Goal: Task Accomplishment & Management: Manage account settings

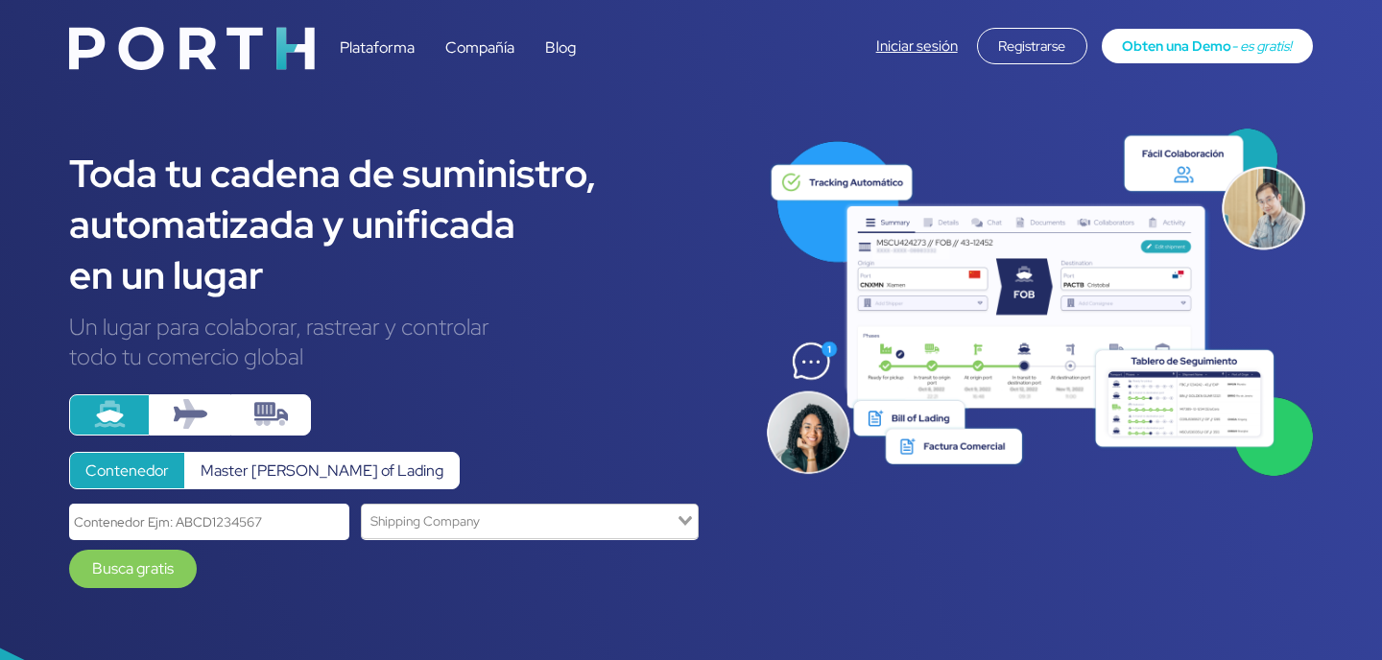
click at [913, 57] on div "Iniciar sesión Registrarse Obten una Demo - es gratis!" at bounding box center [1094, 46] width 437 height 36
click at [912, 42] on link "Iniciar sesión" at bounding box center [917, 45] width 82 height 19
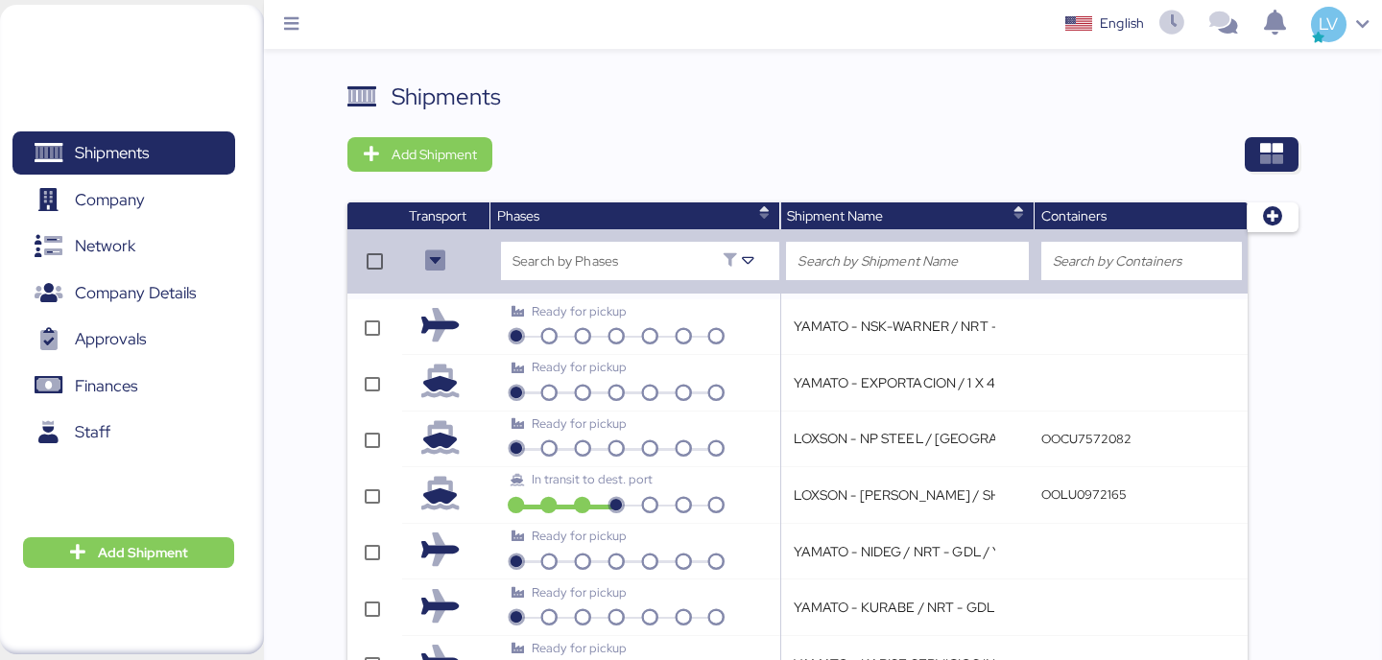
click at [1220, 193] on div "Shipments Add Shipment Transport Phases Shipment Name Containers Search by Phas…" at bounding box center [822, 517] width 950 height 875
click at [1258, 167] on span "button" at bounding box center [1271, 154] width 54 height 35
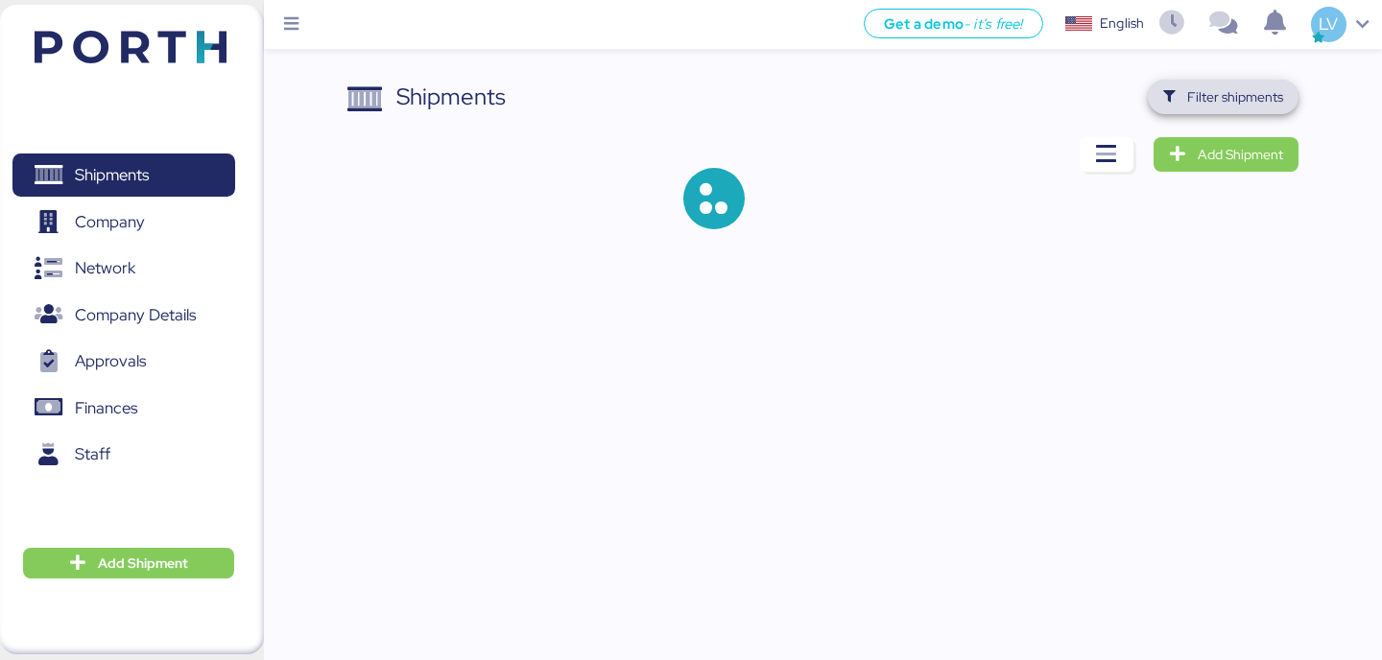
click at [1227, 97] on span "Filter shipments" at bounding box center [1235, 96] width 96 height 23
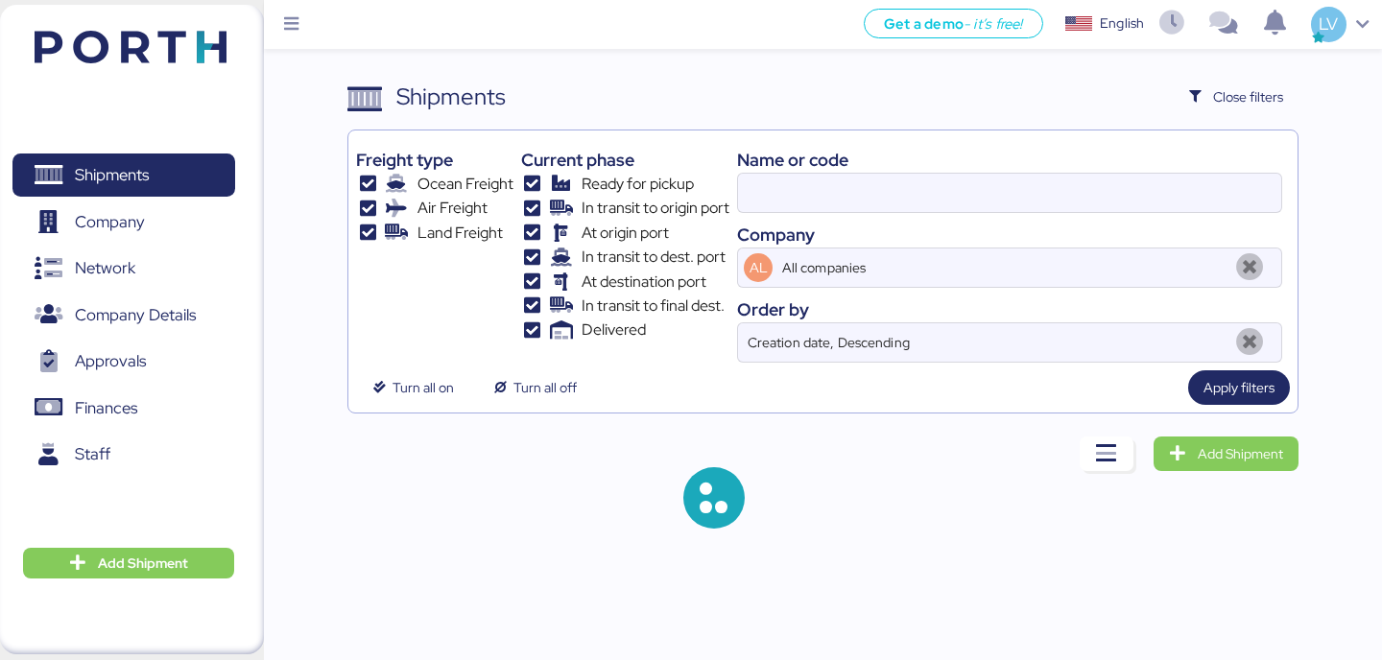
click at [760, 220] on div "Name or code Company AL All companies Order by Creation date, Descending" at bounding box center [1009, 250] width 545 height 225
click at [770, 186] on input at bounding box center [1009, 193] width 543 height 38
paste input "MZ2503776// Carta de Instrucciones / Clasificación de Equipos de adsorción [PER…"
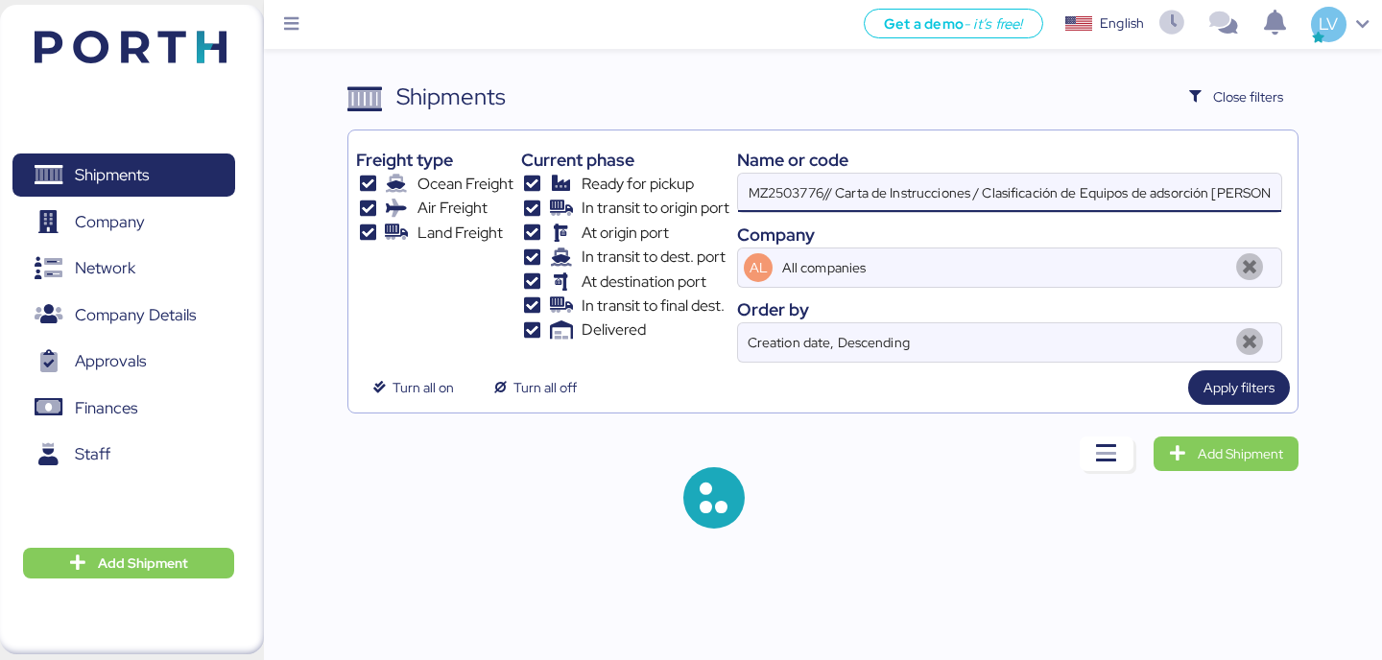
click at [770, 186] on input "MZ2503776// Carta de Instrucciones / Clasificación de Equipos de adsorción [PER…" at bounding box center [1009, 193] width 543 height 38
type input "O0051973"
click at [770, 186] on input "O0051973" at bounding box center [1009, 193] width 543 height 38
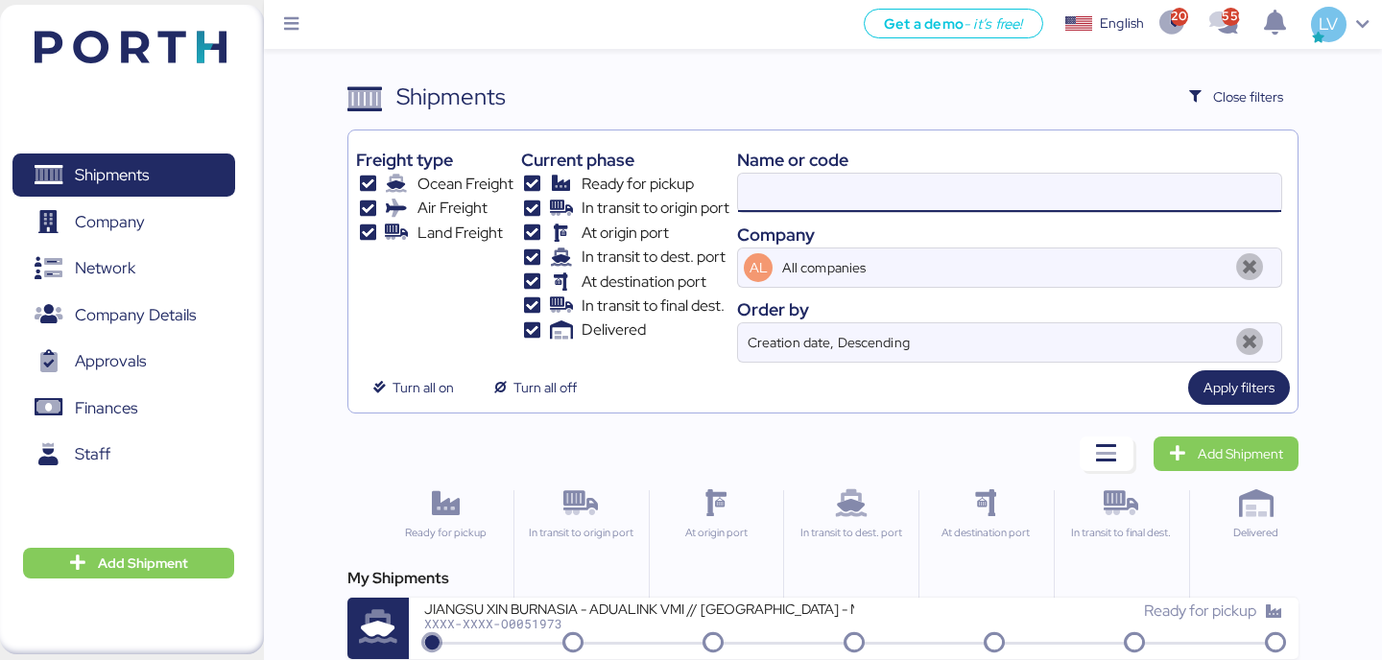
paste input "MZ2503776// Carta de Instrucciones / Clasificación de Equipos de adsorción [PER…"
click at [793, 206] on input "MZ2503776// Carta de Instrucciones / Clasificación de Equipos de adsorción [PER…" at bounding box center [1009, 193] width 543 height 38
paste input "O0050763"
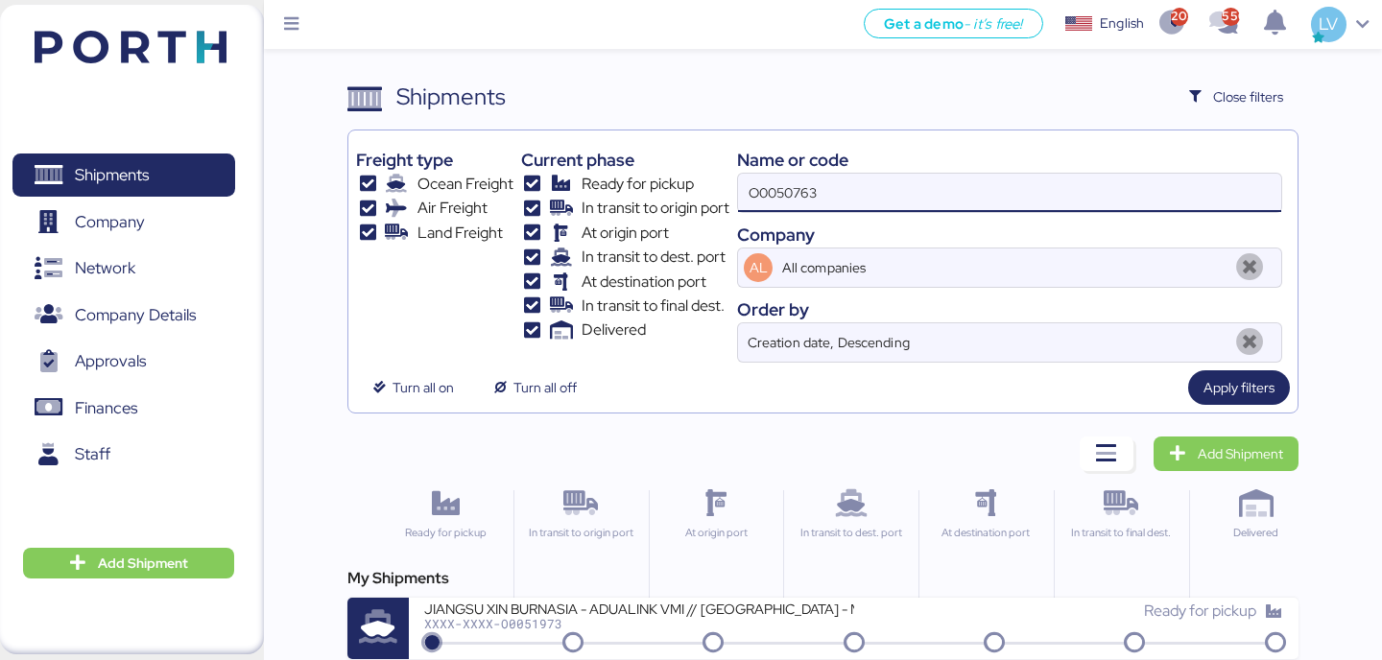
type input "O0050763"
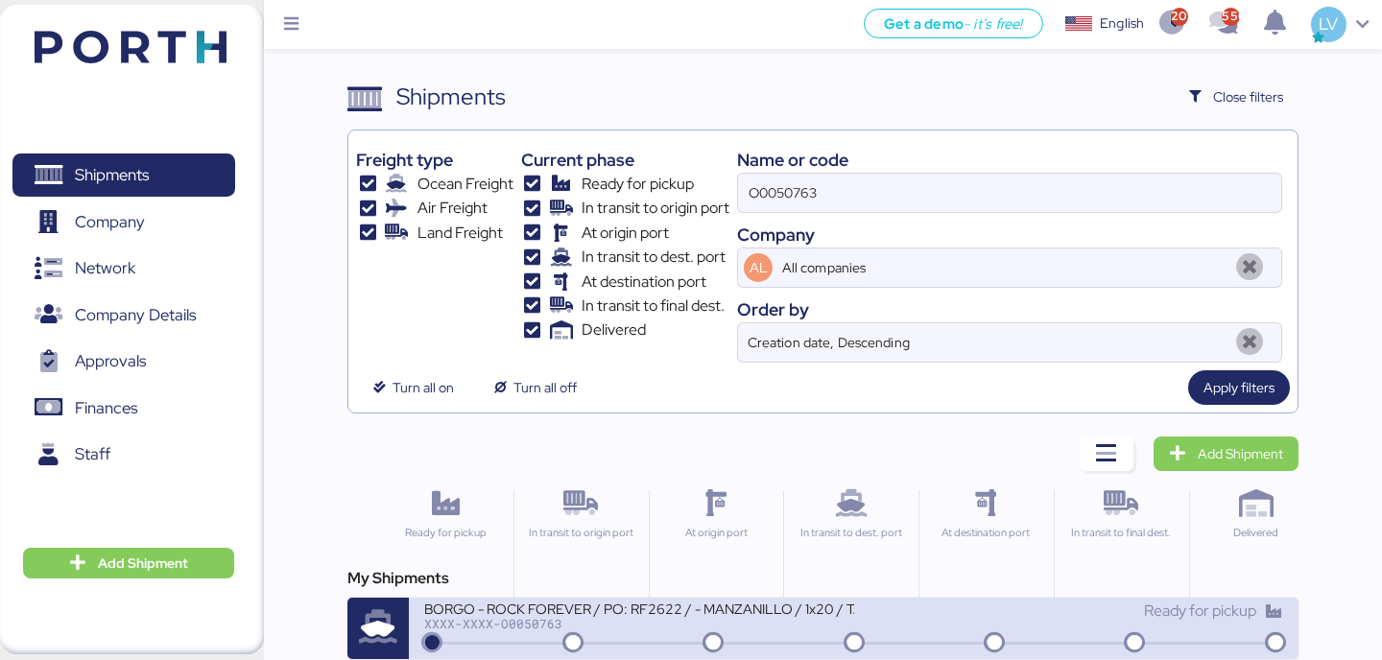
click at [697, 616] on div "BORGO - ROCK FOREVER / PO: RF2622 / - MANZANILLO / 1x20 / TARJUN" at bounding box center [638, 608] width 429 height 16
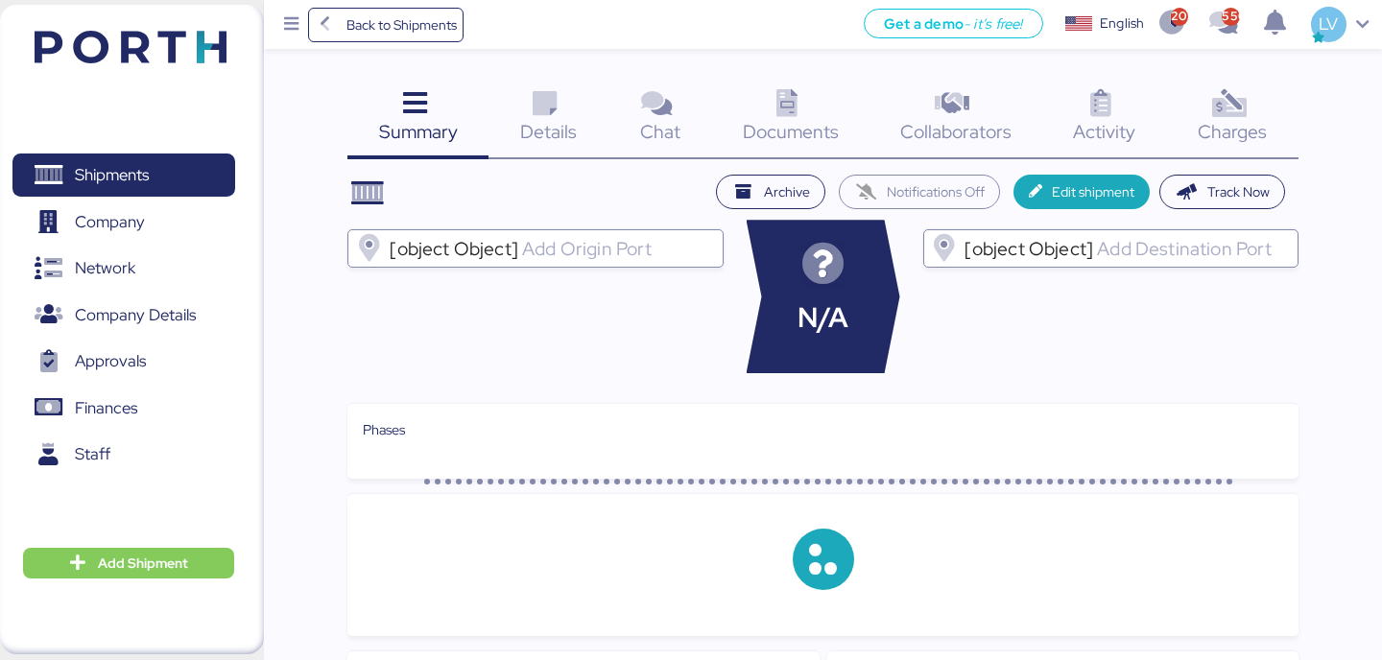
click at [1248, 110] on div "Summary 0 Details 0 Chat 0 Documents 0 Collaborators 0 Activity 0 Charges 0" at bounding box center [822, 120] width 950 height 80
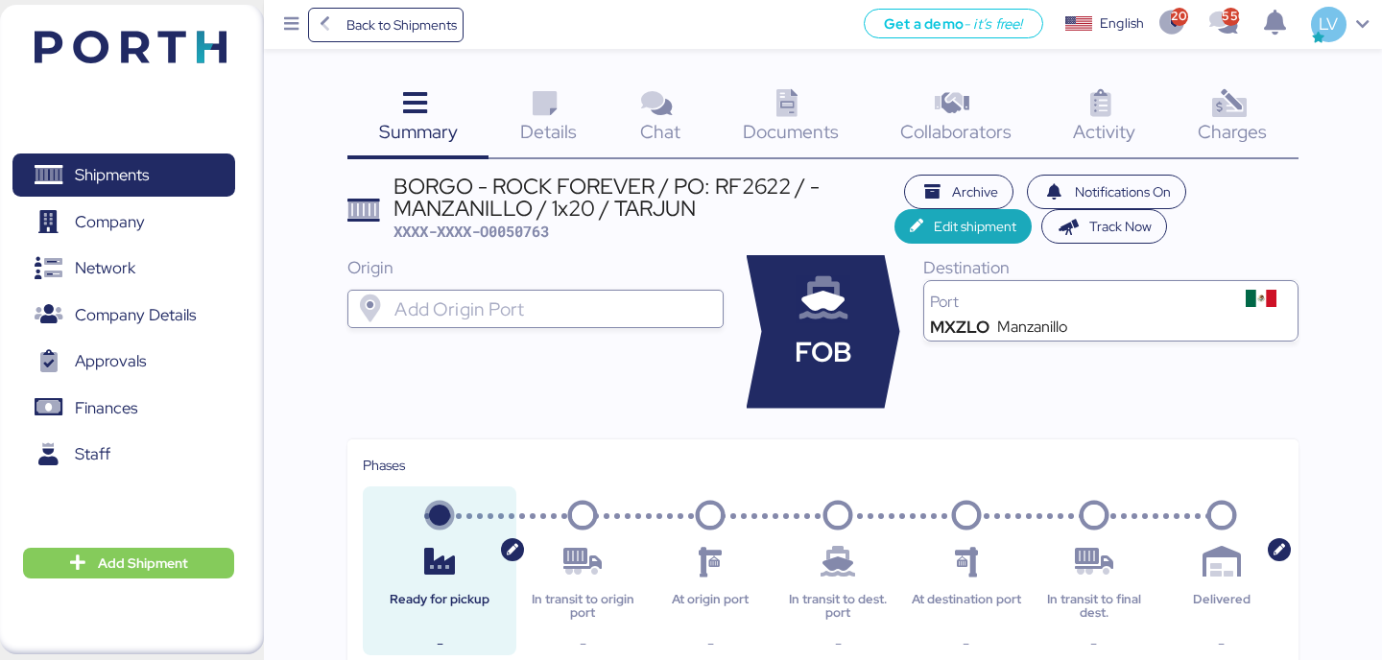
click at [1223, 122] on span "Charges" at bounding box center [1231, 131] width 69 height 25
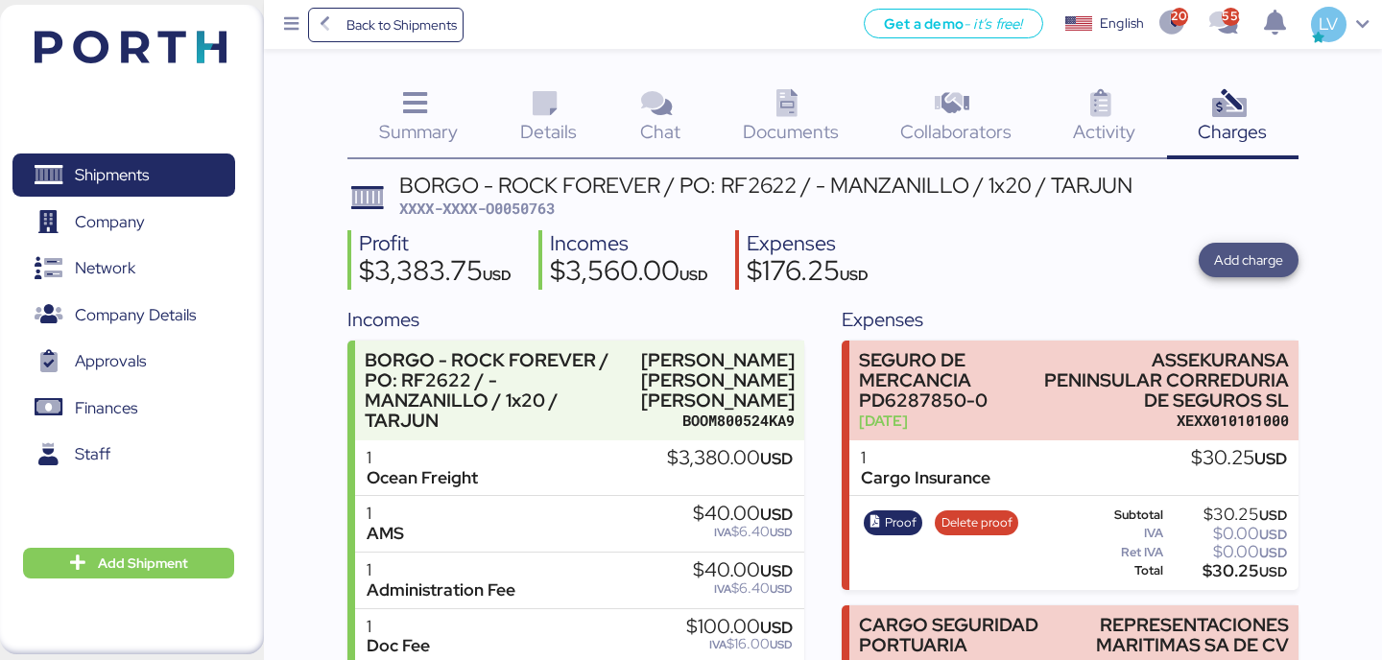
click at [1205, 261] on span "Add charge" at bounding box center [1248, 260] width 100 height 35
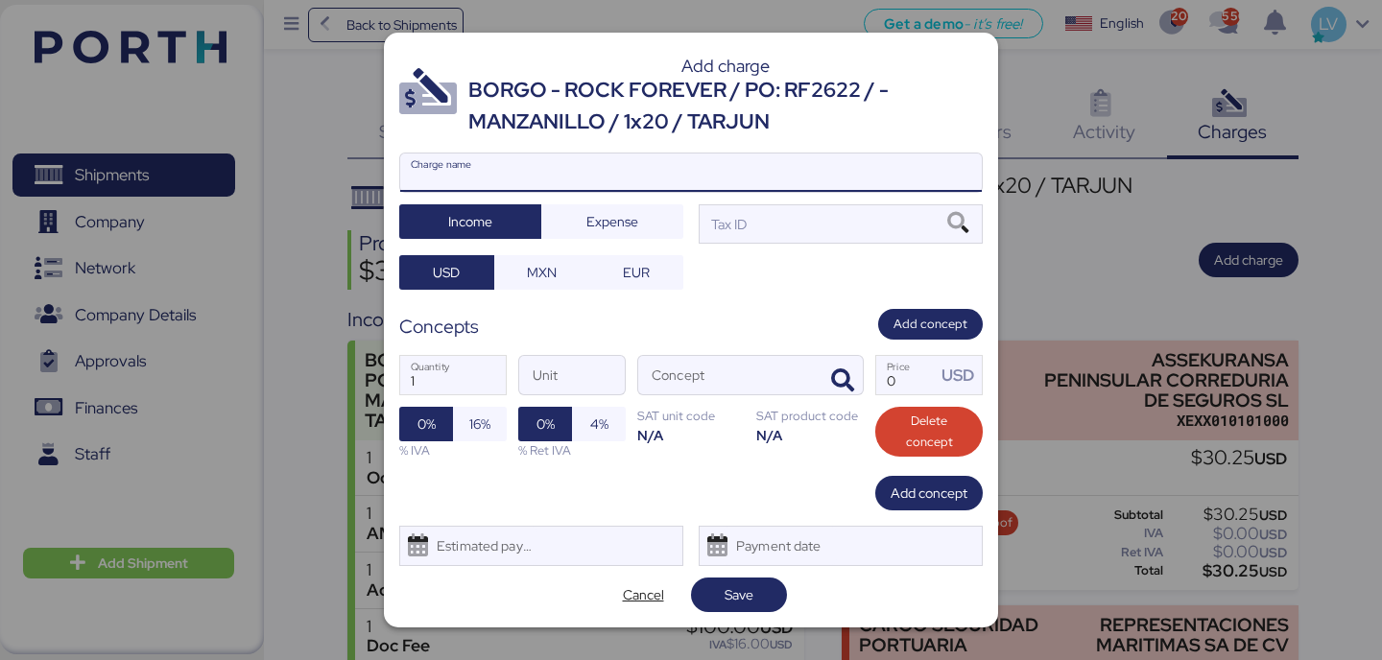
click at [868, 179] on input "Charge name" at bounding box center [690, 173] width 581 height 38
type input "c"
type input "CARGOS AGENTE EN ORIGEN"
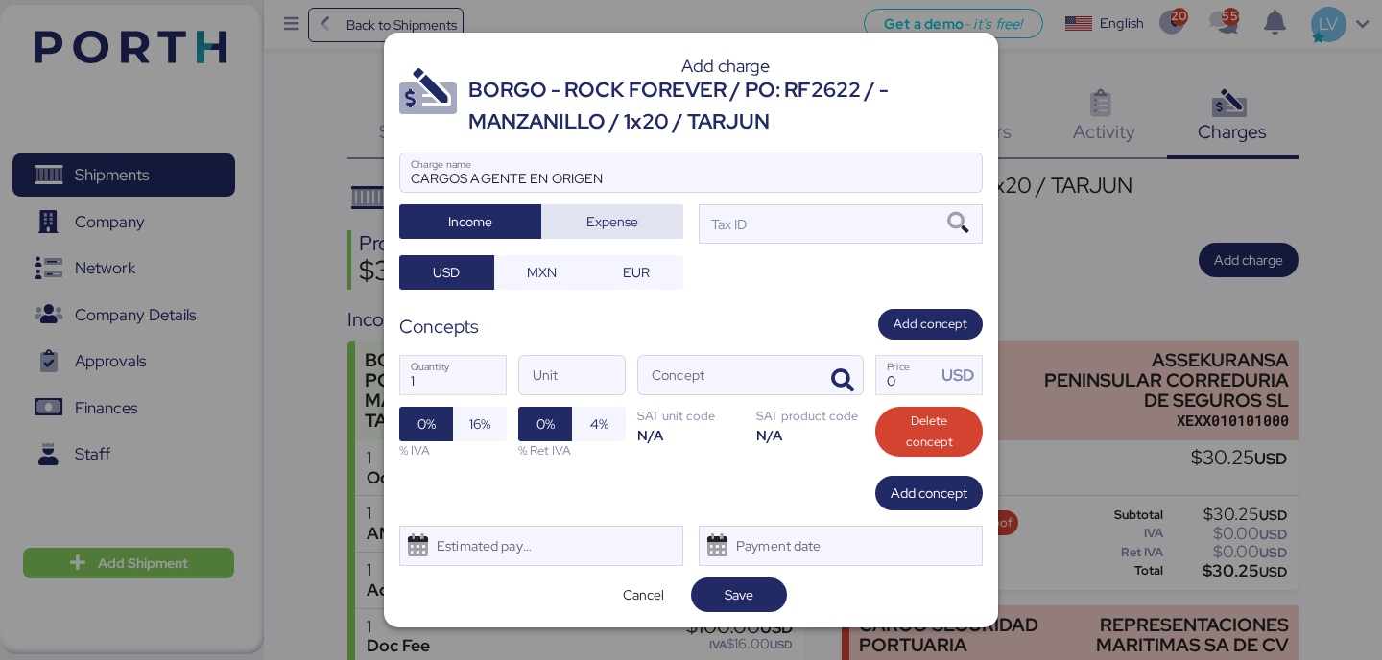
click at [608, 213] on span "Expense" at bounding box center [612, 221] width 52 height 23
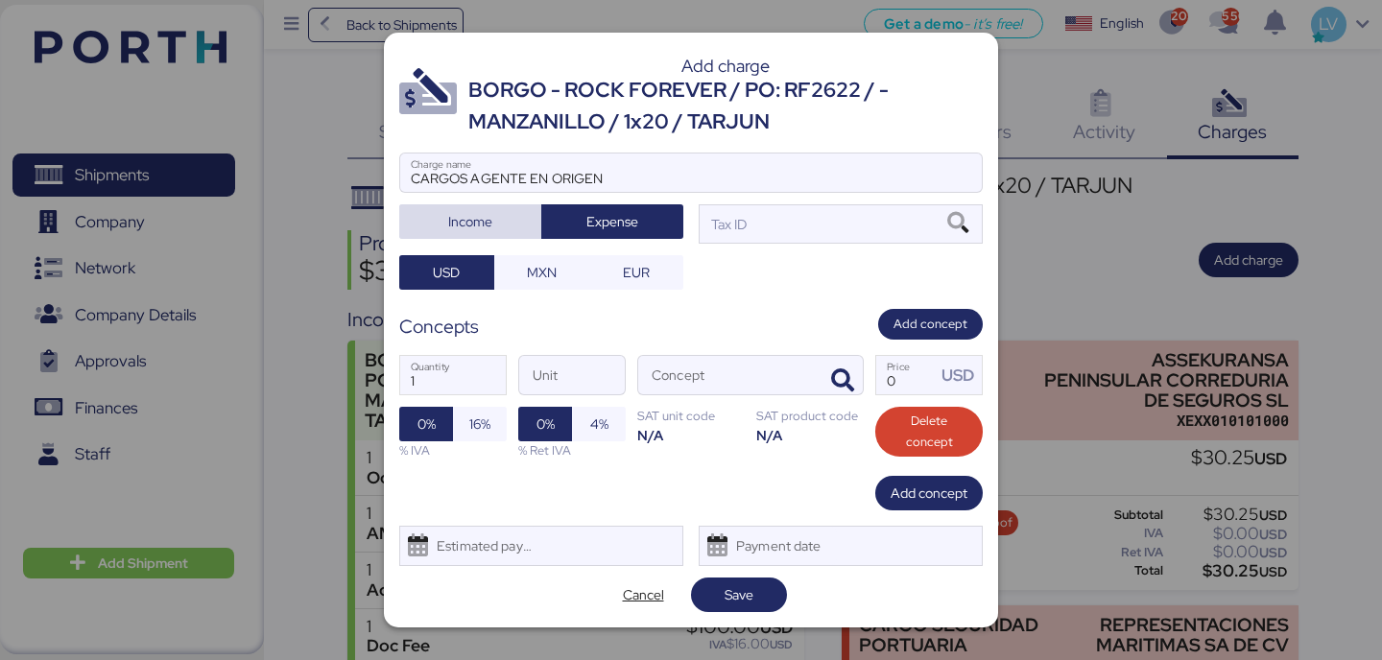
click at [507, 227] on span "Income" at bounding box center [470, 221] width 111 height 27
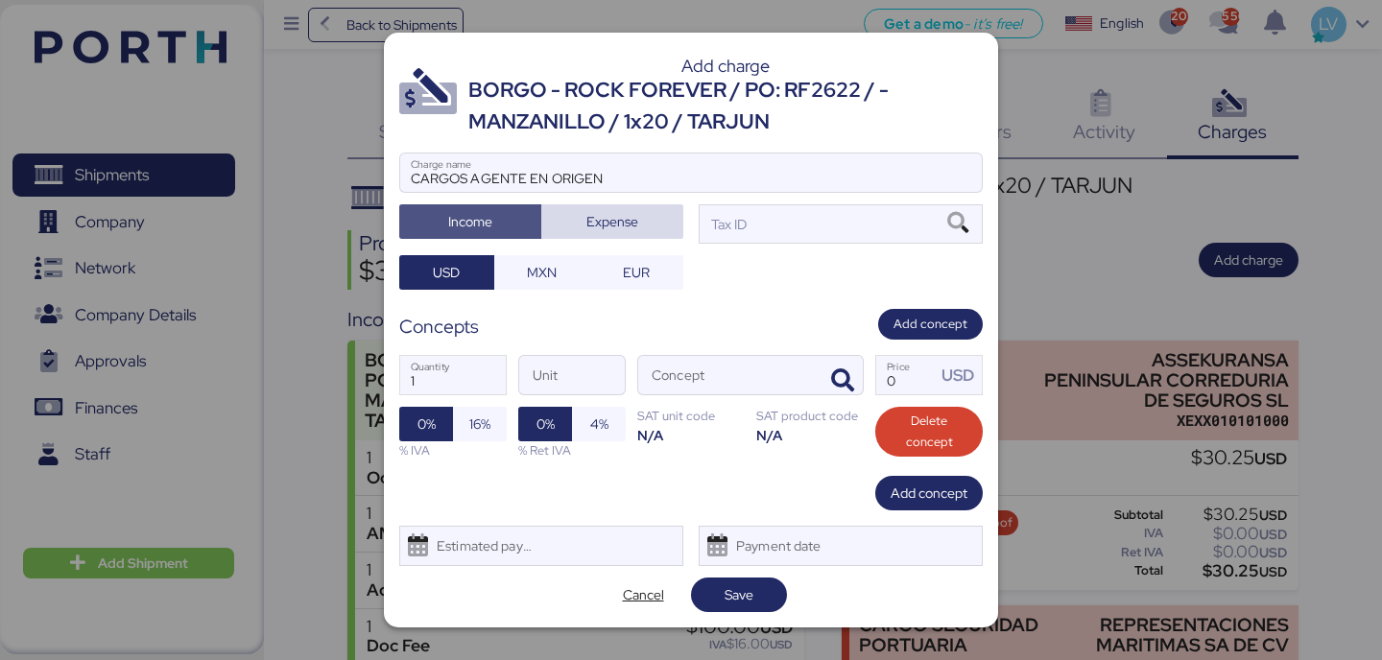
click at [622, 235] on span "Expense" at bounding box center [612, 221] width 142 height 35
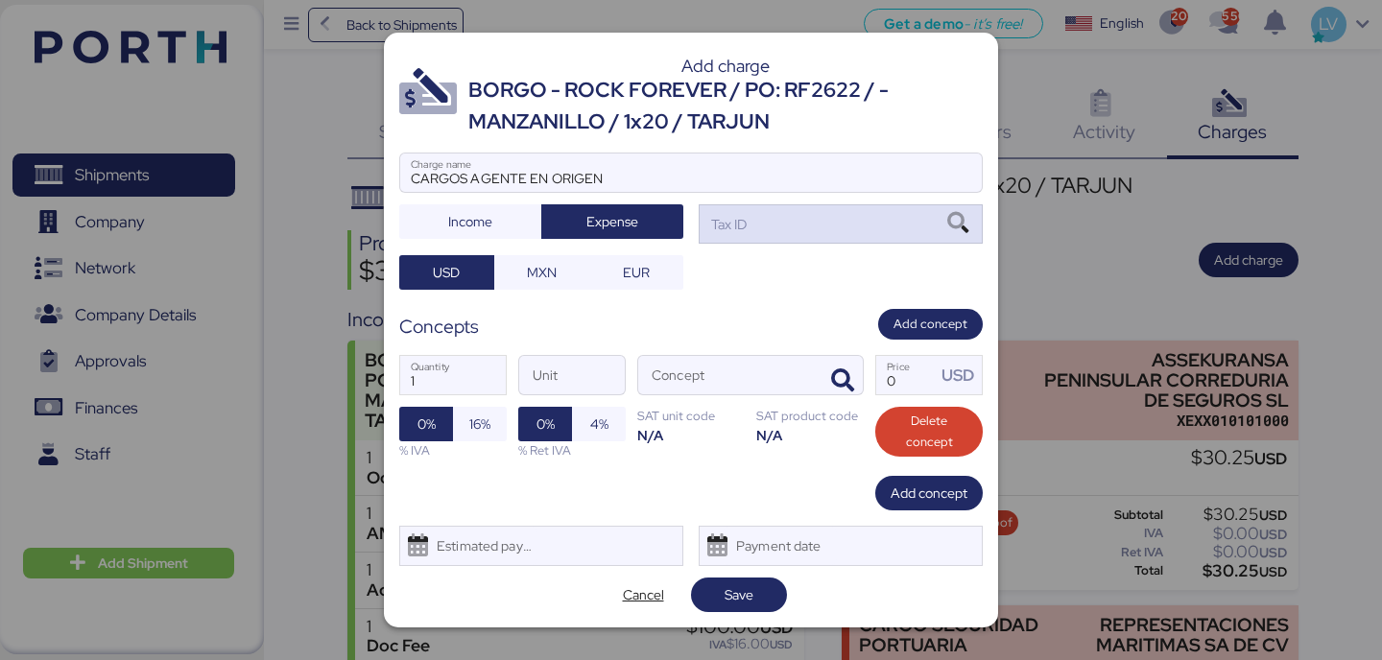
click at [813, 225] on div "Tax ID" at bounding box center [841, 223] width 284 height 38
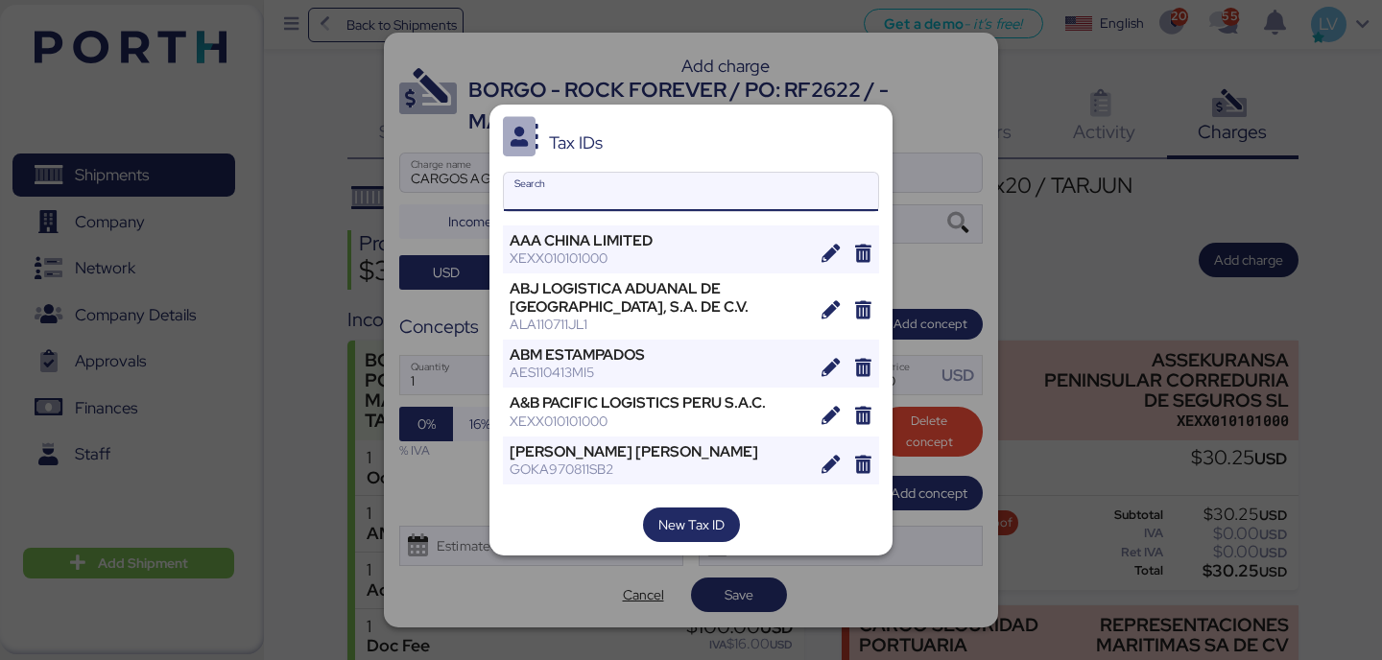
click at [751, 188] on input "Search" at bounding box center [691, 192] width 374 height 38
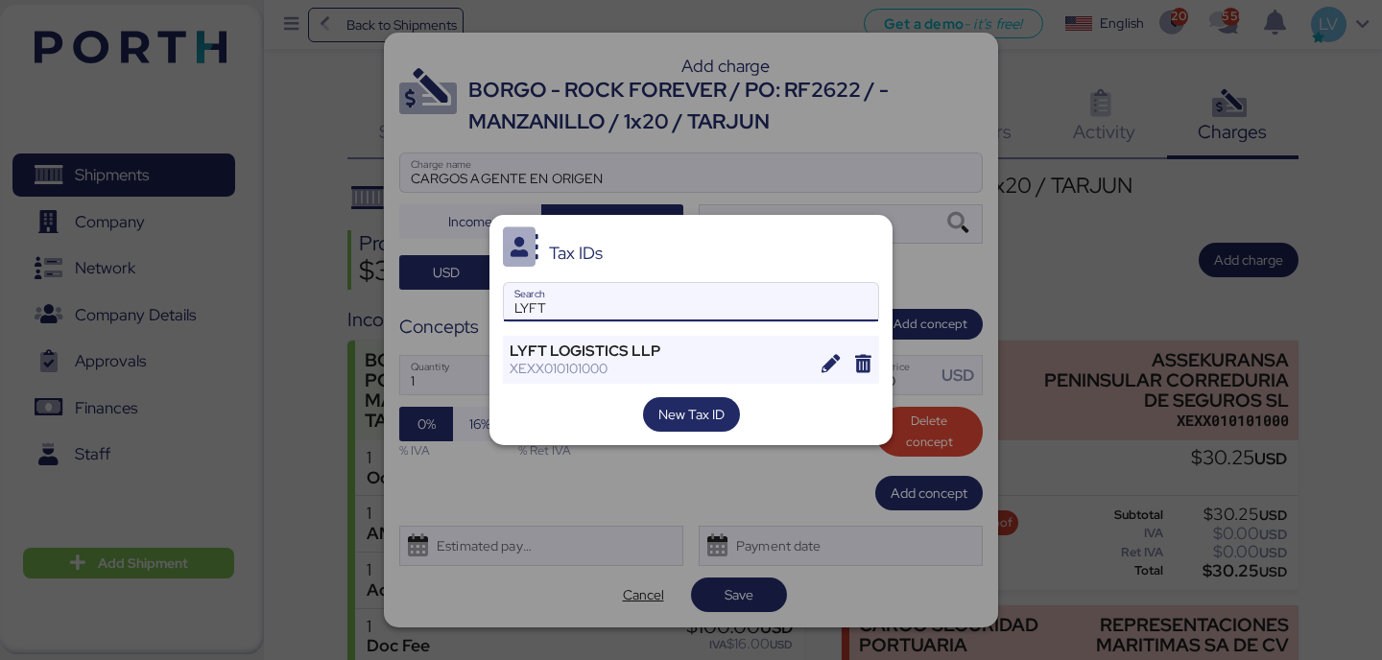
type input "LYFT"
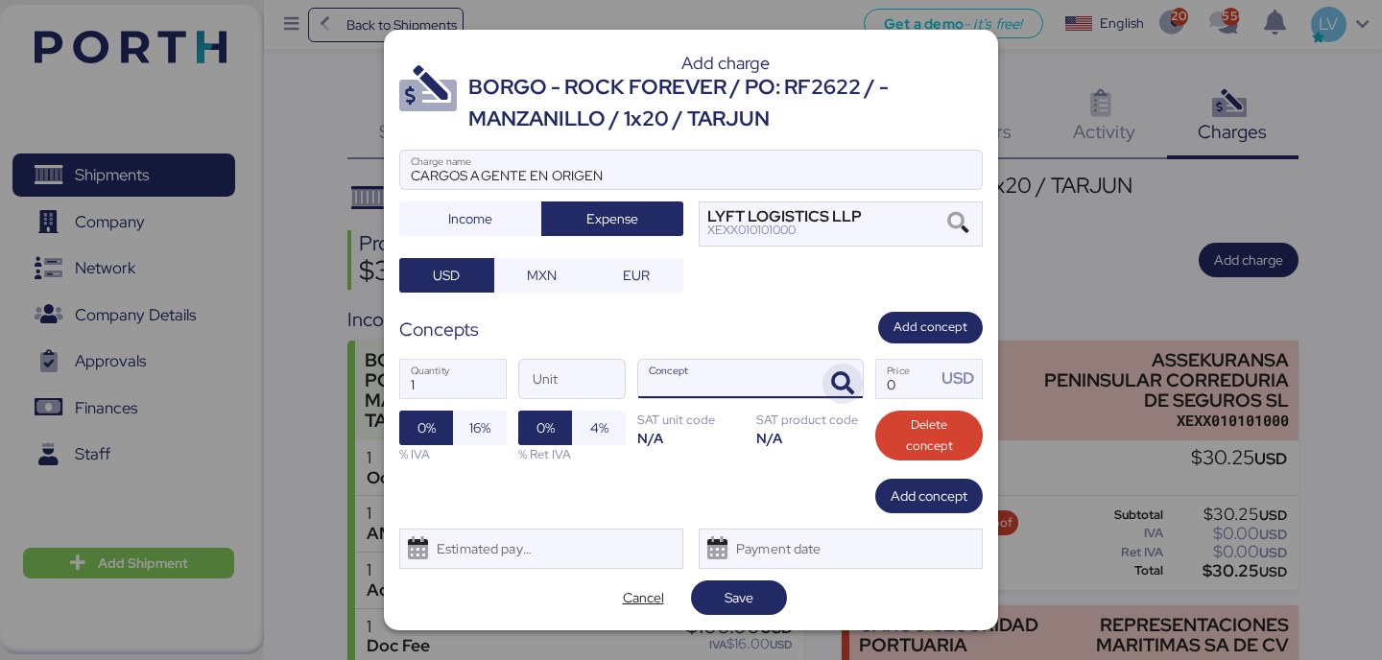
click at [858, 392] on span "button" at bounding box center [842, 384] width 40 height 40
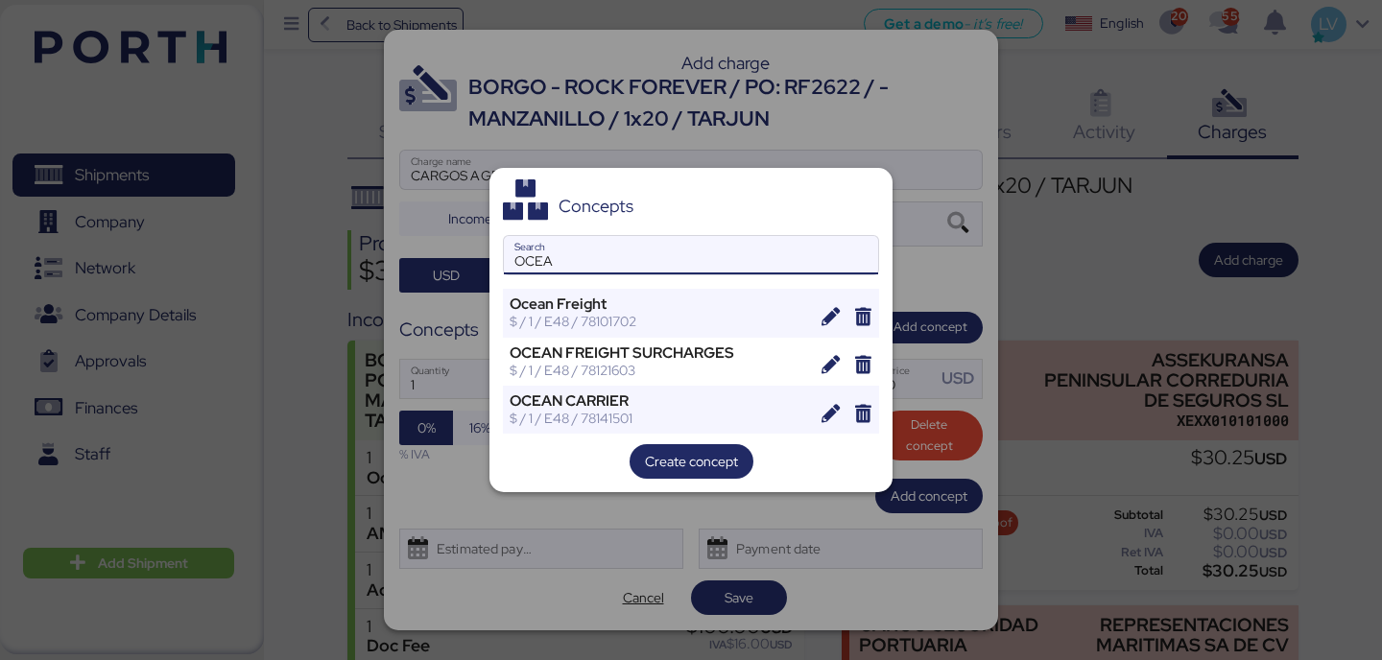
type input "OCEA"
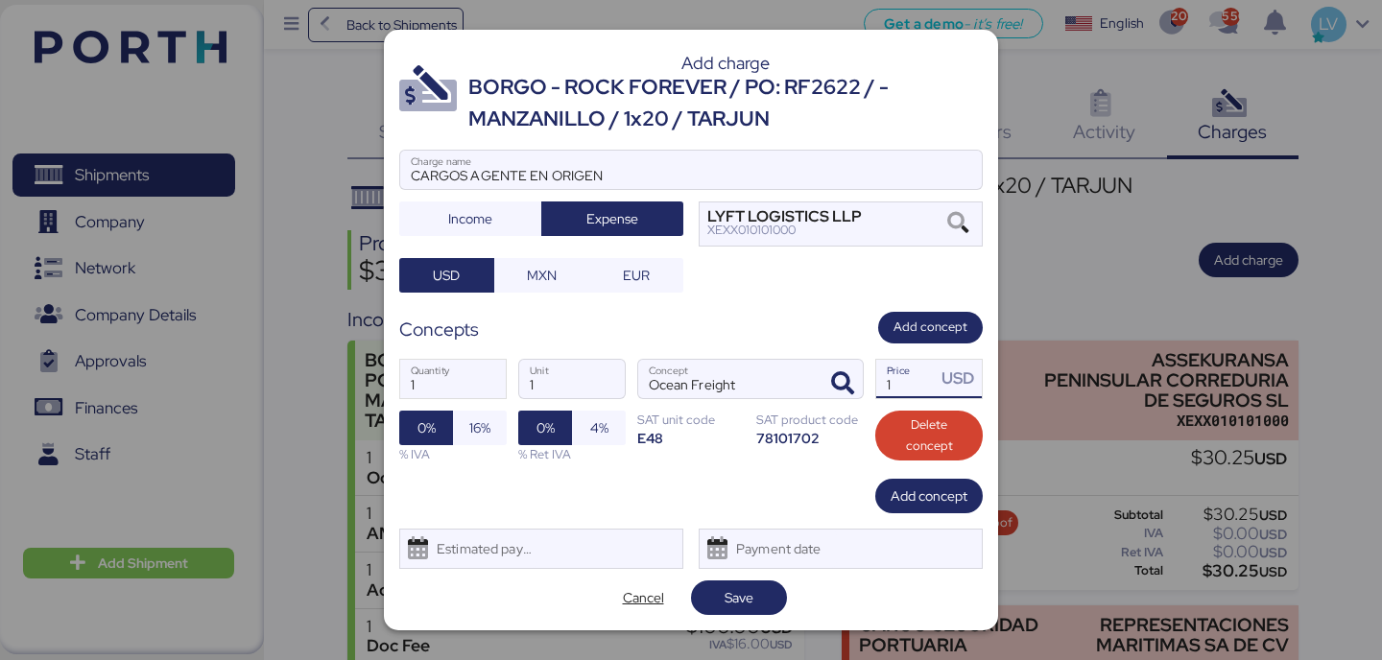
click at [911, 377] on input "1" at bounding box center [905, 379] width 59 height 38
paste input "2885.00"
type input "2885"
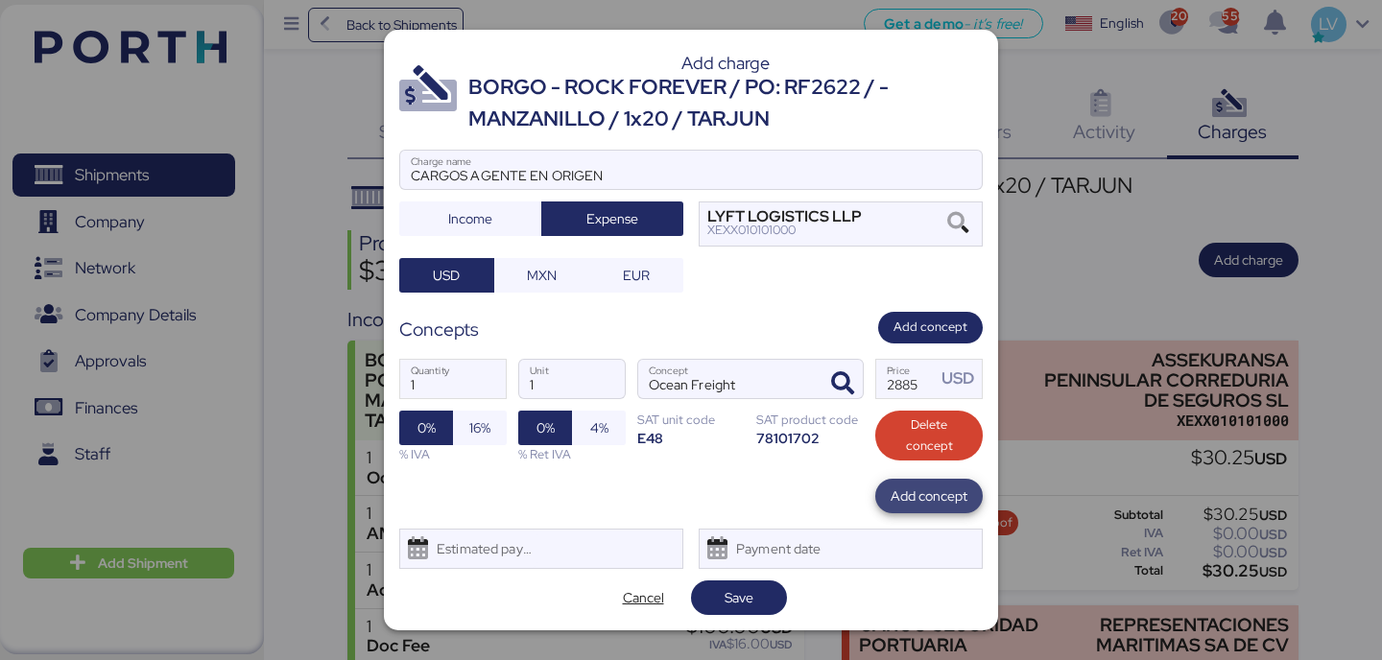
click at [902, 497] on span "Add concept" at bounding box center [928, 496] width 77 height 23
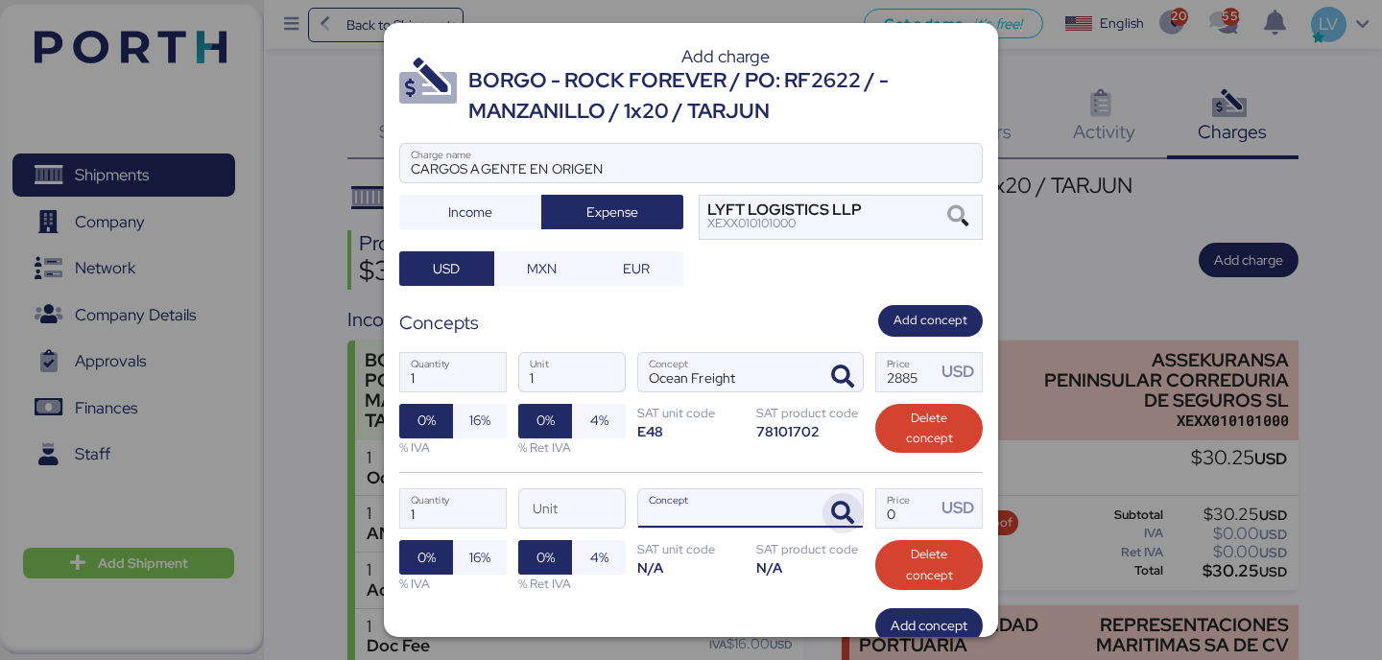
click at [850, 512] on icon "button" at bounding box center [842, 513] width 23 height 23
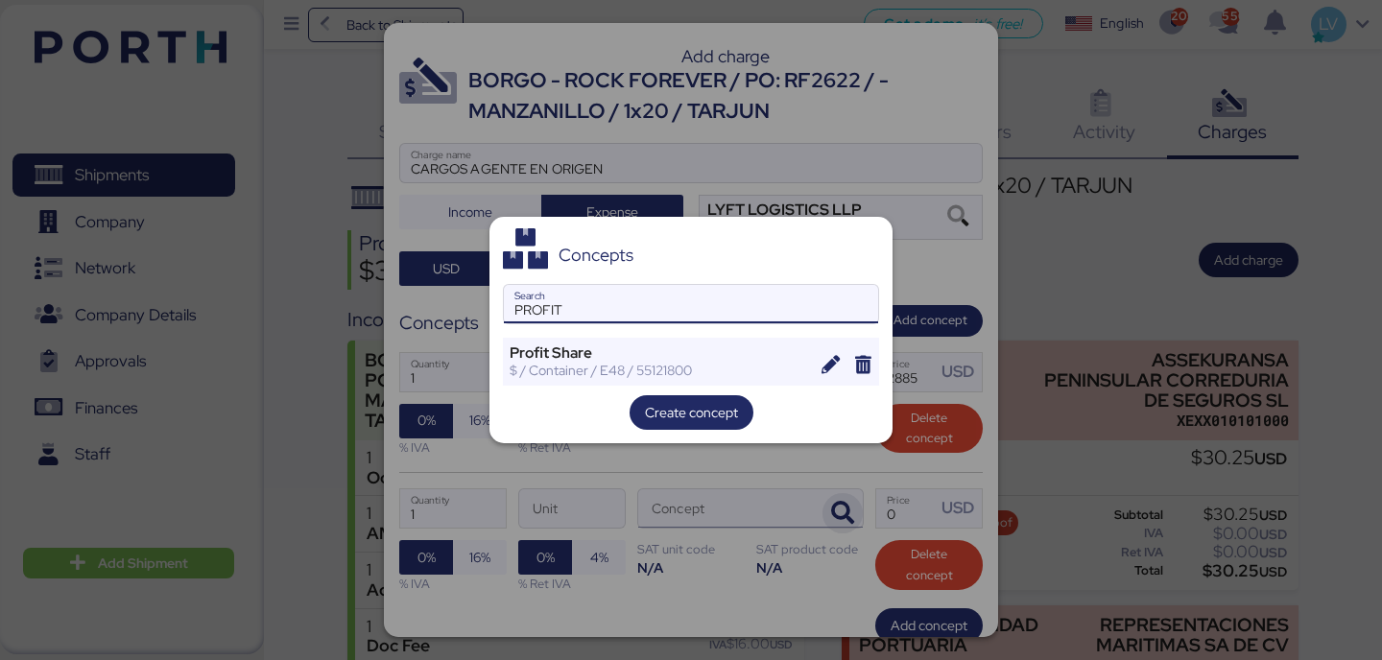
type input "PROFIT"
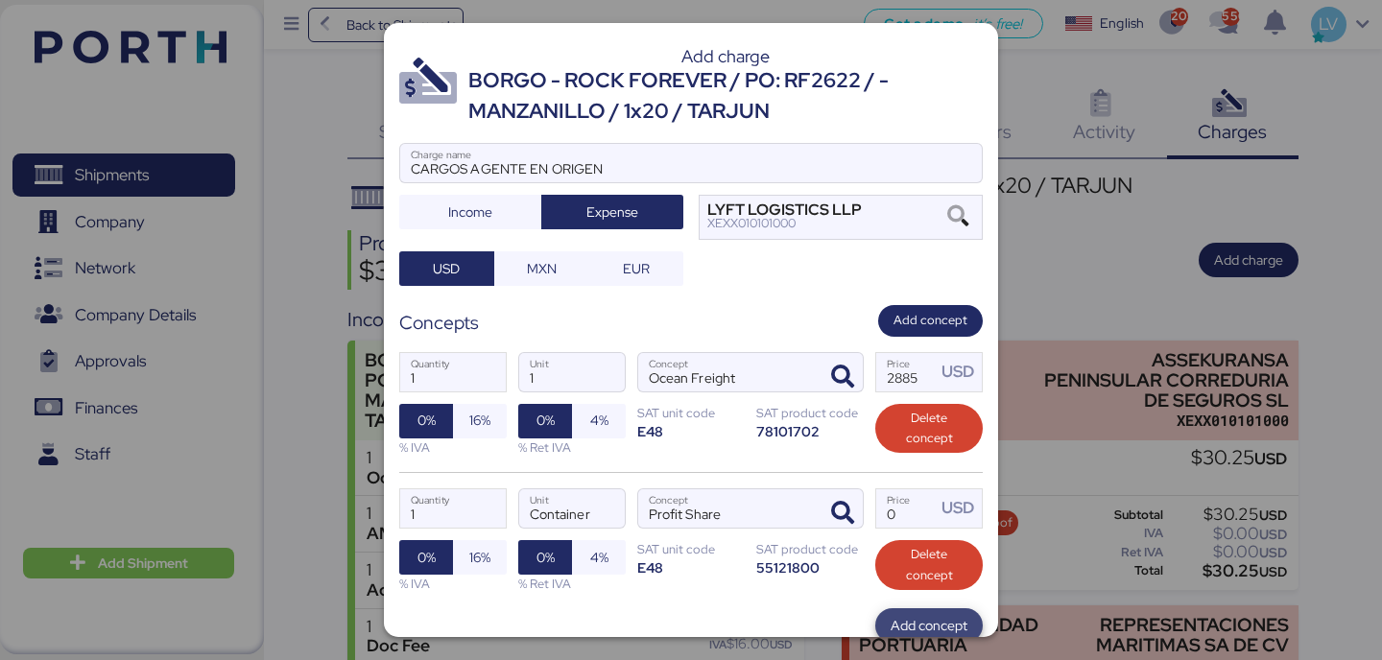
click at [931, 624] on span "Add concept" at bounding box center [928, 625] width 77 height 23
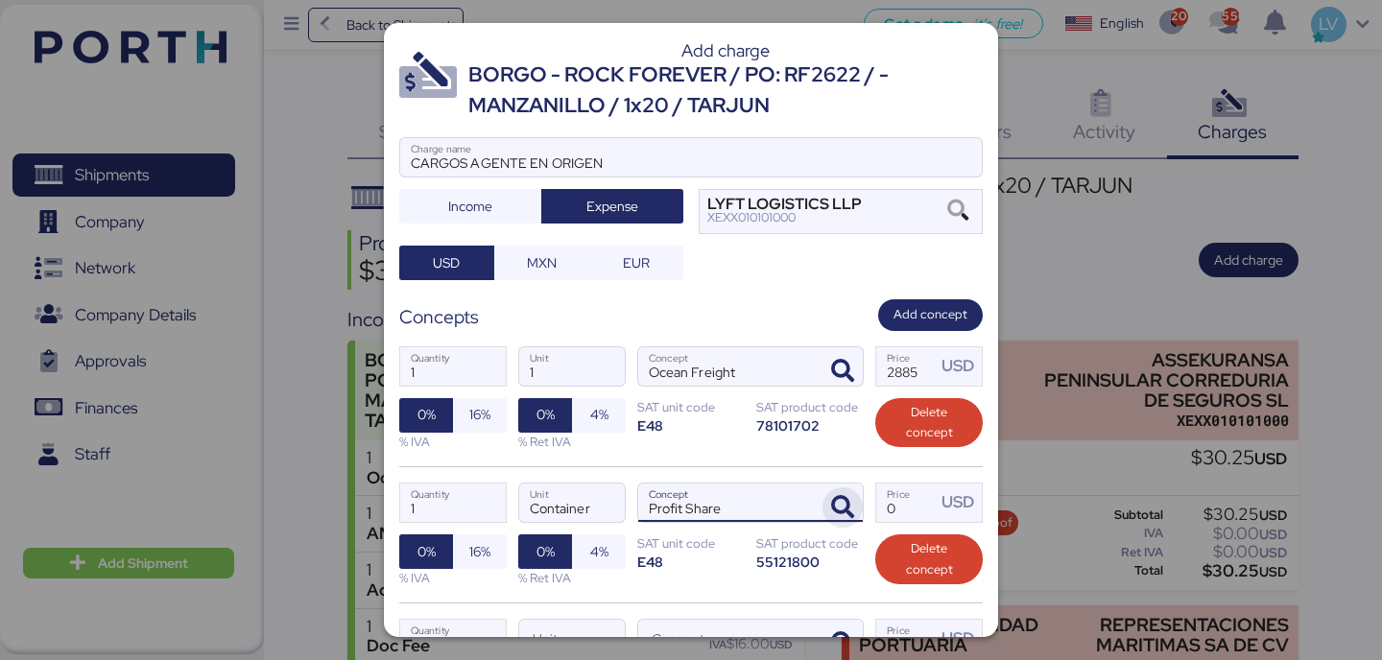
click at [851, 501] on icon "button" at bounding box center [842, 507] width 23 height 23
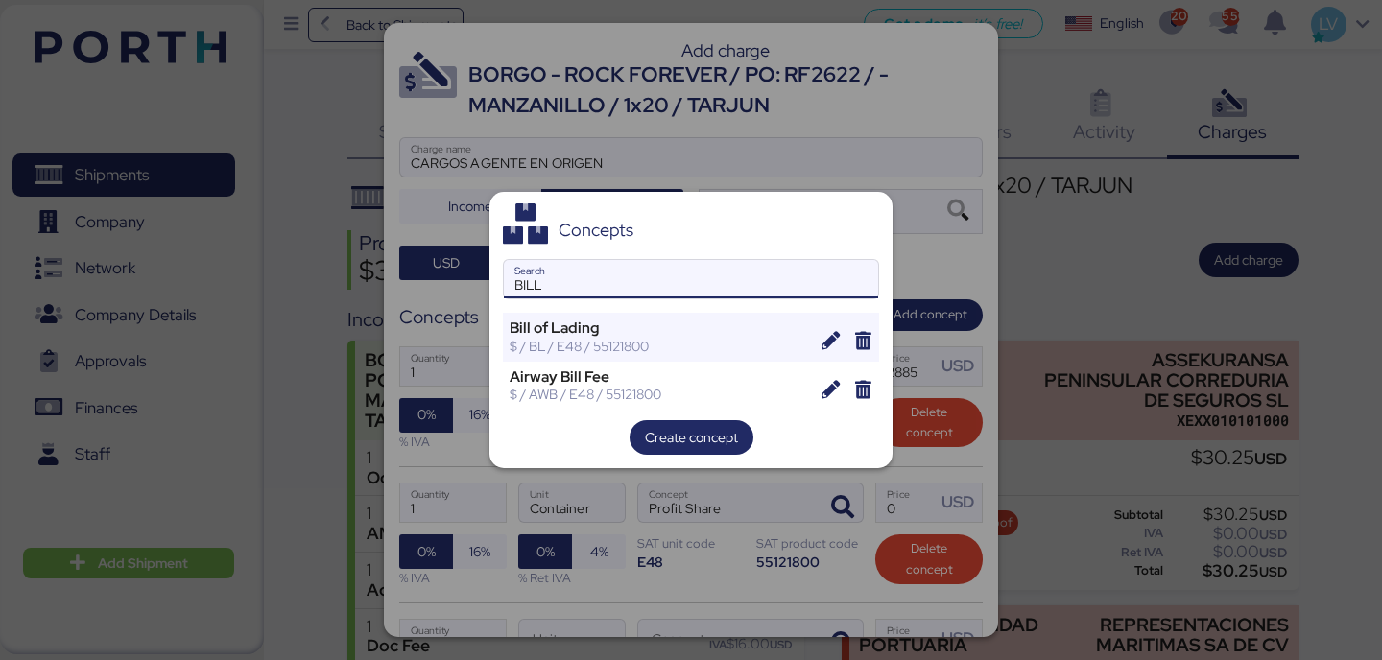
type input "BILL"
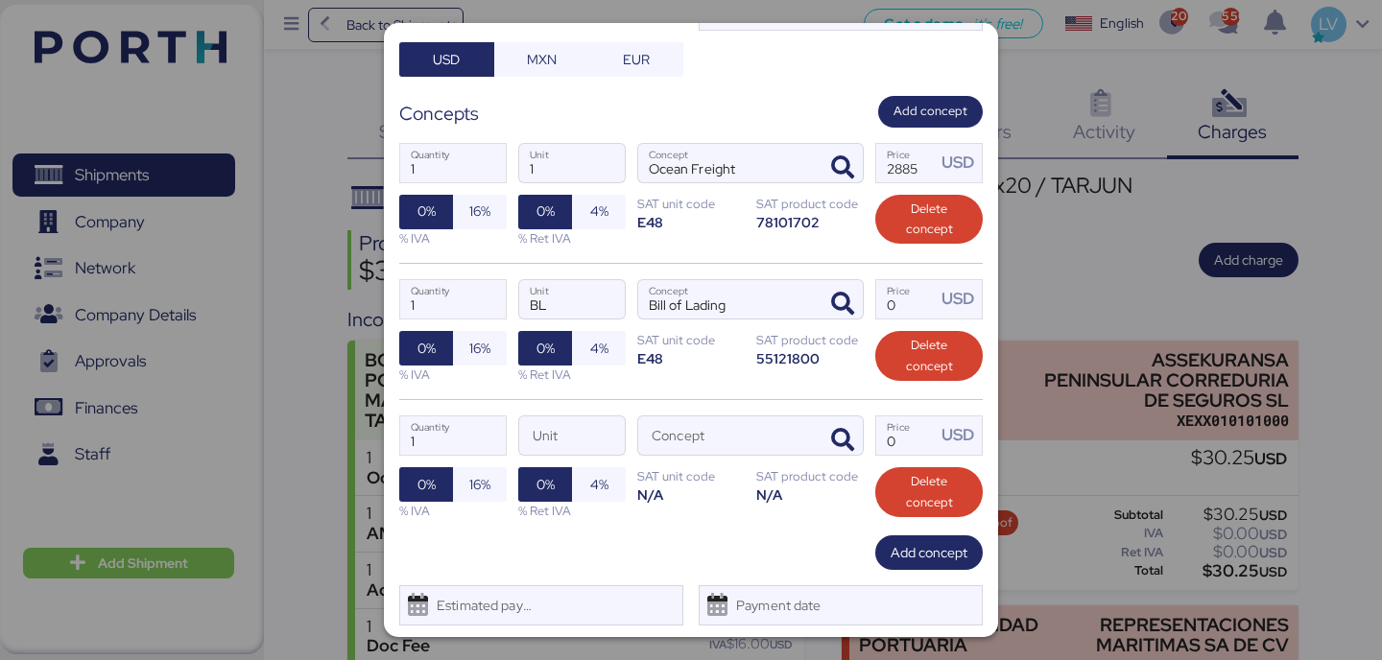
scroll to position [225, 0]
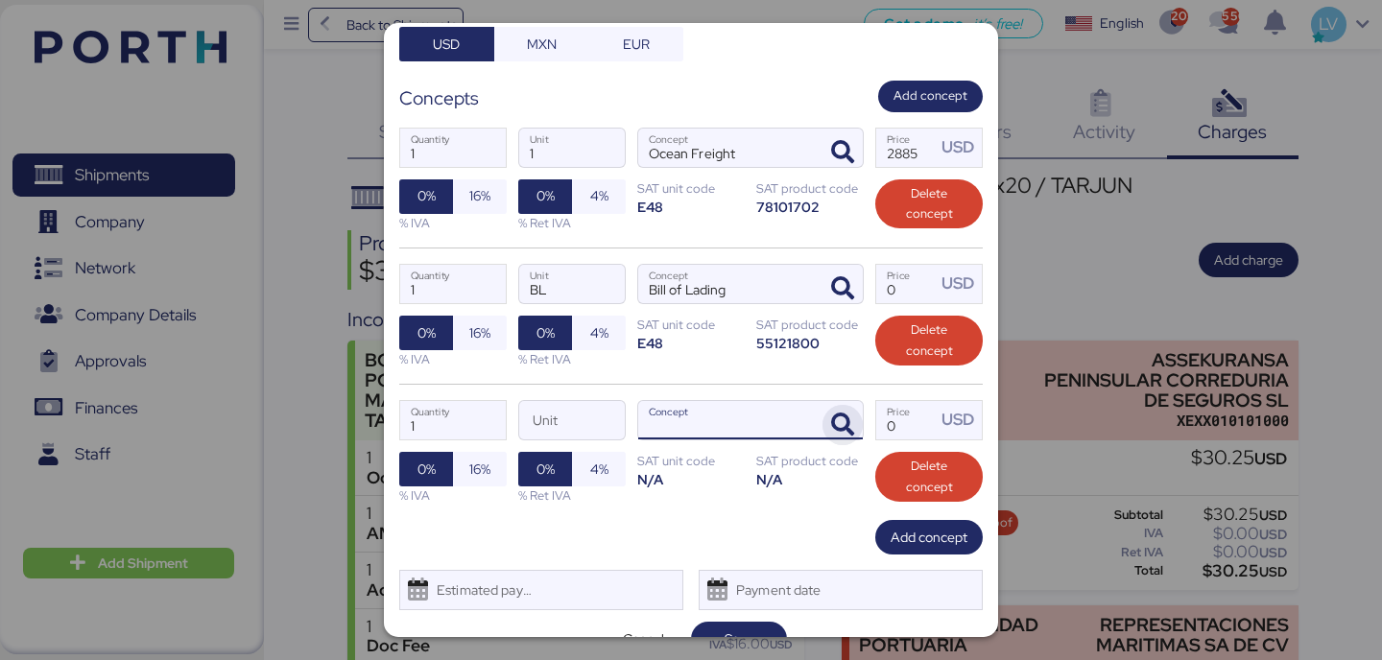
click at [836, 439] on span "button" at bounding box center [842, 425] width 40 height 40
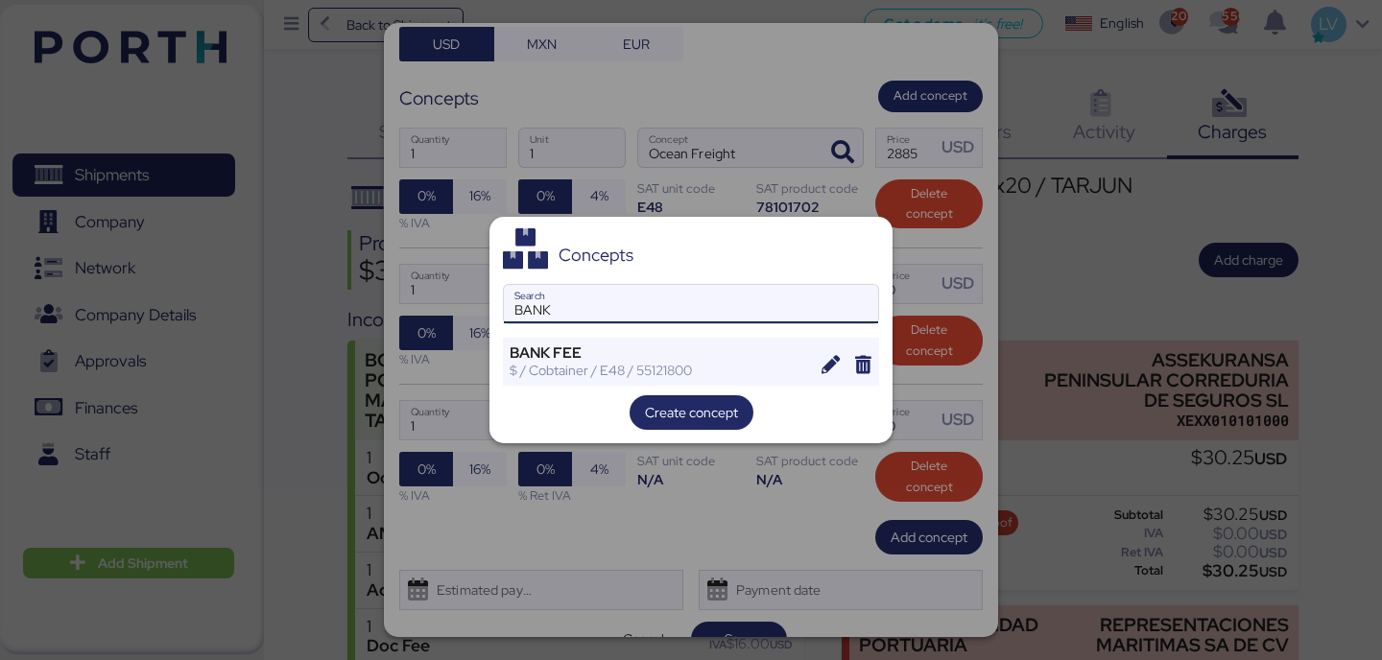
type input "BANK"
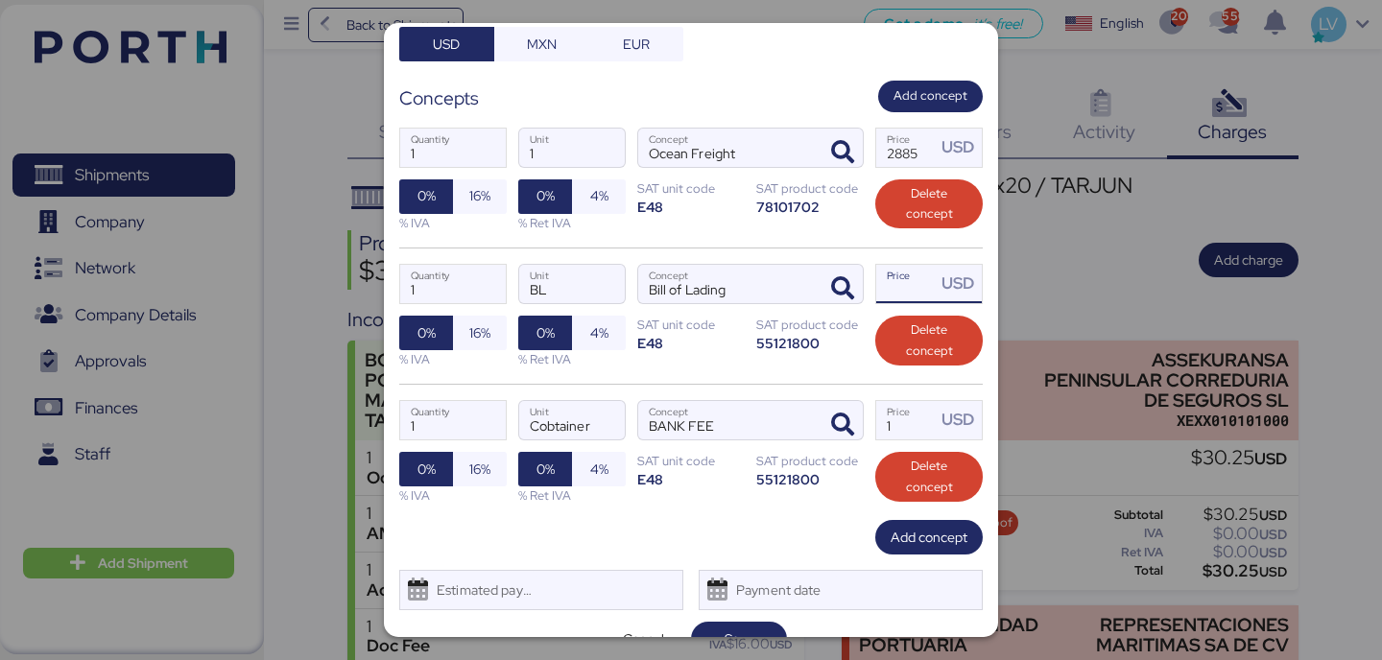
click at [899, 298] on input "Price USD" at bounding box center [905, 284] width 59 height 38
type input "50"
click at [893, 412] on input "1" at bounding box center [905, 420] width 59 height 38
type input "35"
click at [781, 395] on div "1 Quantity Cobtainer Unit BANK FEE Concept 35 Price USD 0% 16% % IVA 0% 4% % Re…" at bounding box center [690, 452] width 583 height 136
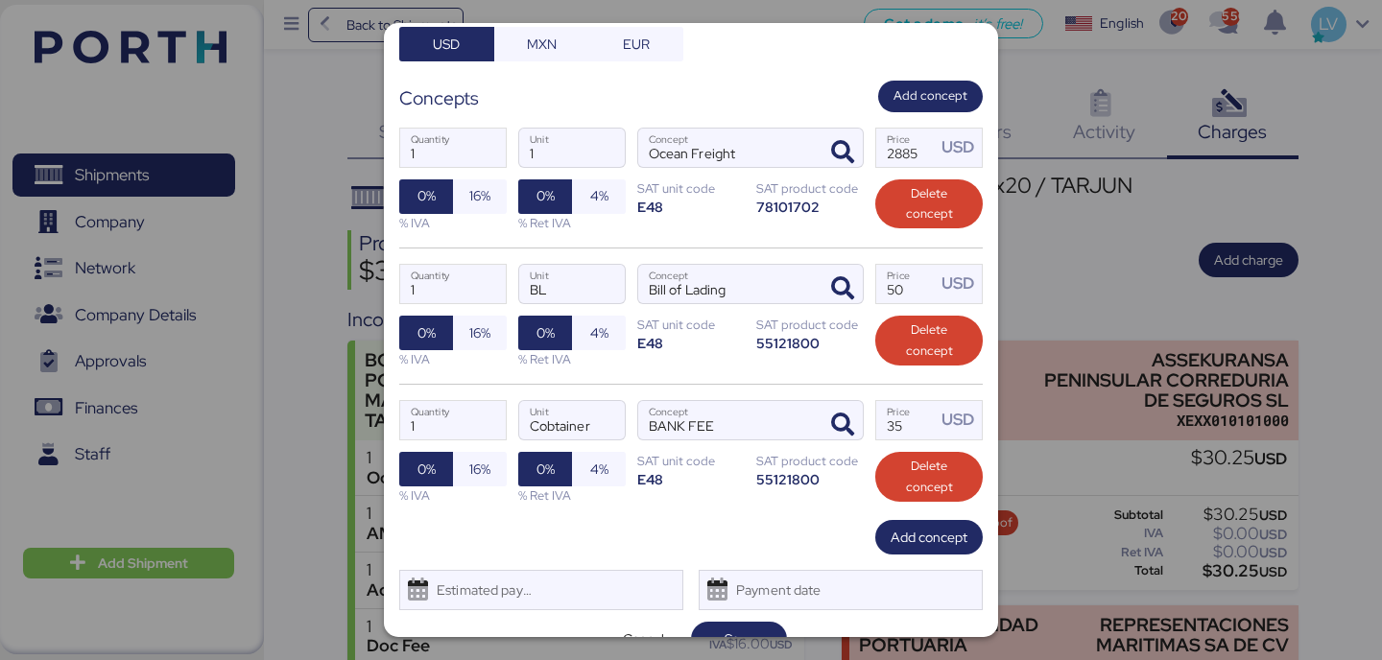
scroll to position [259, 0]
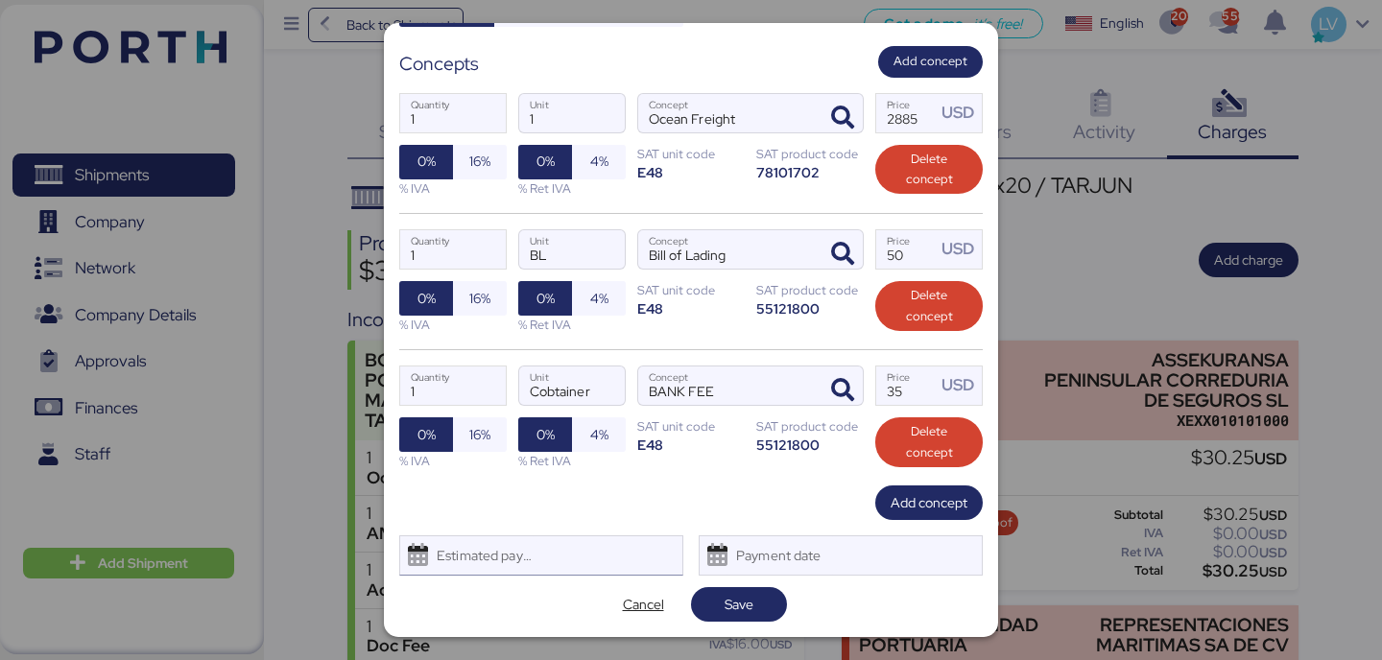
click at [489, 575] on div "Estimated payment date" at bounding box center [541, 555] width 284 height 40
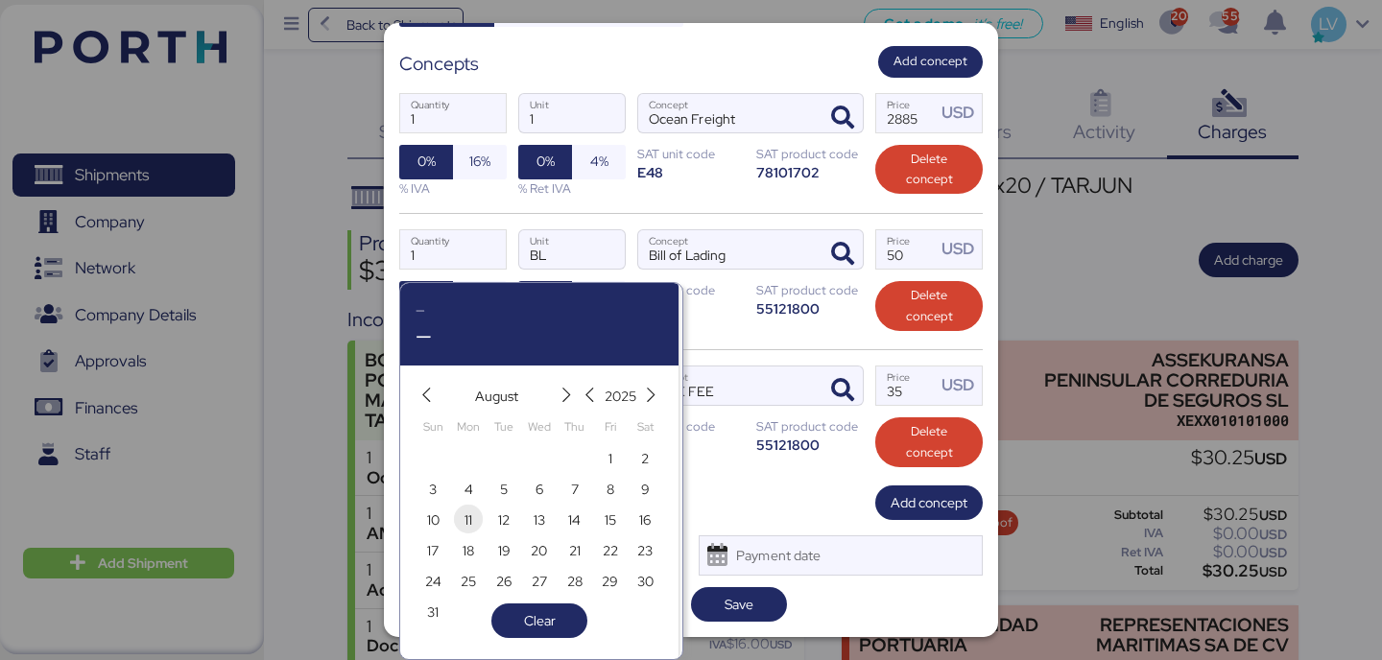
click at [465, 516] on span "11" at bounding box center [468, 520] width 8 height 23
type input "[DATE]"
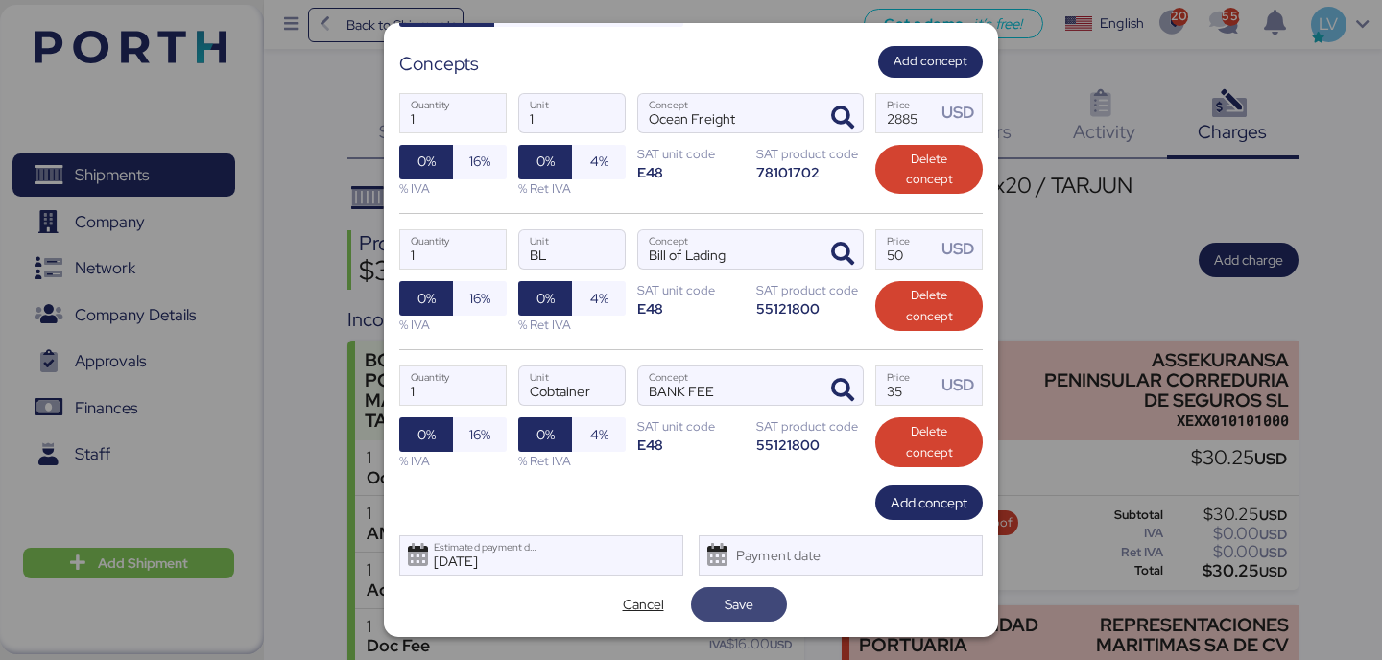
click at [735, 600] on span "Save" at bounding box center [738, 604] width 29 height 23
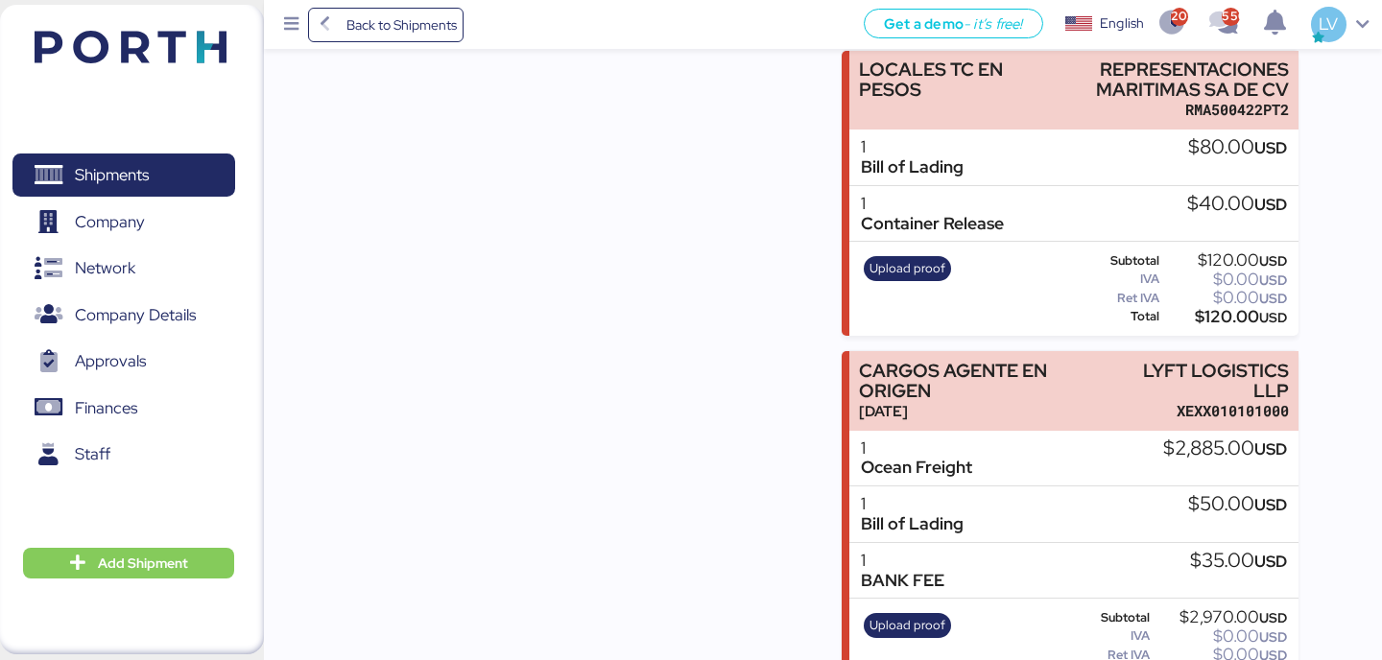
scroll to position [867, 0]
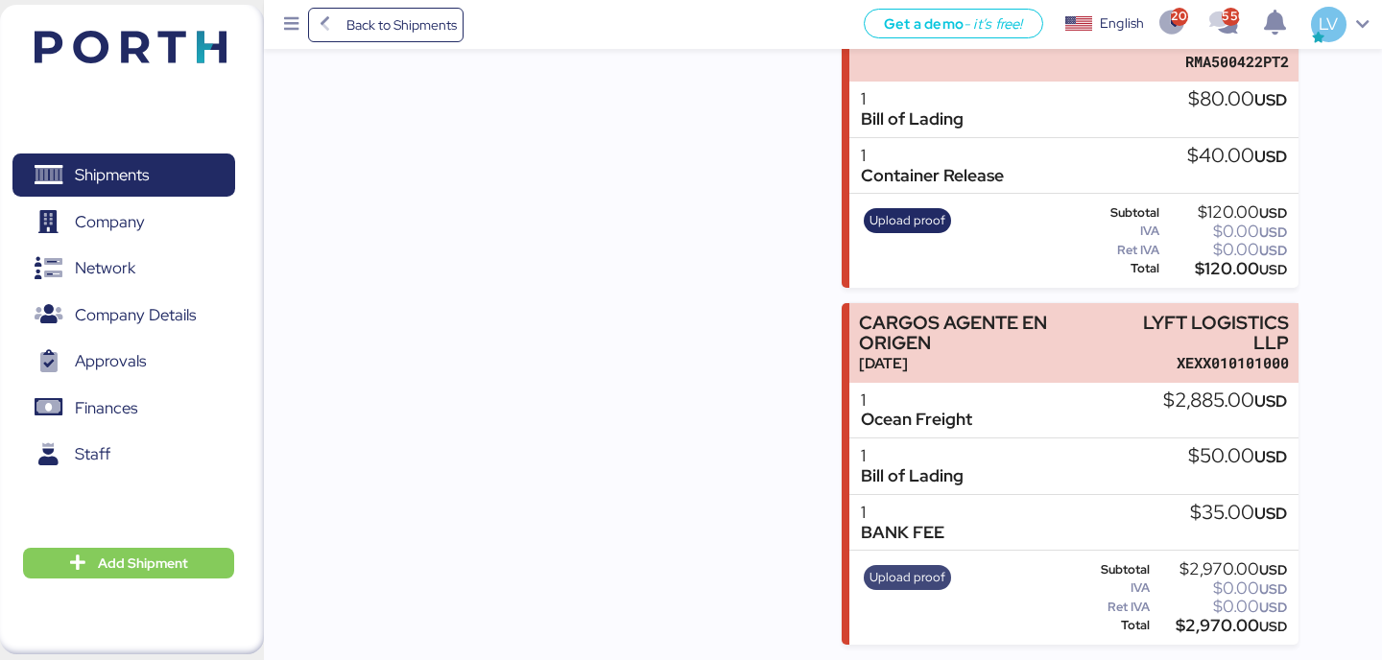
click at [902, 567] on span "Upload proof" at bounding box center [907, 577] width 76 height 21
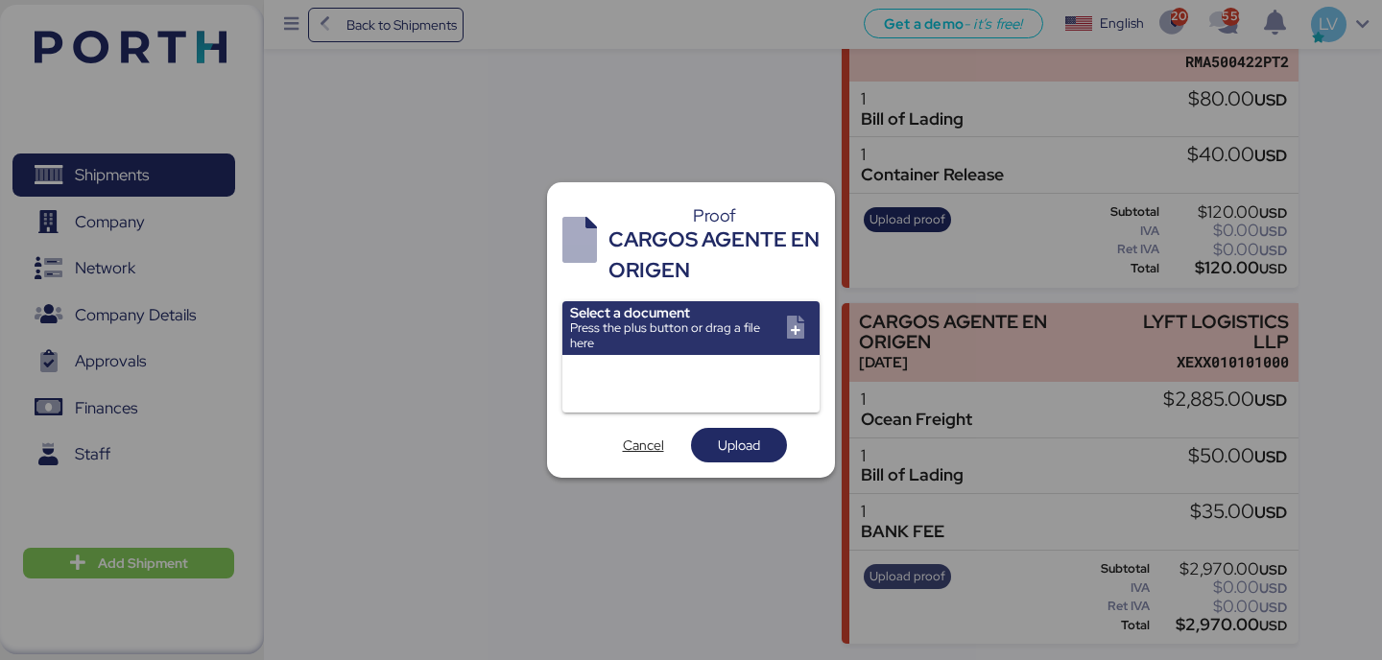
scroll to position [0, 0]
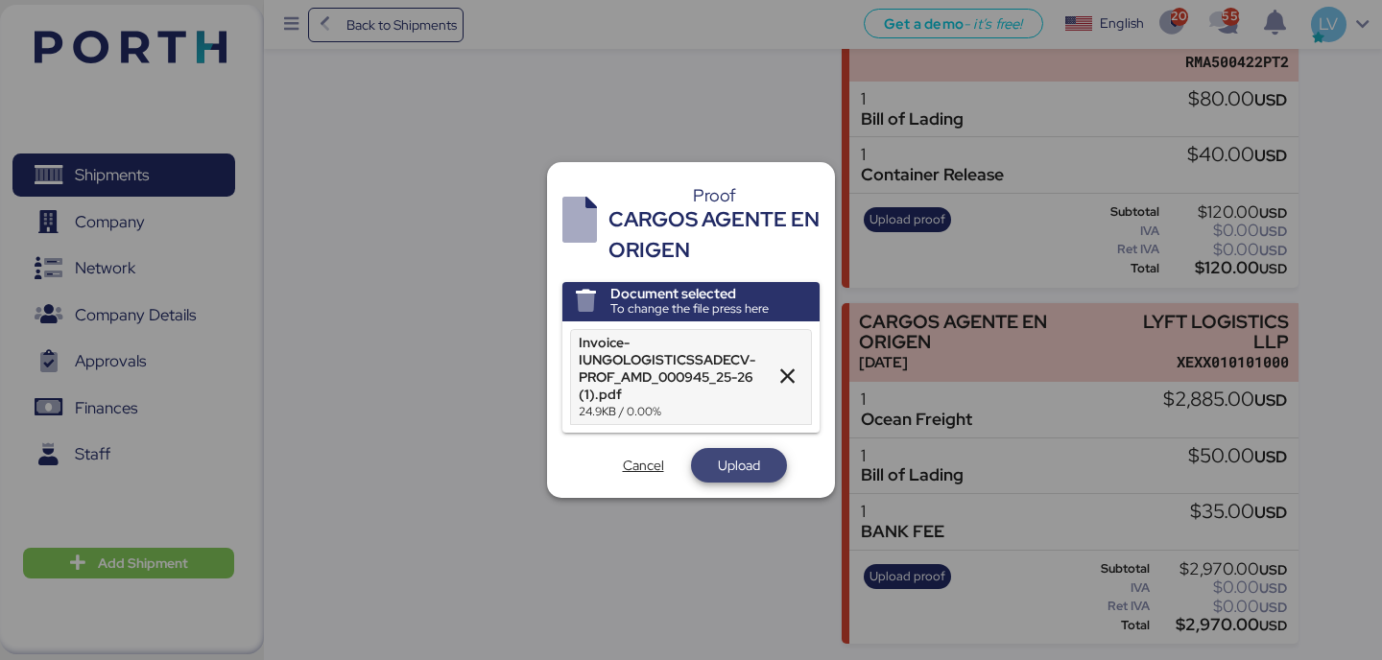
click at [738, 463] on span "Upload" at bounding box center [739, 465] width 42 height 23
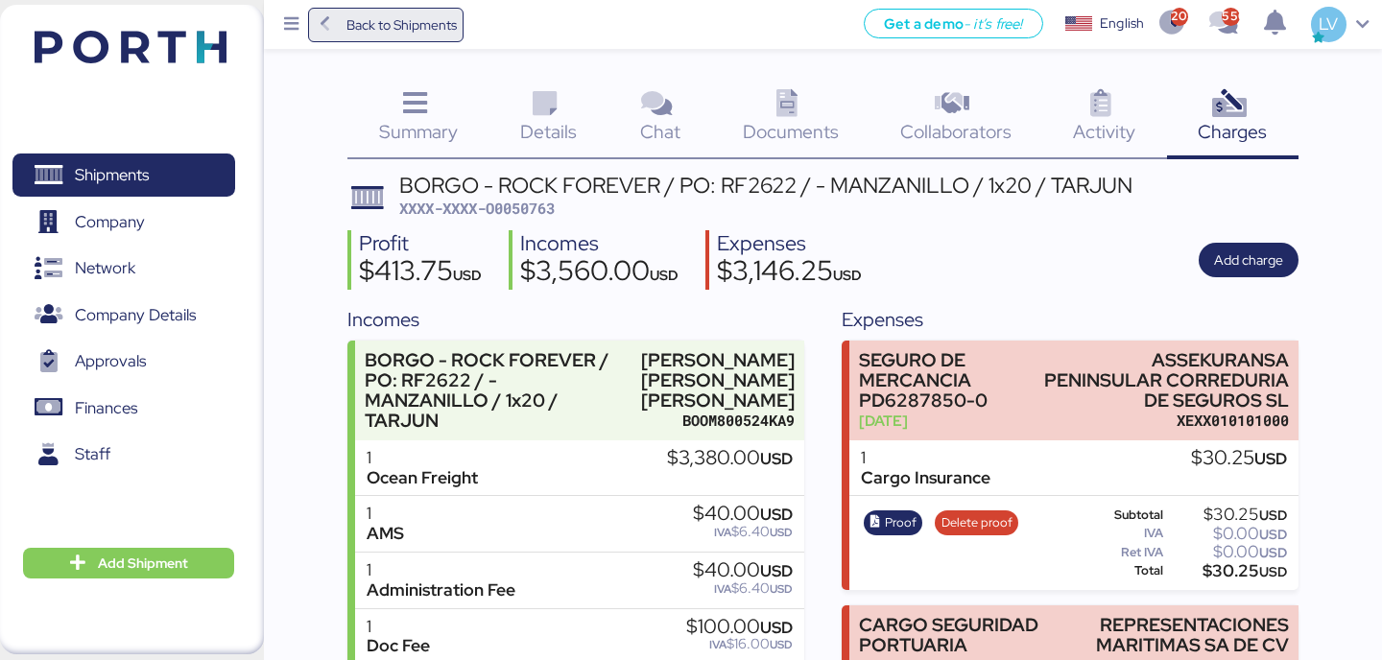
click at [397, 8] on span "Back to Shipments" at bounding box center [386, 25] width 143 height 35
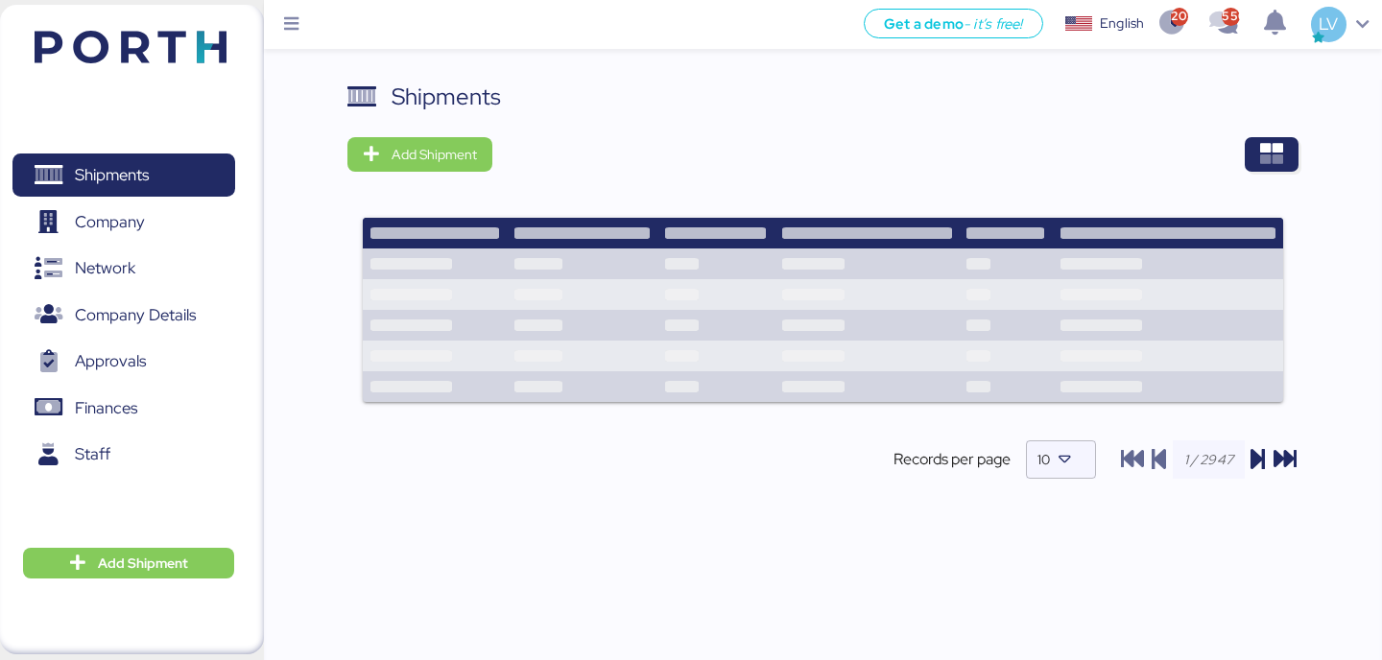
click at [1246, 172] on div "Shipments Add Shipment Shipment Name YAMATO - NSK-WARNER / NRT - GDL / YMM-AI-1…" at bounding box center [822, 296] width 950 height 432
click at [1272, 157] on icon "button" at bounding box center [1271, 154] width 23 height 23
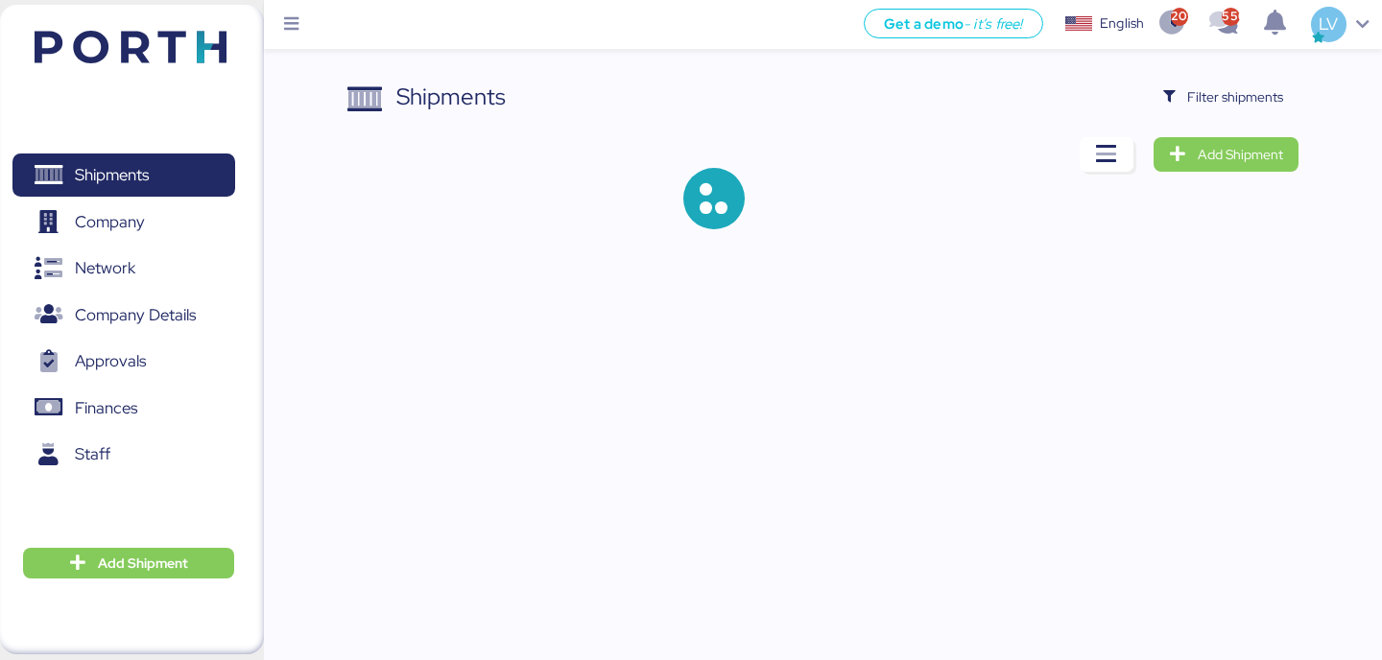
click at [1251, 70] on div "Shipments Filter shipments Add Shipment" at bounding box center [691, 130] width 1382 height 260
click at [1246, 109] on span "Filter shipments" at bounding box center [1223, 96] width 120 height 27
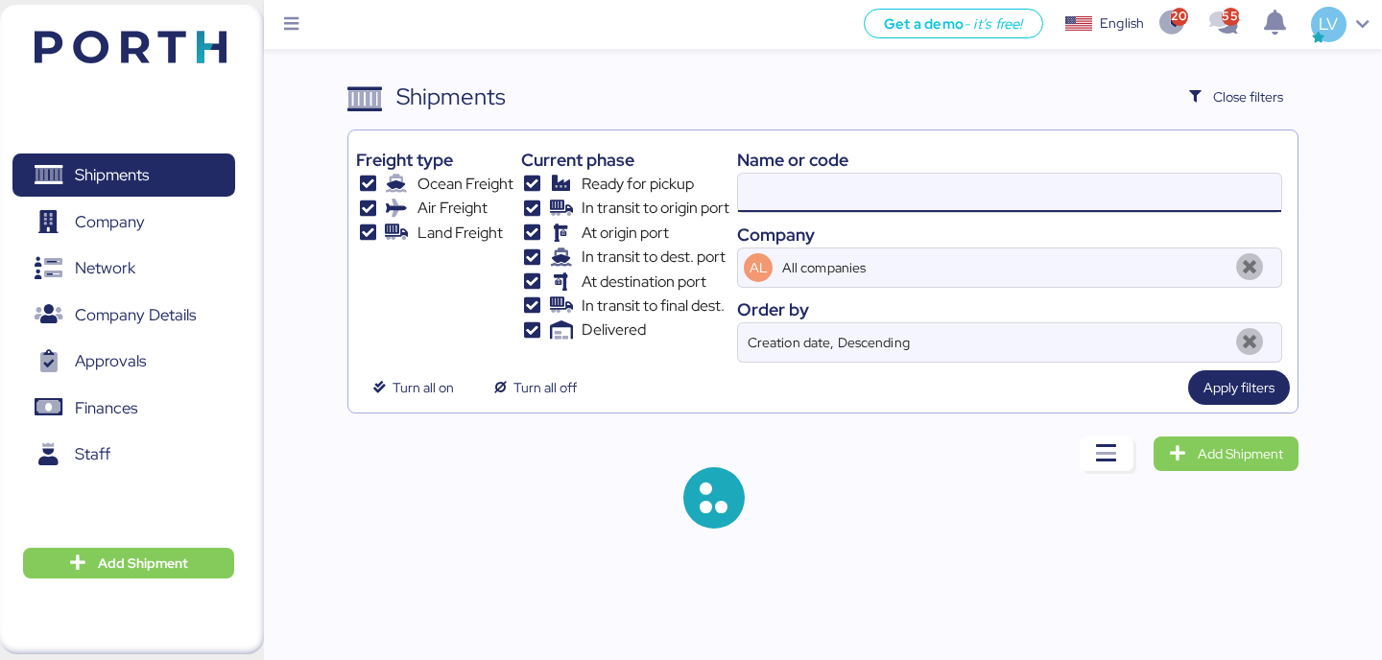
click at [1053, 188] on input at bounding box center [1009, 193] width 543 height 38
paste input "COSU6425905350"
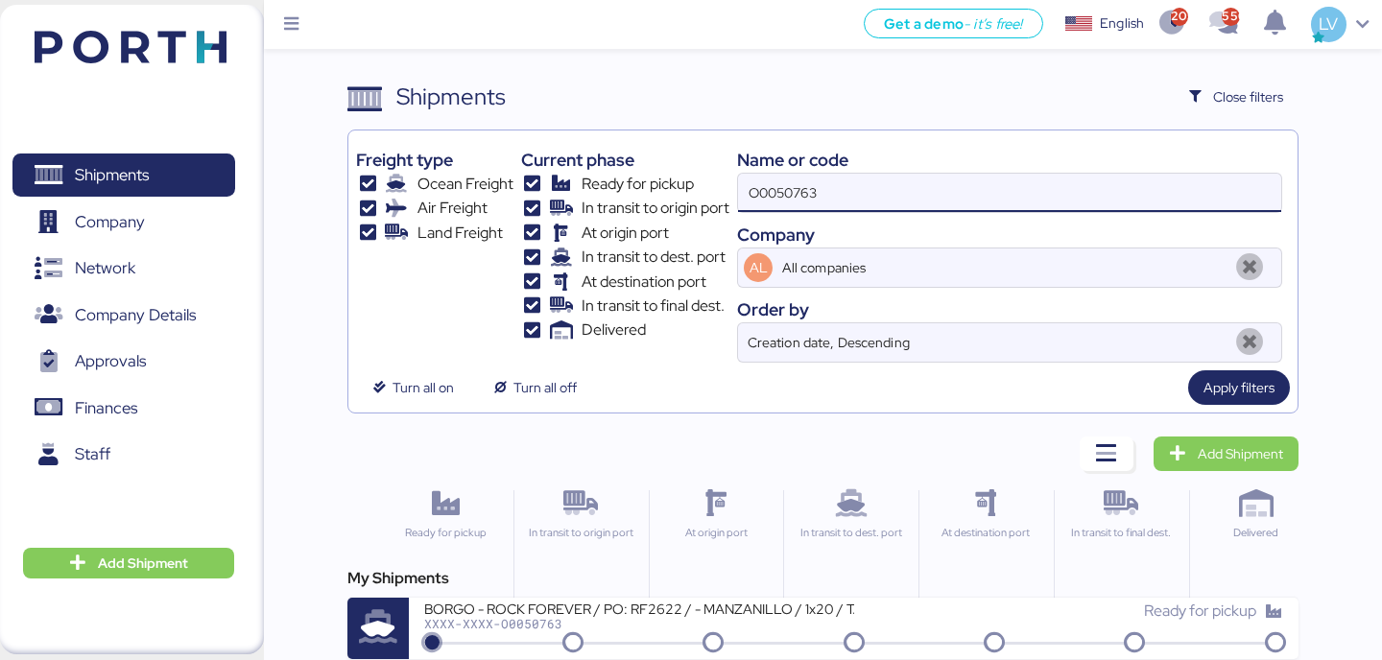
click at [1053, 188] on input "O0050763" at bounding box center [1009, 193] width 543 height 38
click at [1025, 201] on input "O0050763" at bounding box center [1009, 193] width 543 height 38
click at [1025, 200] on input "O0050763" at bounding box center [1009, 193] width 543 height 38
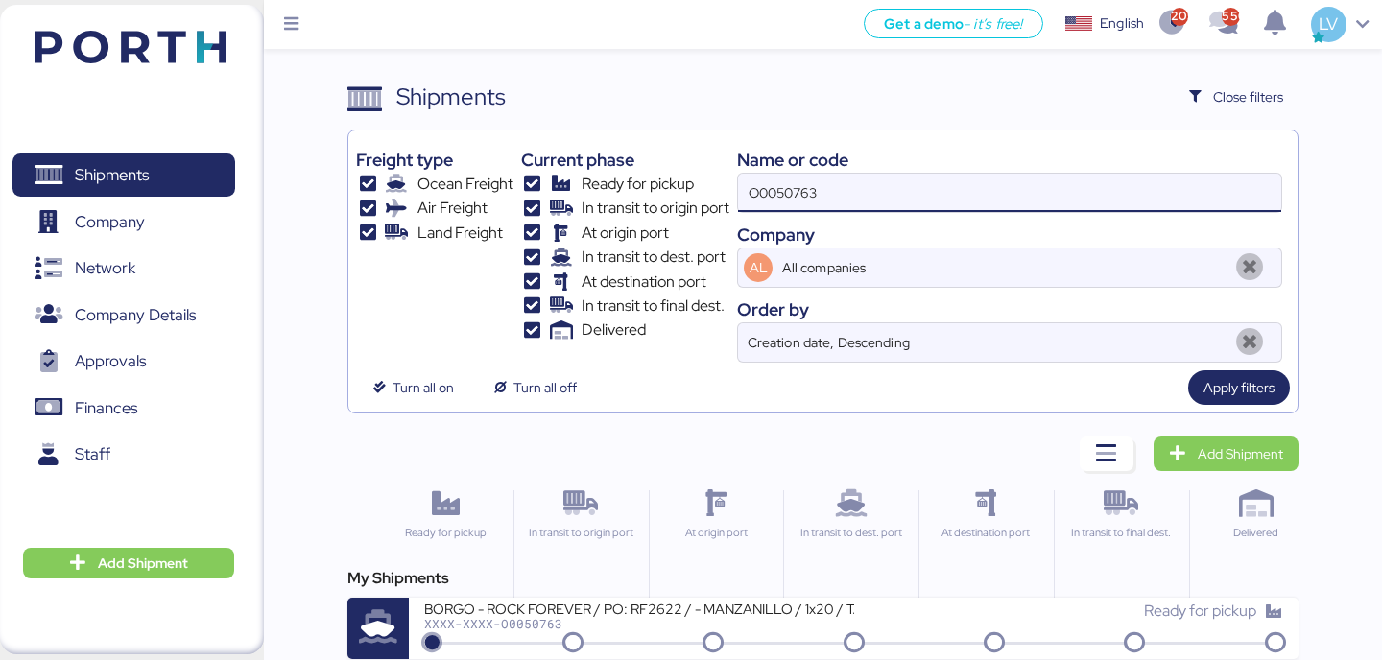
click at [1025, 200] on input "O0050763" at bounding box center [1009, 193] width 543 height 38
click at [1025, 192] on input "O0050763" at bounding box center [1009, 193] width 543 height 38
paste input "COSU6425905350"
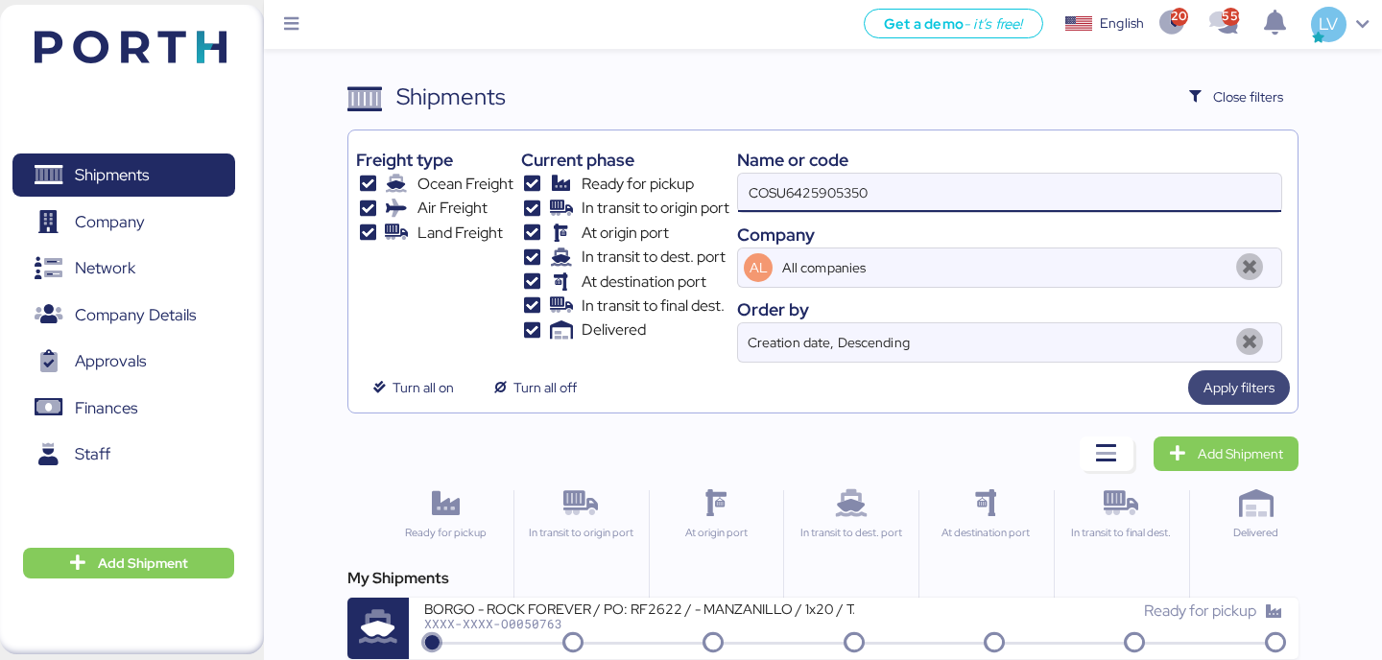
type input "COSU6425905350"
click at [1232, 381] on span "Apply filters" at bounding box center [1238, 387] width 71 height 23
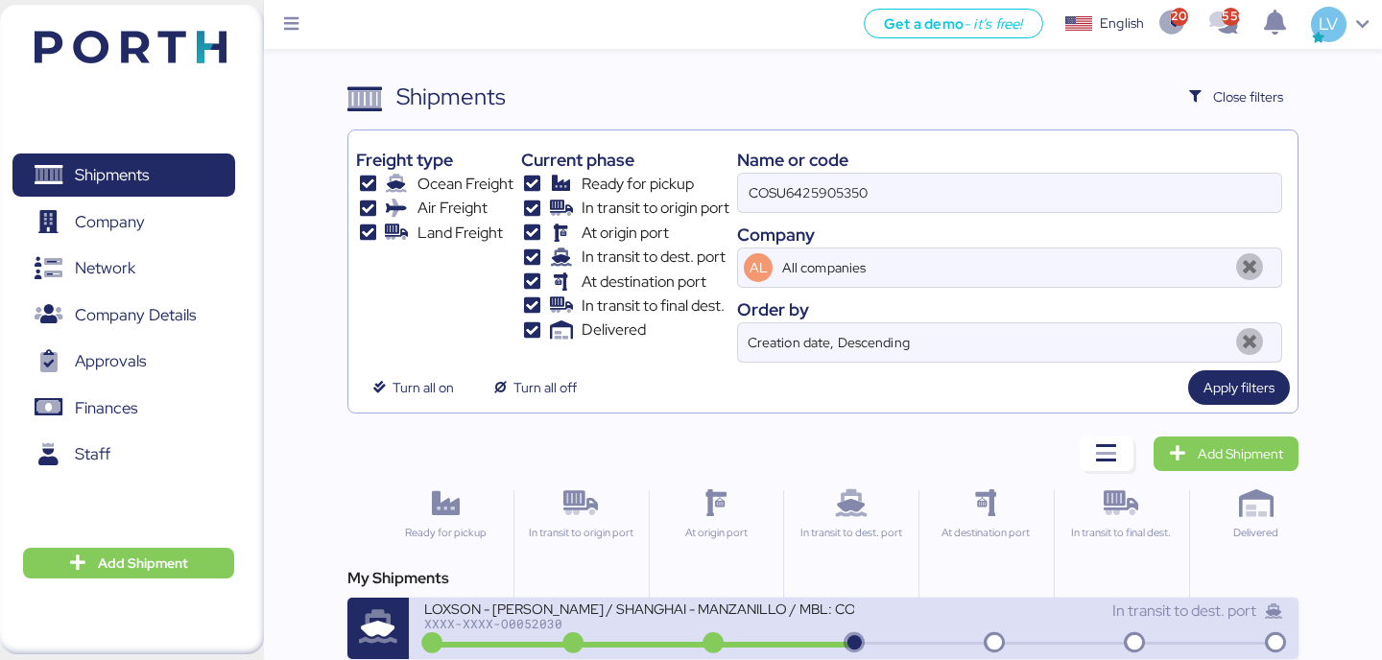
click at [672, 622] on div "XXXX-XXXX-O0052030" at bounding box center [638, 623] width 429 height 13
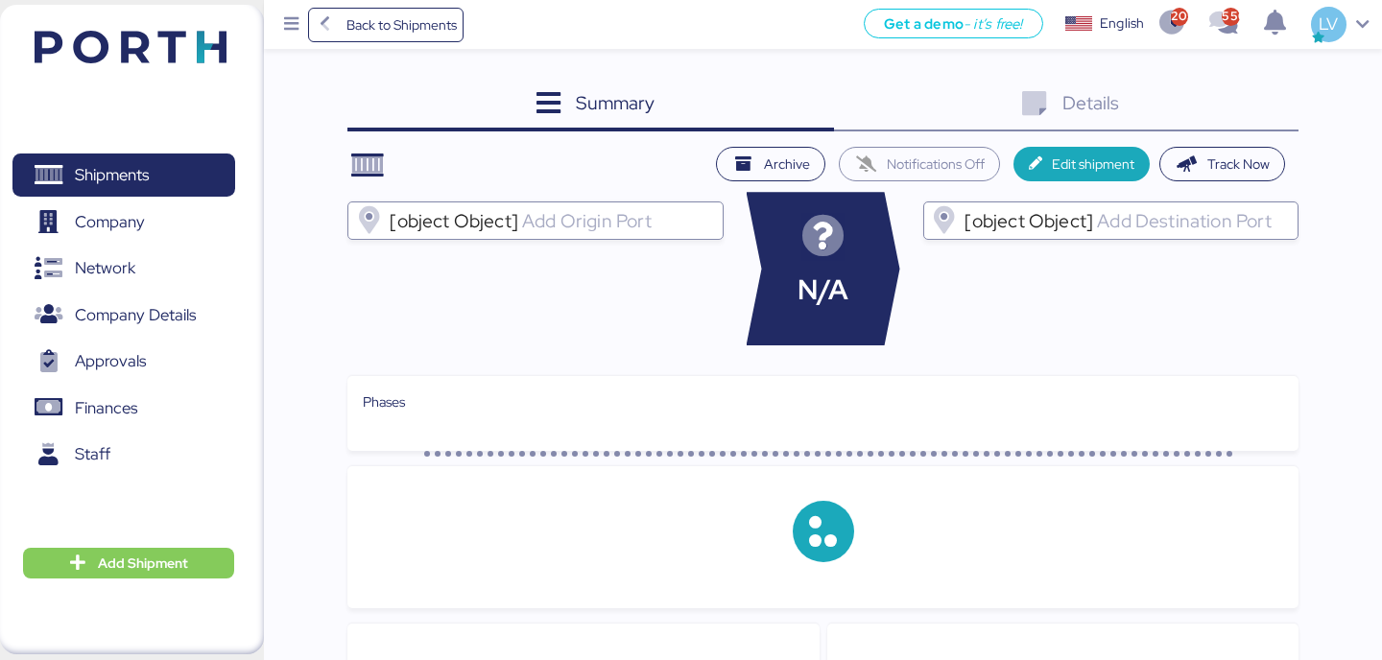
click at [1246, 100] on div "Details 0" at bounding box center [1066, 106] width 464 height 52
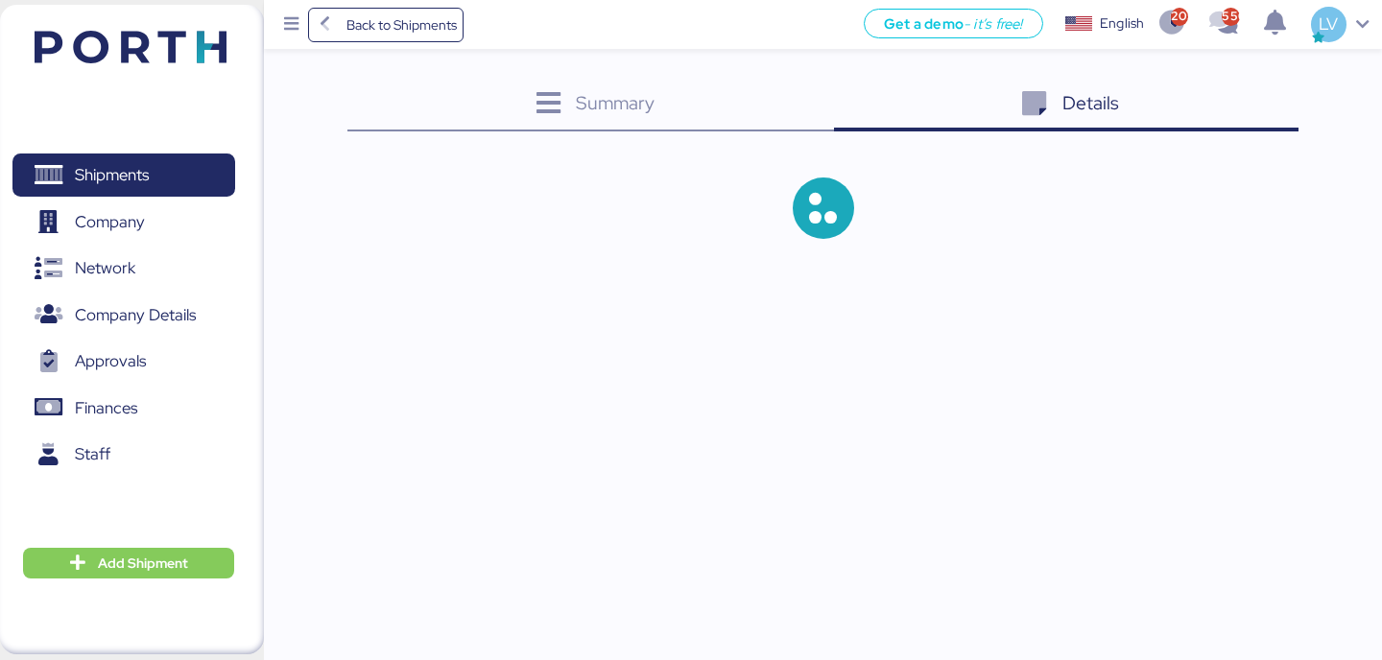
click at [1246, 100] on div "Details 0" at bounding box center [1066, 106] width 464 height 52
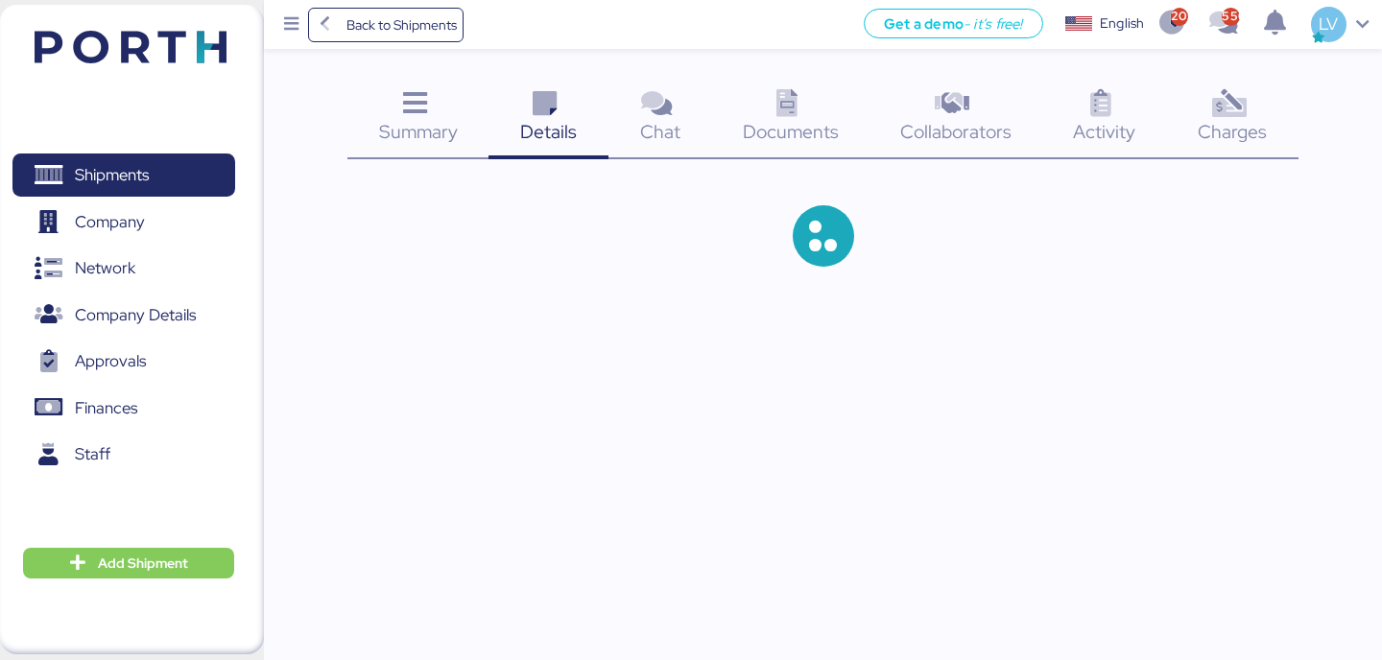
click at [1246, 100] on icon at bounding box center [1228, 104] width 41 height 28
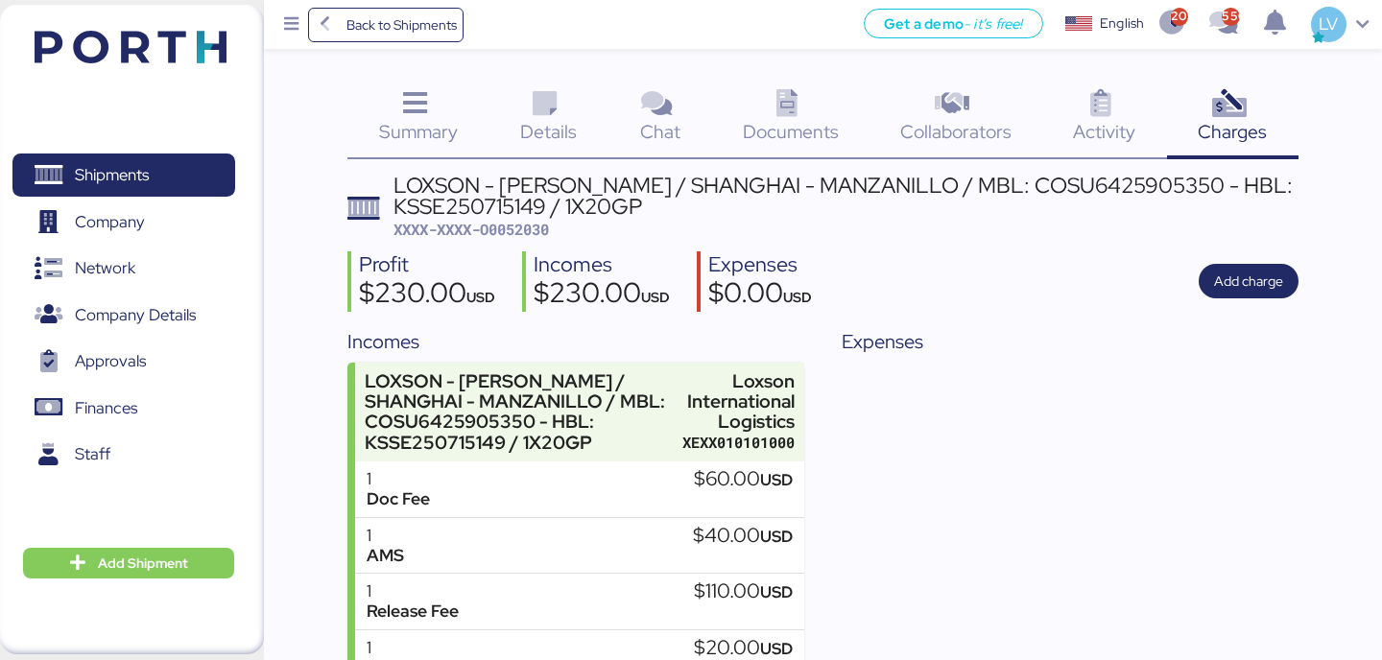
click at [1263, 299] on div "Profit $230.00 USD Incomes $230.00 USD Expenses $0.00 USD Add charge" at bounding box center [822, 281] width 950 height 60
click at [1229, 277] on span "Add charge" at bounding box center [1248, 281] width 69 height 23
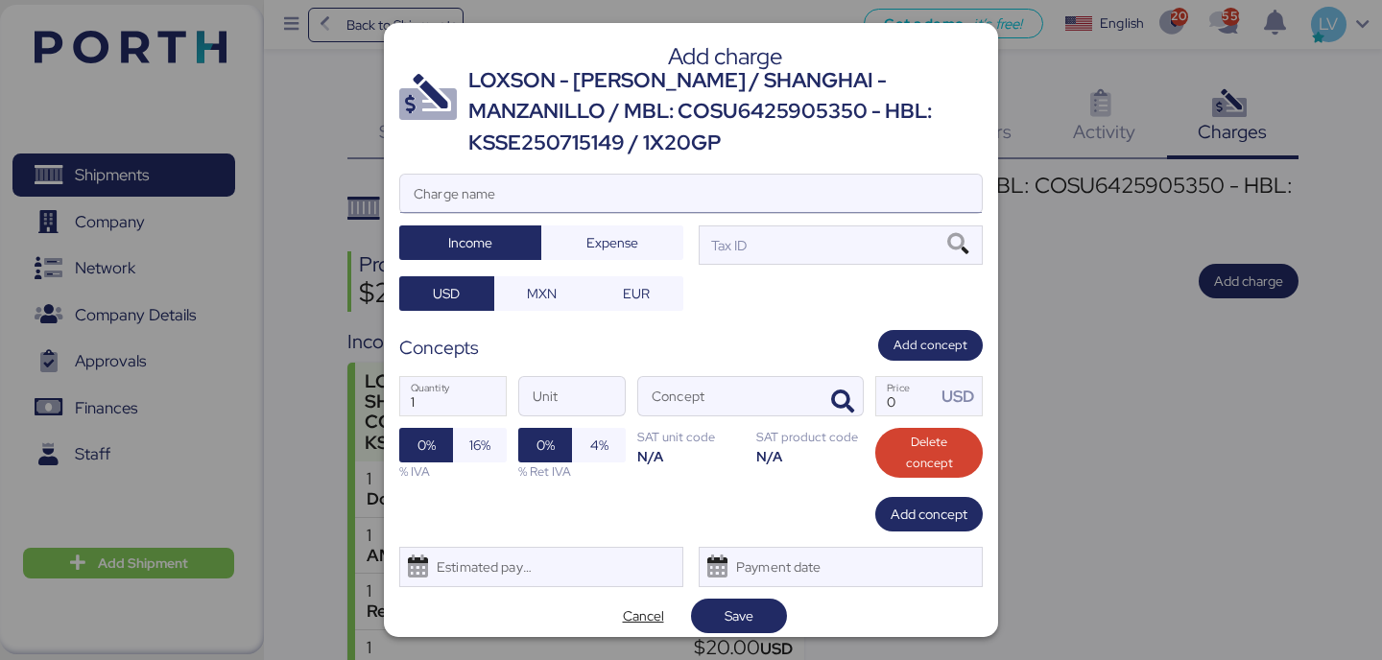
click at [929, 200] on input "Charge name" at bounding box center [690, 194] width 581 height 38
type input "BL FLETADO"
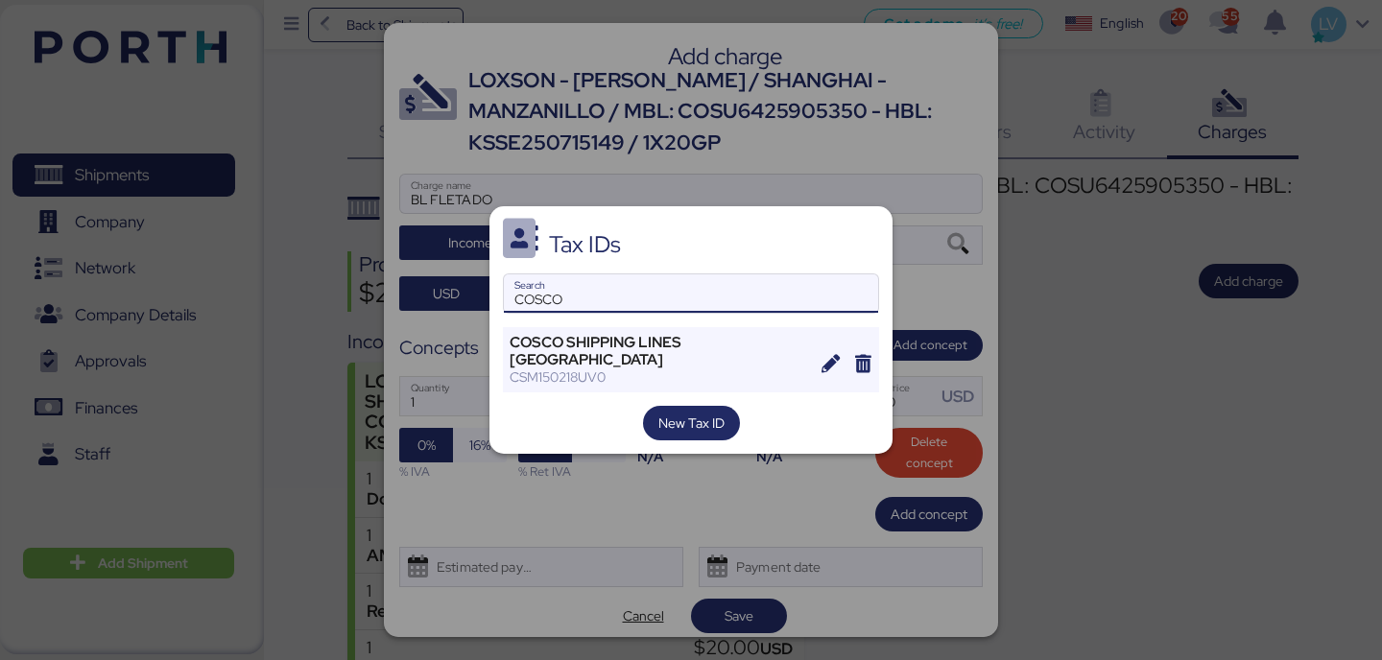
type input "COSCO"
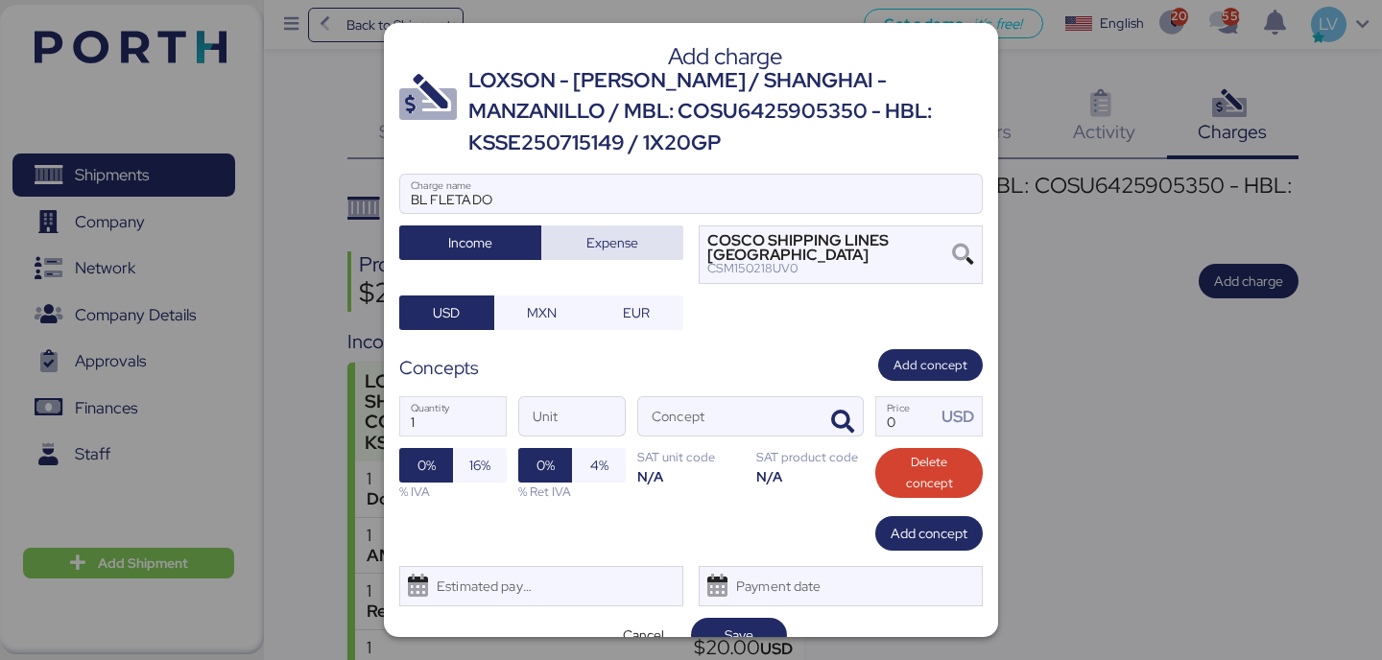
click at [618, 255] on span "Expense" at bounding box center [612, 242] width 111 height 27
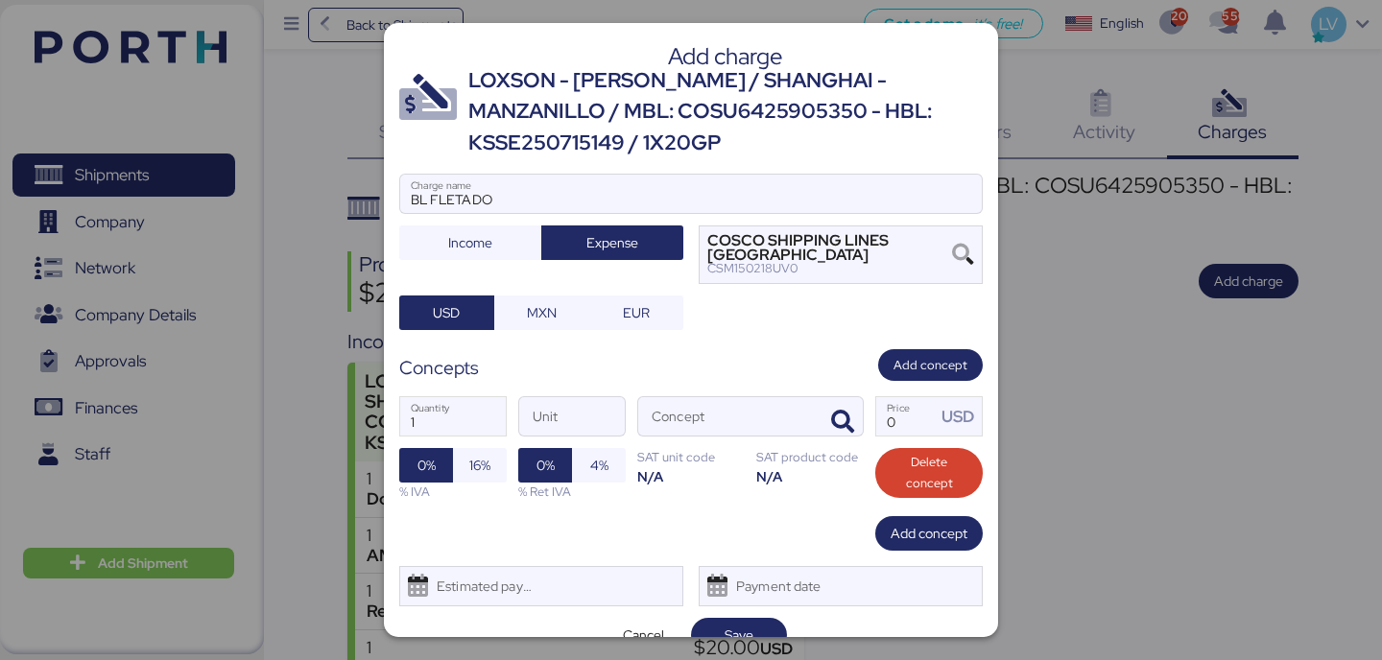
click at [831, 444] on div "1 Quantity Unit Concept 0 Price USD 0% 16% % IVA 0% 4% % Ret IVA SAT unit code …" at bounding box center [690, 448] width 583 height 135
click at [845, 439] on span "button" at bounding box center [842, 422] width 40 height 40
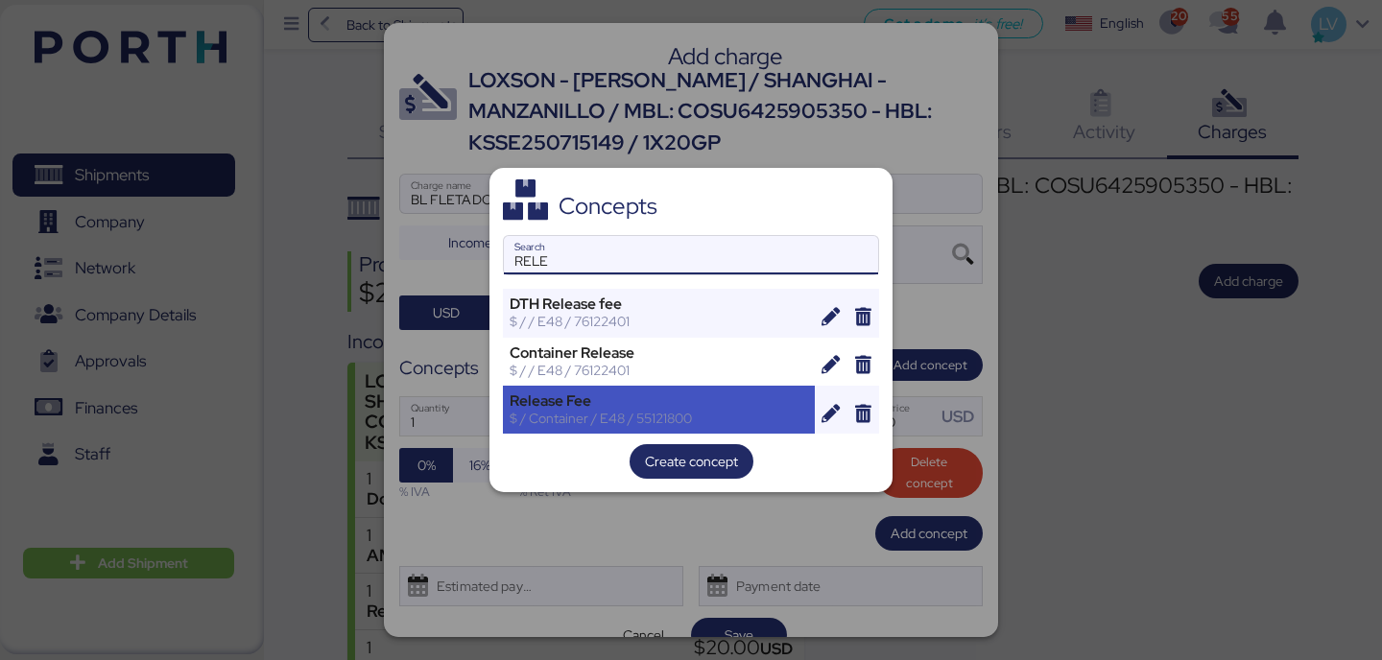
type input "RELE"
click at [641, 415] on div "$ / Container / E48 / 55121800" at bounding box center [658, 418] width 298 height 17
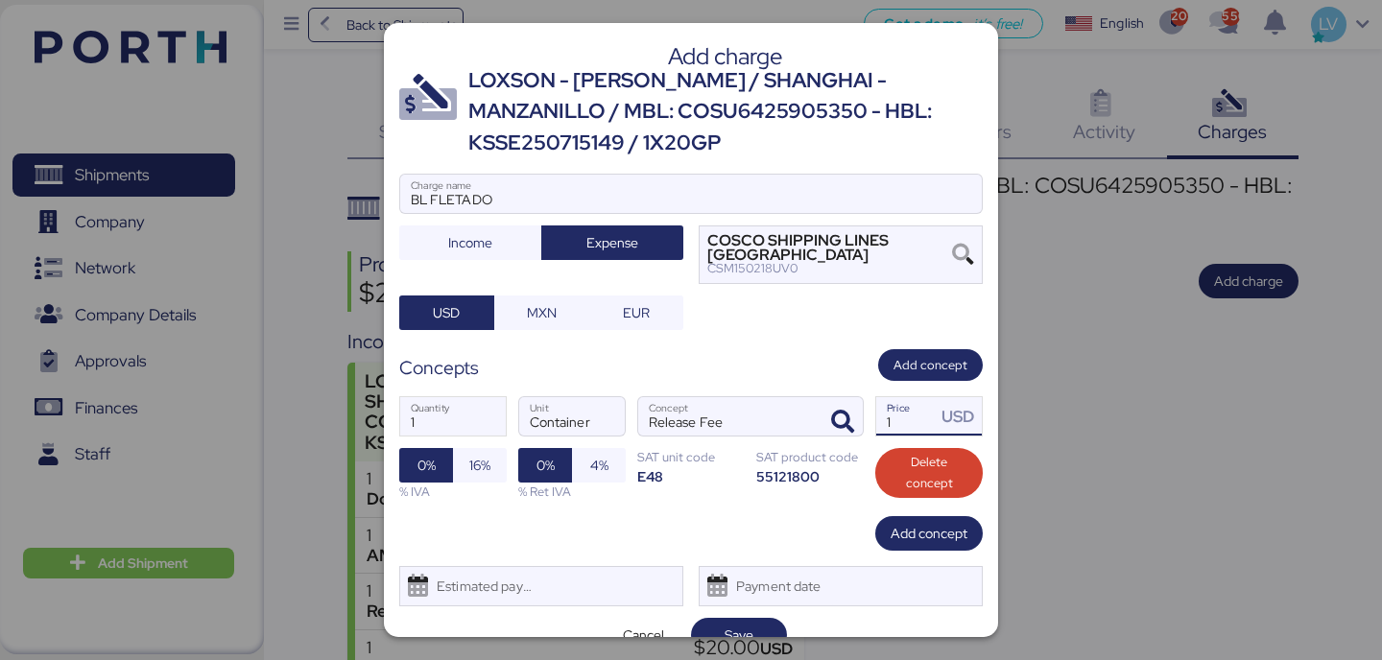
click at [913, 422] on input "1" at bounding box center [905, 416] width 59 height 38
type input "62"
click at [818, 362] on div "Concepts Add concept" at bounding box center [690, 365] width 583 height 32
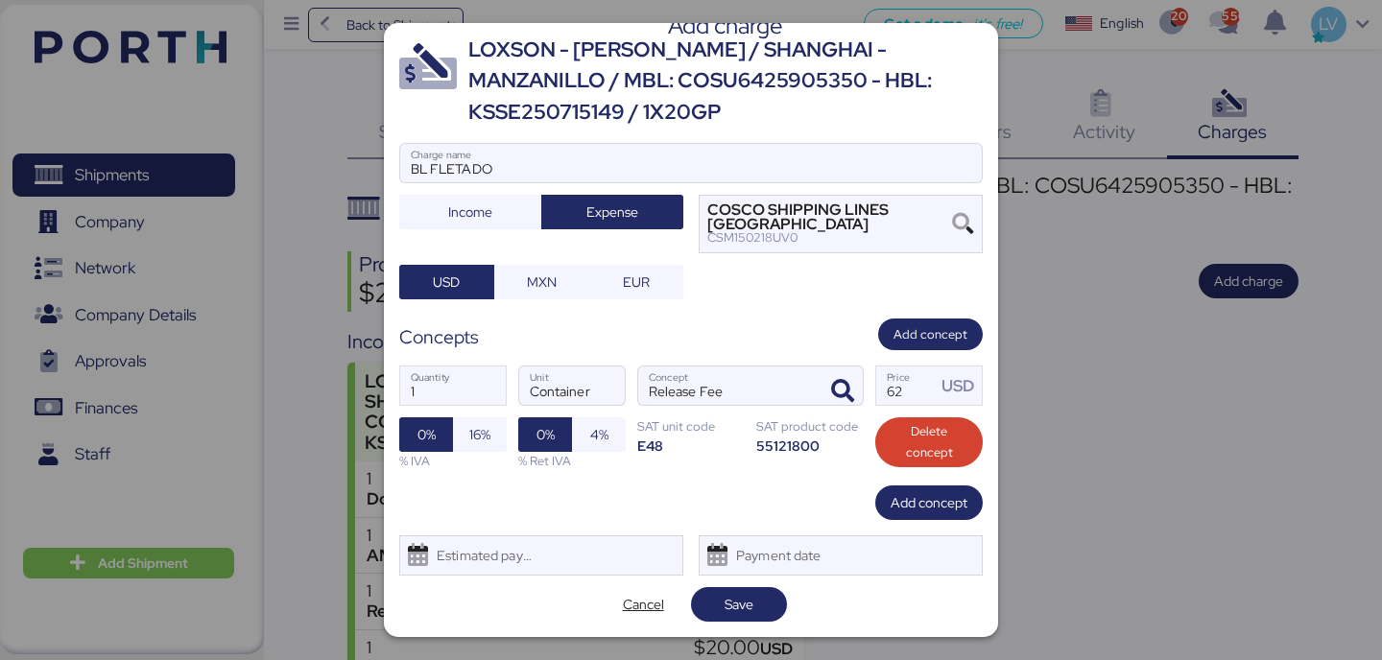
click at [723, 624] on div "Add charge LOXSON - [PERSON_NAME] / [GEOGRAPHIC_DATA] - MANZANILLO / MBL: COSU6…" at bounding box center [691, 330] width 614 height 614
click at [723, 600] on span "Save" at bounding box center [738, 604] width 65 height 27
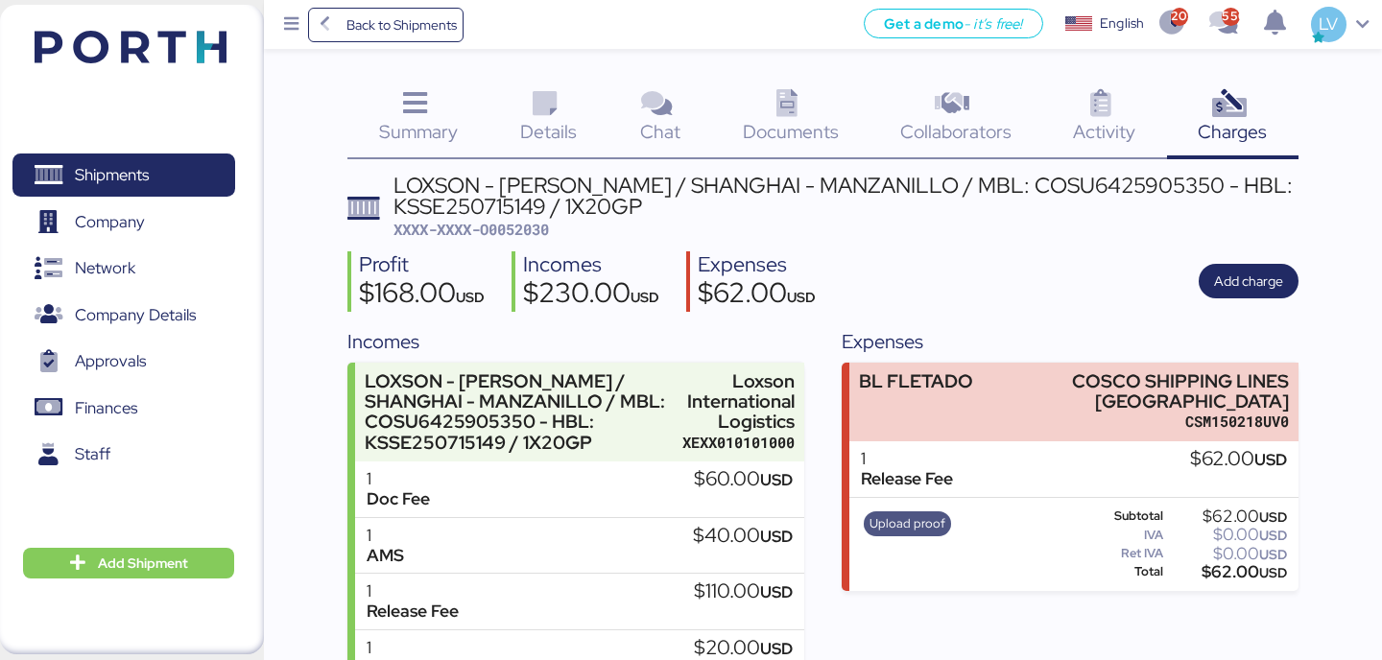
click at [912, 518] on span "Upload proof" at bounding box center [907, 523] width 76 height 21
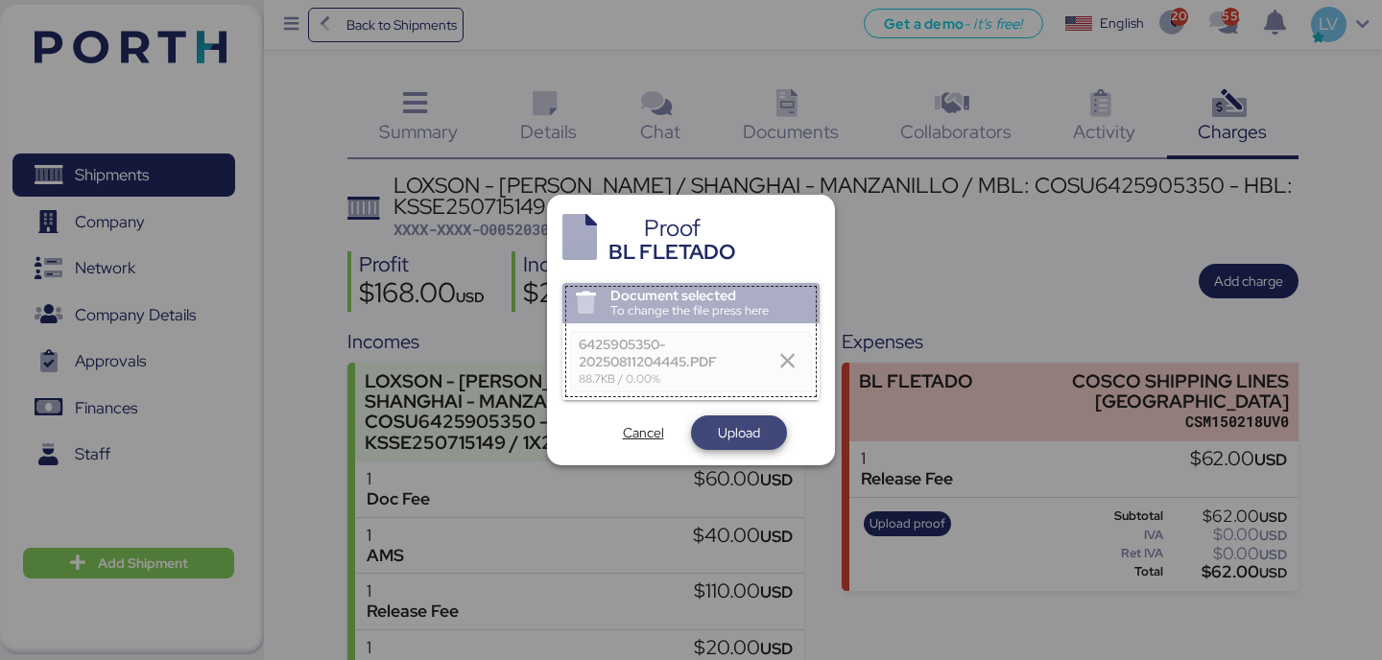
click at [717, 416] on span "Upload" at bounding box center [739, 432] width 96 height 35
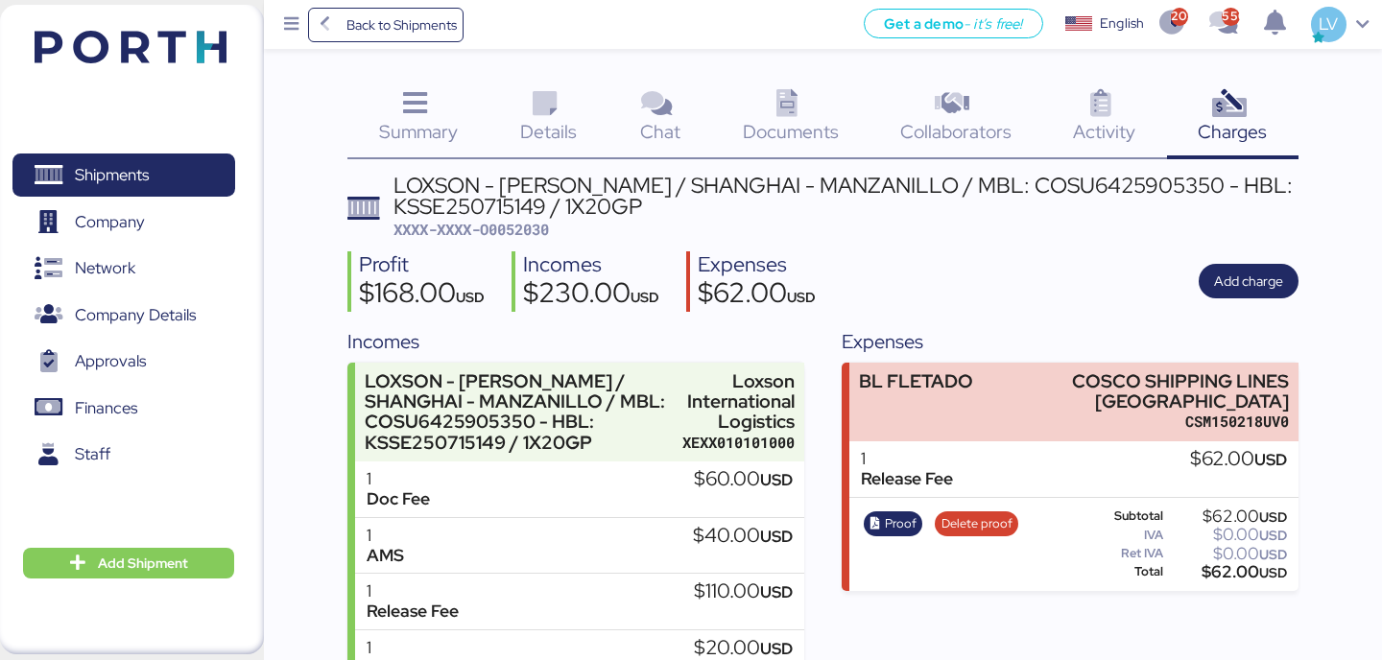
click at [512, 233] on span "XXXX-XXXX-O0052030" at bounding box center [470, 229] width 155 height 19
copy span "O0052030"
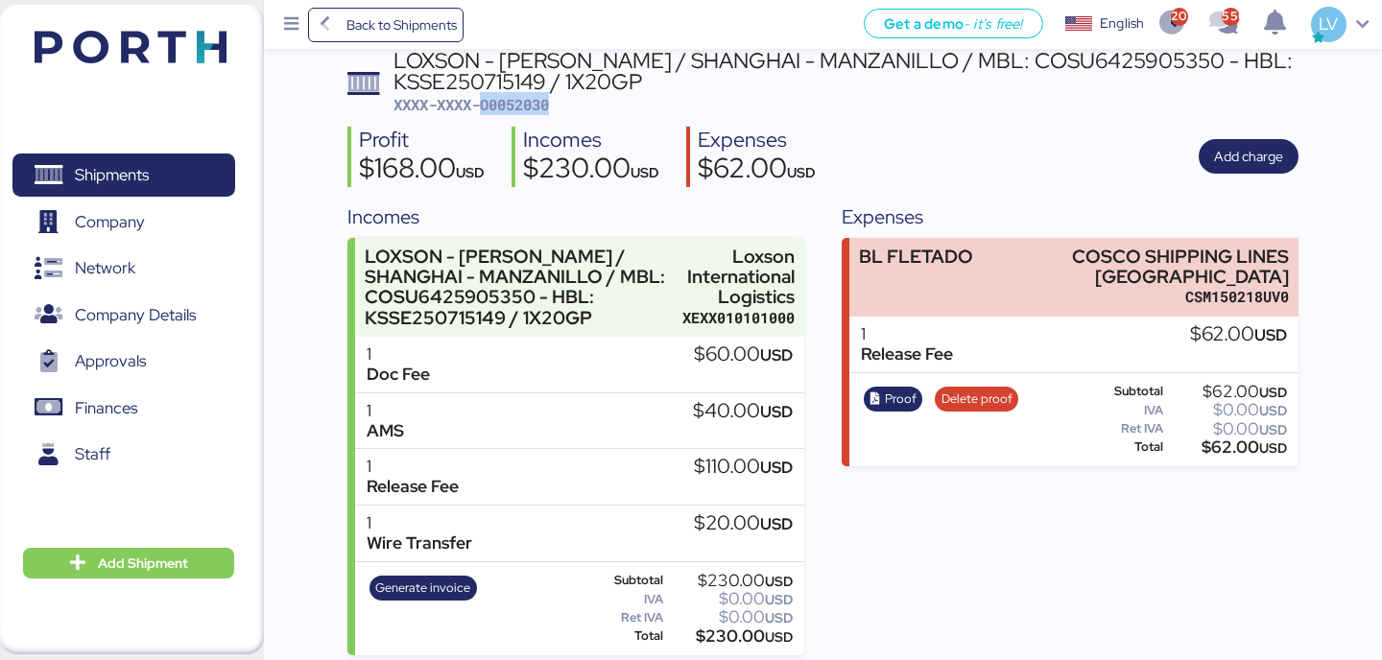
scroll to position [135, 0]
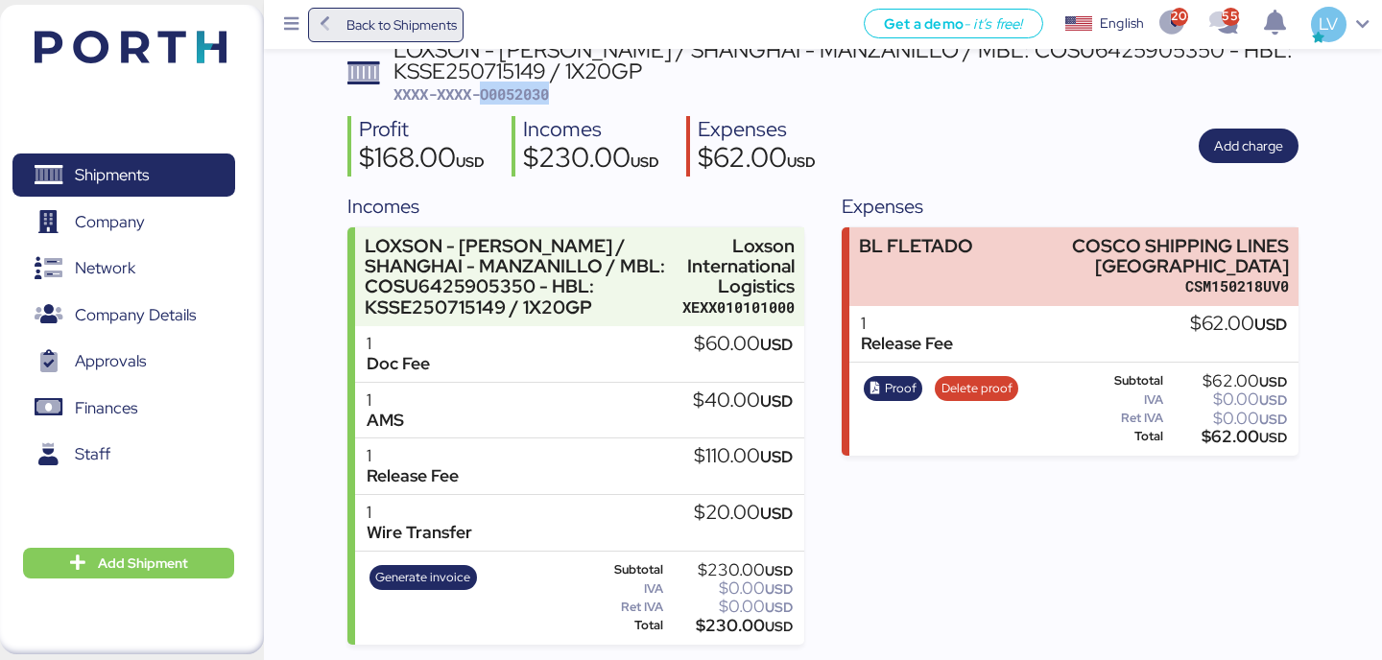
click at [434, 21] on span "Back to Shipments" at bounding box center [401, 24] width 110 height 23
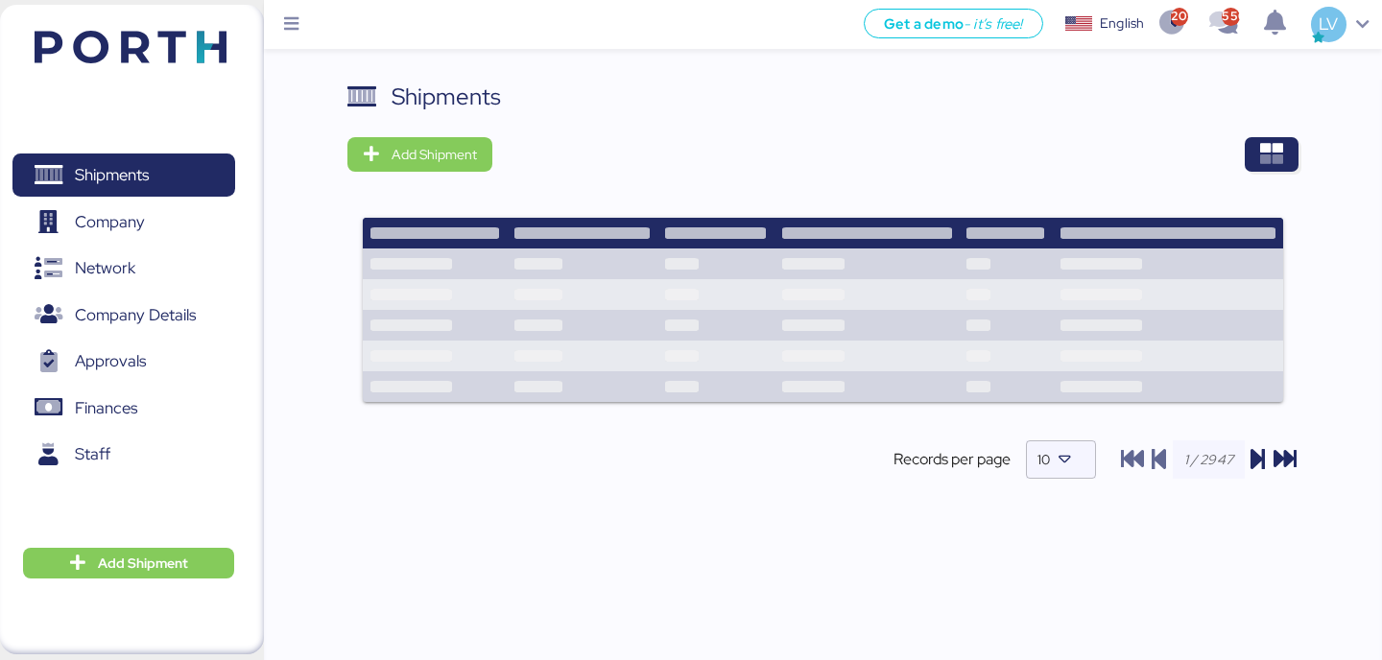
click at [1298, 154] on div "Shipments Add Shipment Records per page 10" at bounding box center [823, 382] width 1118 height 604
click at [1250, 154] on span "button" at bounding box center [1271, 154] width 54 height 35
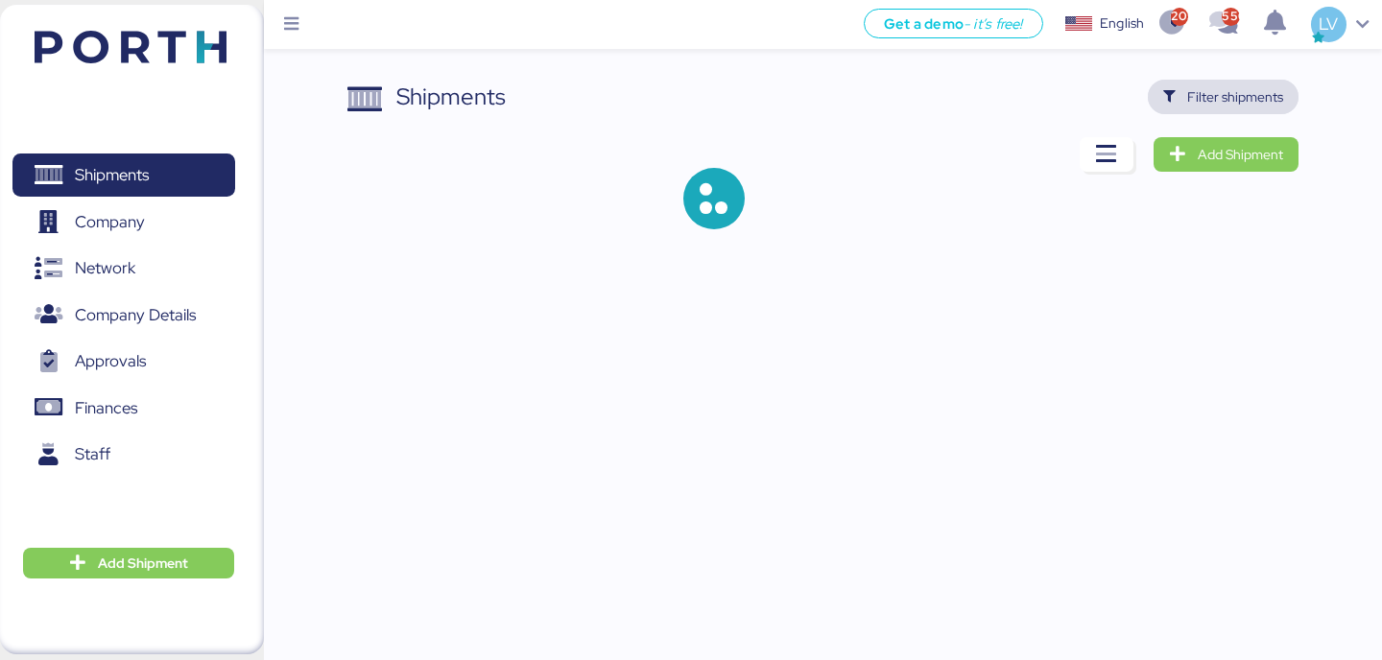
click at [1250, 105] on span "Filter shipments" at bounding box center [1235, 96] width 96 height 23
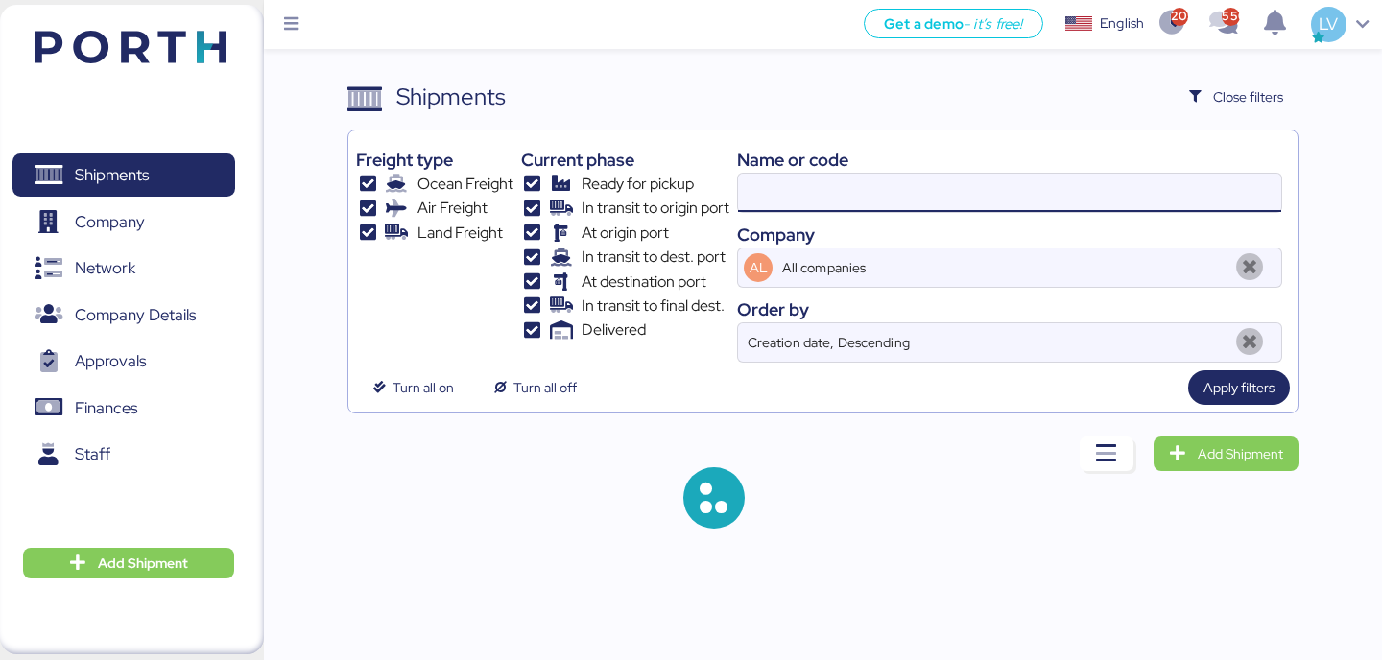
click at [995, 206] on input at bounding box center [1009, 193] width 543 height 38
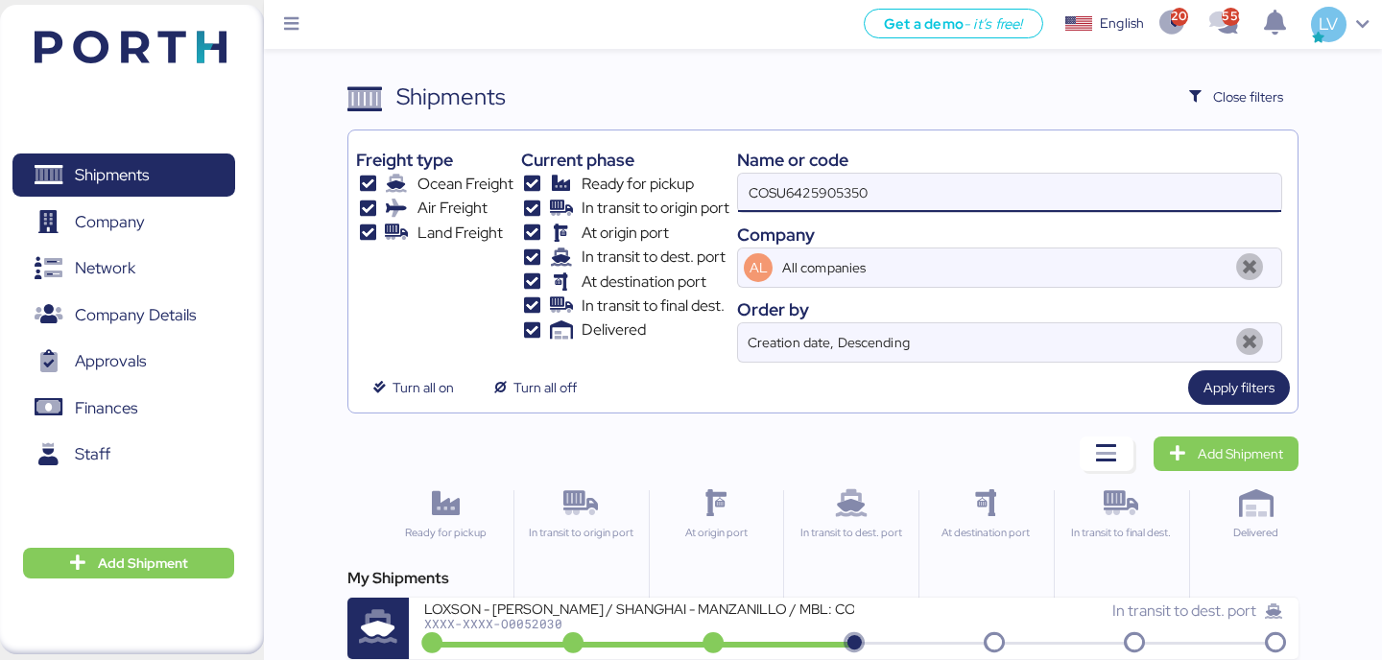
click at [995, 206] on input "COSU6425905350" at bounding box center [1009, 193] width 543 height 38
click at [977, 199] on input "COSU6425905350" at bounding box center [1009, 193] width 543 height 38
paste input "O0051842"
type input "O0051842"
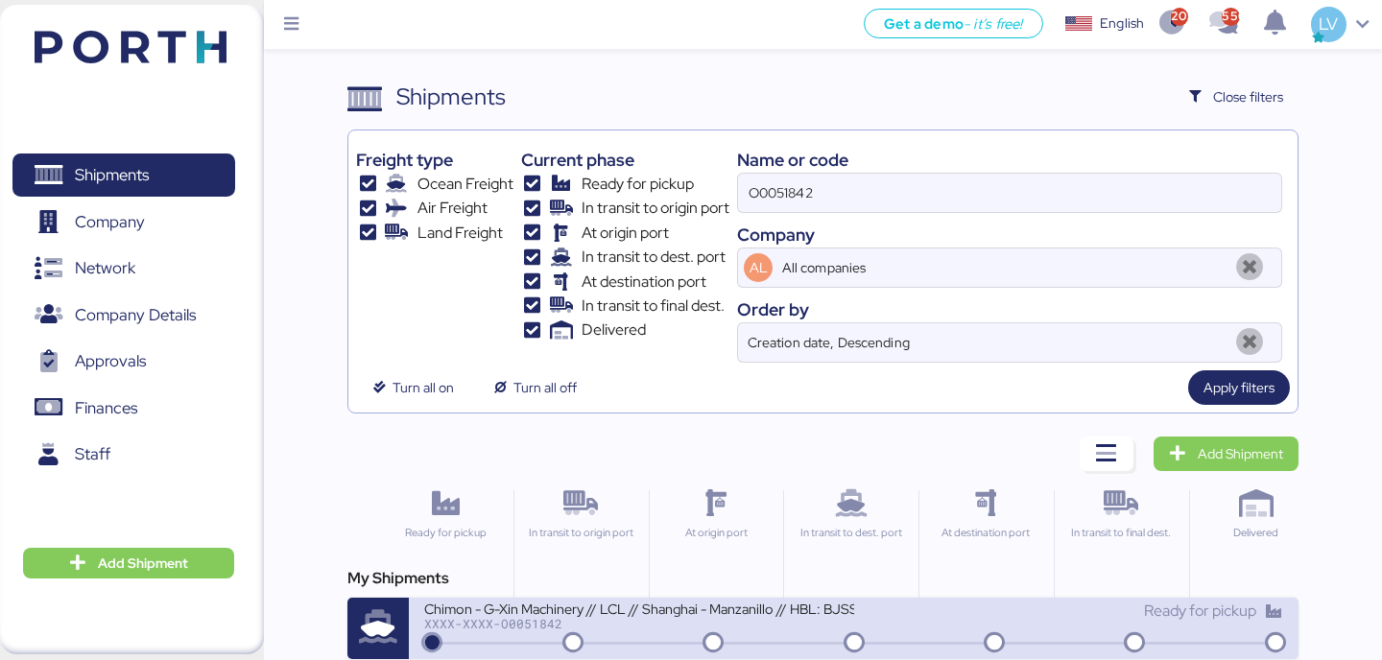
click at [695, 621] on div "XXXX-XXXX-O0051842" at bounding box center [638, 623] width 429 height 13
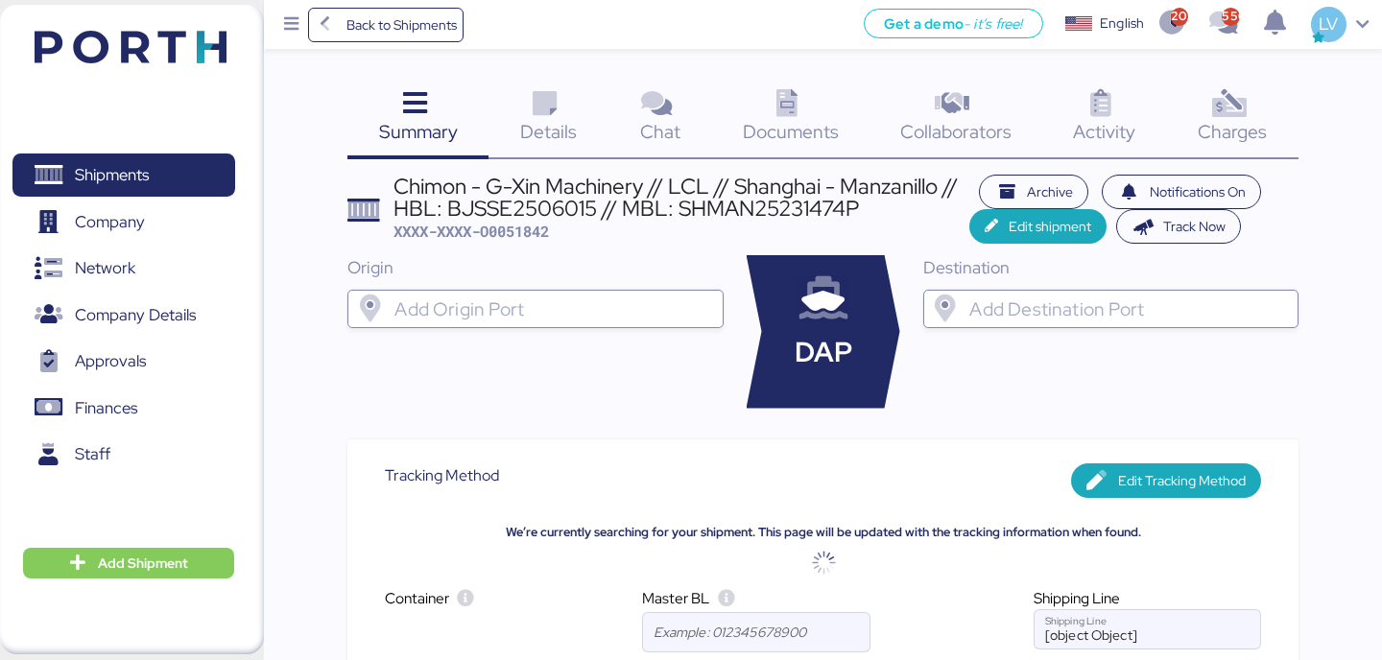
click at [1271, 135] on div "Charges 0" at bounding box center [1232, 120] width 131 height 80
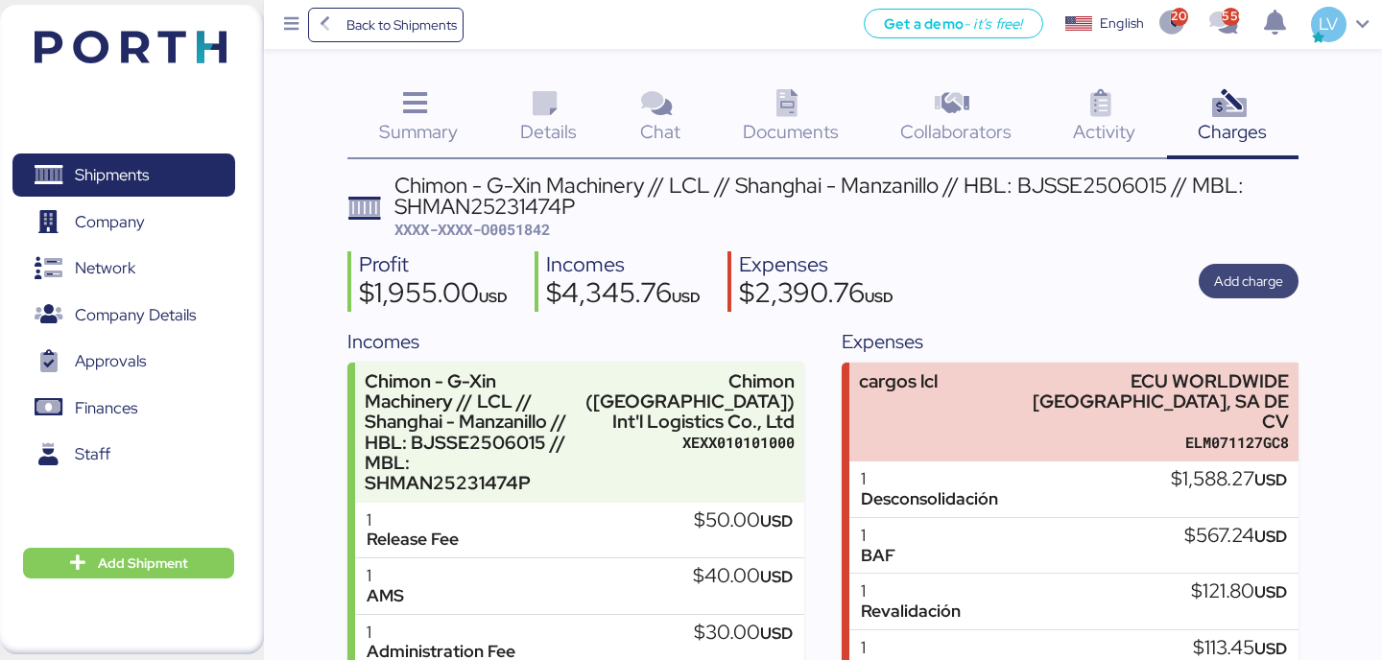
click at [1286, 297] on div "Add charge" at bounding box center [1248, 281] width 100 height 35
click at [1193, 288] on div "Profit $1,955.00 USD Incomes $4,345.76 USD Expenses $2,390.76 USD Add charge" at bounding box center [822, 281] width 950 height 60
click at [1267, 275] on span "Add charge" at bounding box center [1248, 281] width 69 height 23
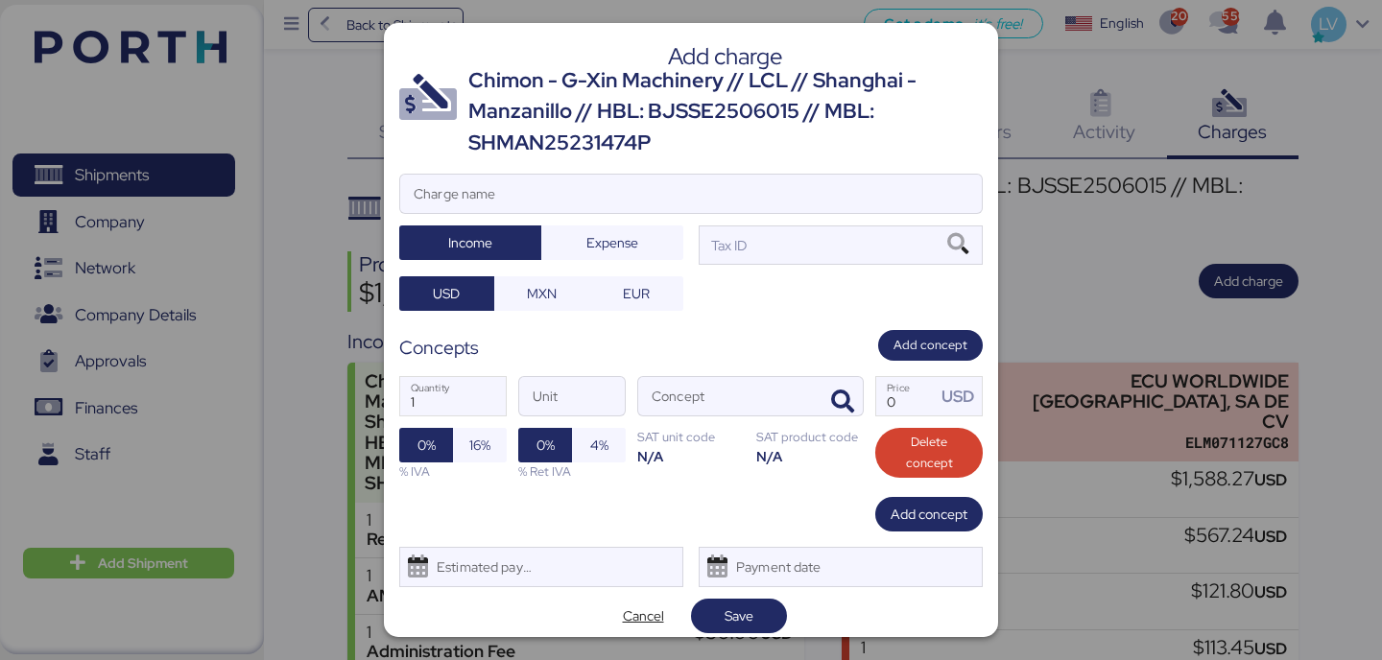
click at [734, 168] on div "Add charge Chimon - G-Xin Machinery // LCL // [GEOGRAPHIC_DATA] - Manzanillo //…" at bounding box center [691, 330] width 614 height 614
click at [732, 199] on input "Charge name" at bounding box center [690, 194] width 581 height 38
type input "[PERSON_NAME] EN [PERSON_NAME]"
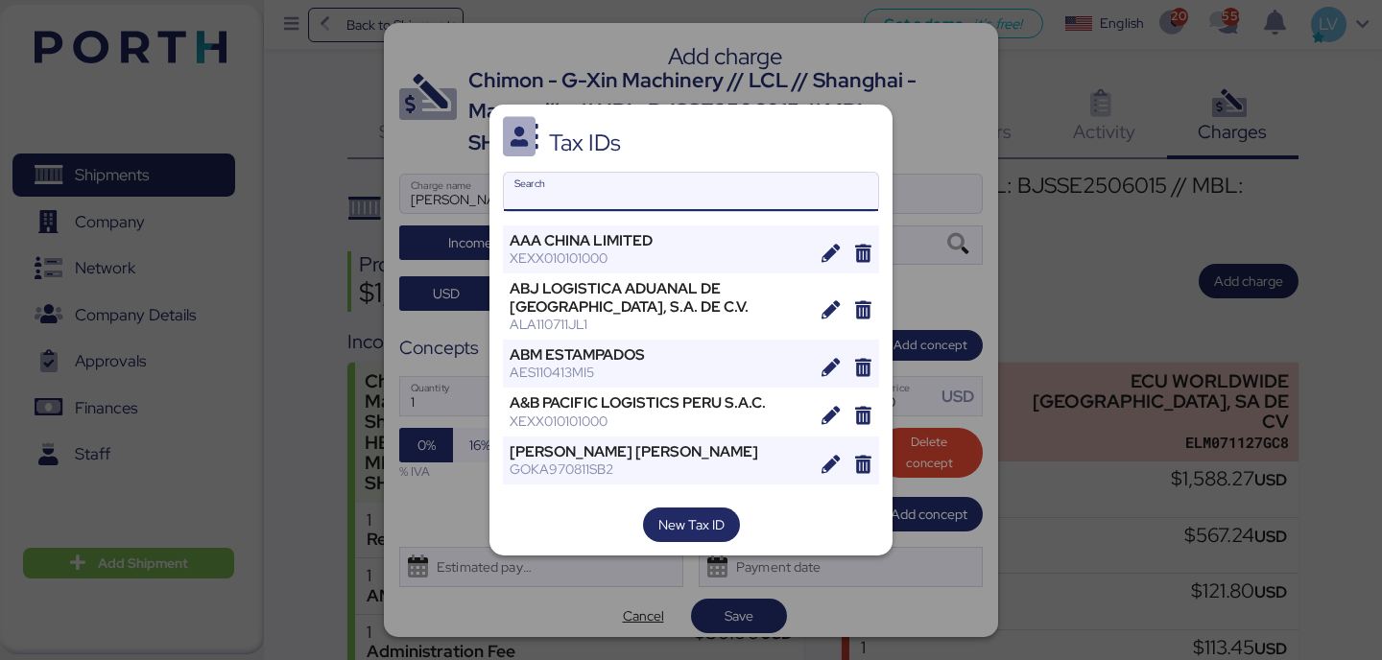
click at [821, 197] on input "Search" at bounding box center [691, 192] width 374 height 38
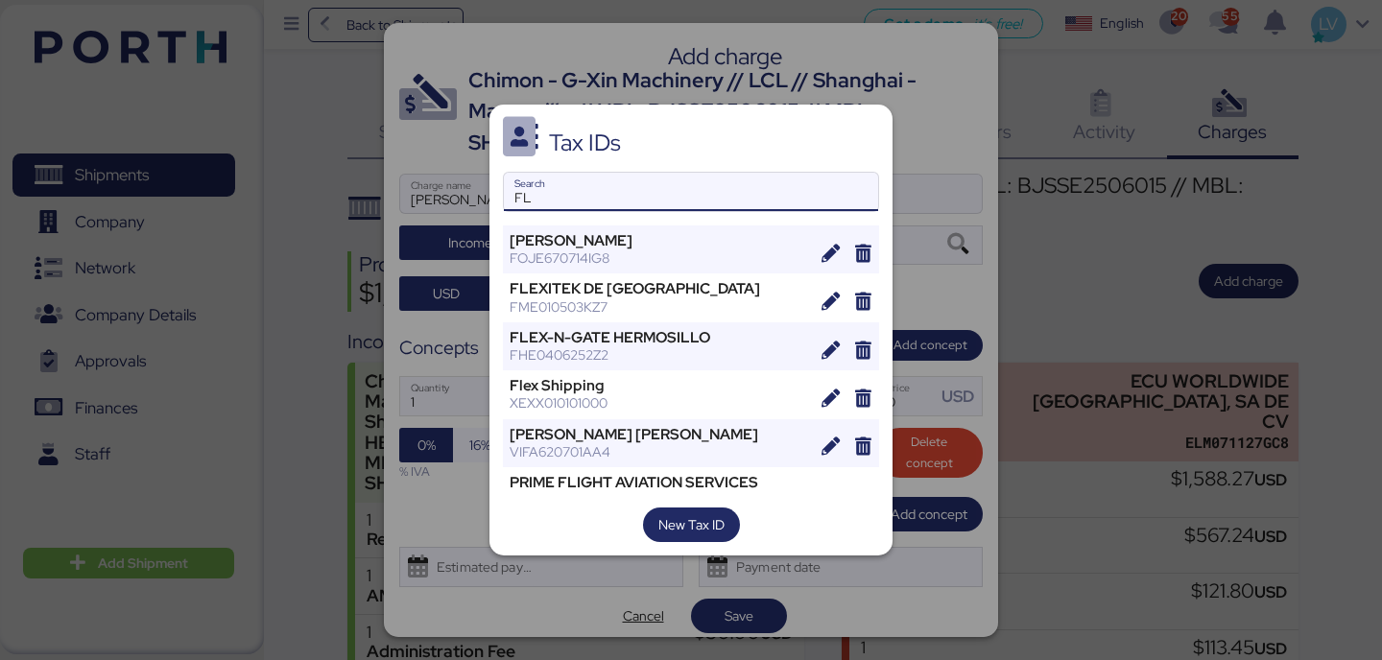
type input "F"
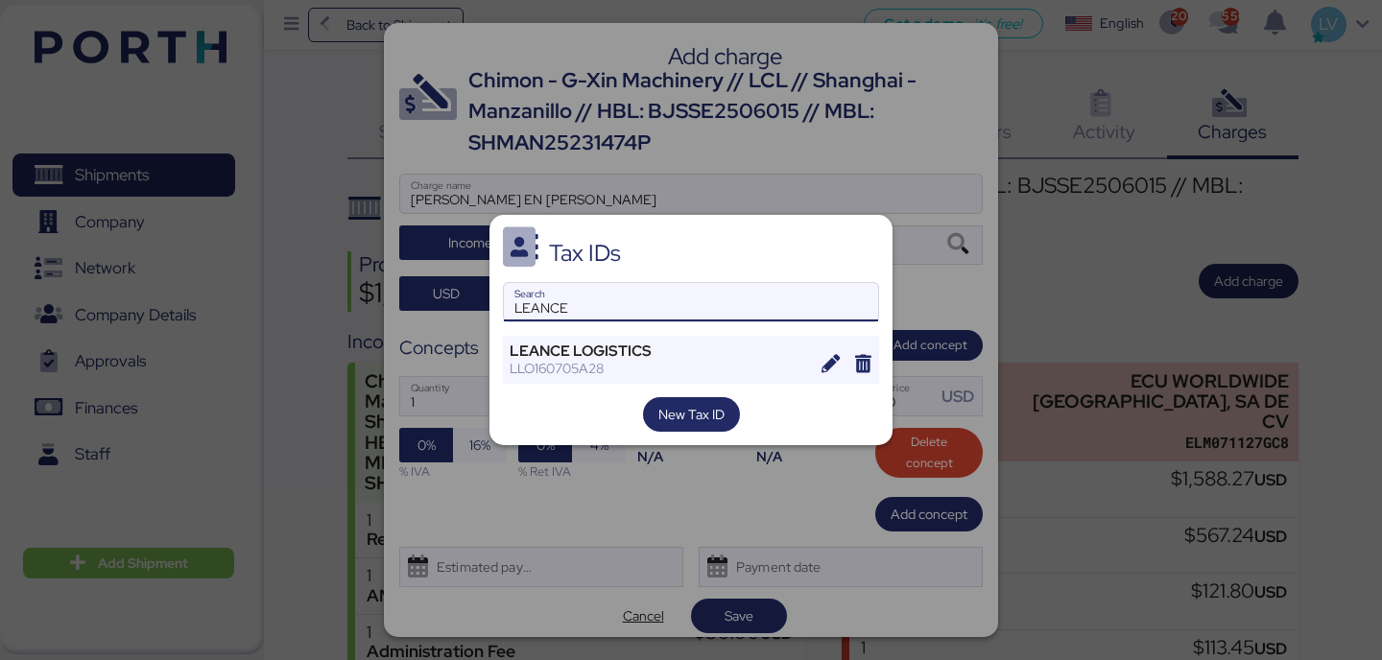
type input "LEANCE"
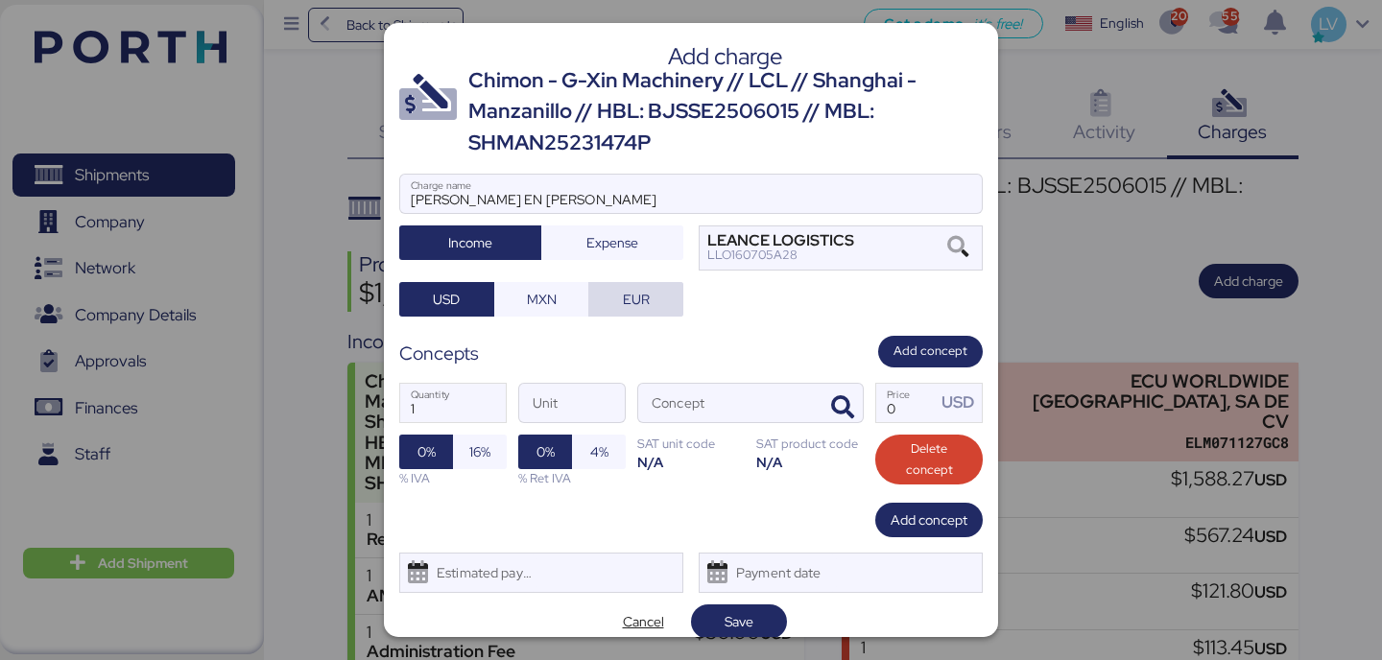
click at [590, 302] on span "EUR" at bounding box center [635, 299] width 95 height 35
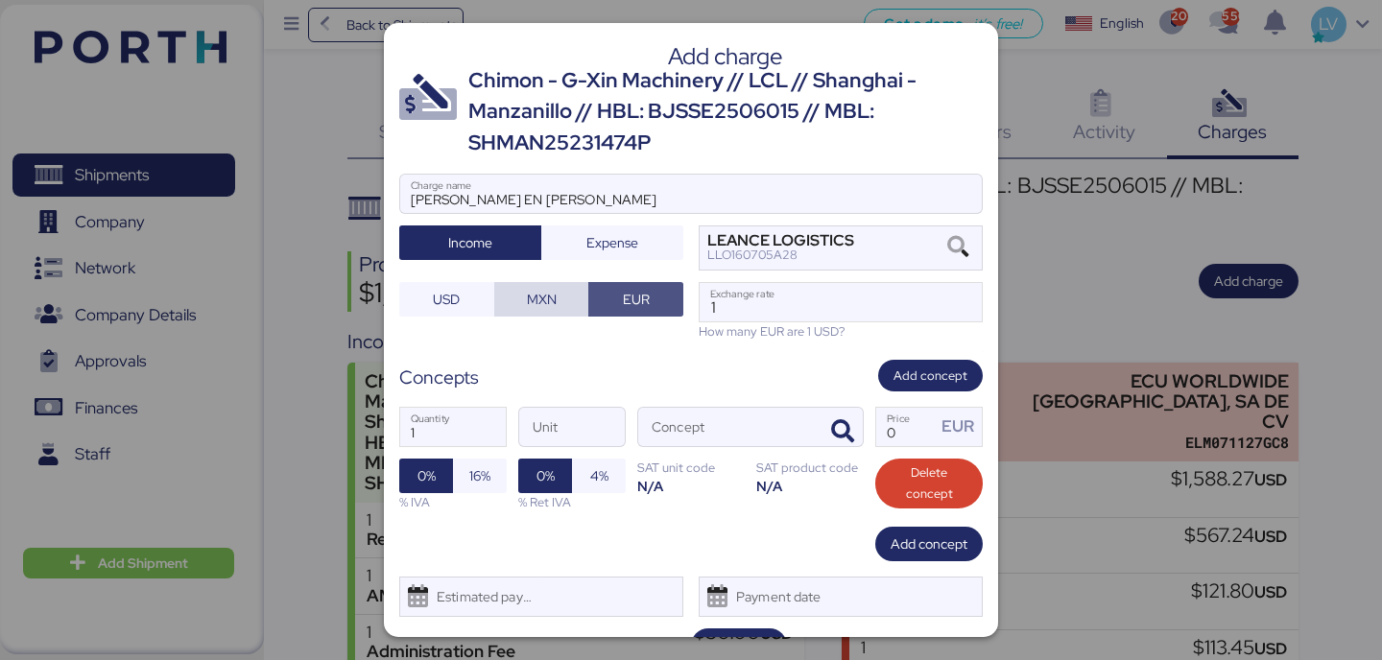
click at [578, 302] on span "MXN" at bounding box center [541, 299] width 95 height 35
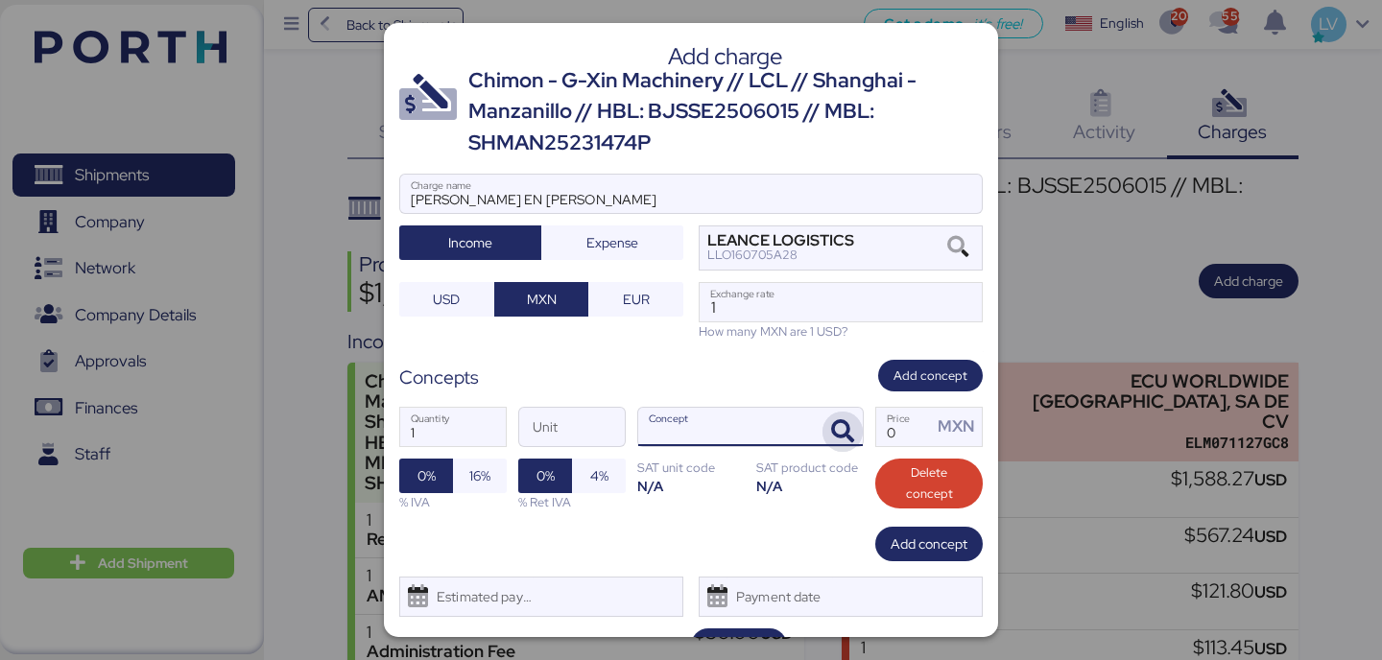
click at [839, 426] on icon "button" at bounding box center [842, 431] width 23 height 23
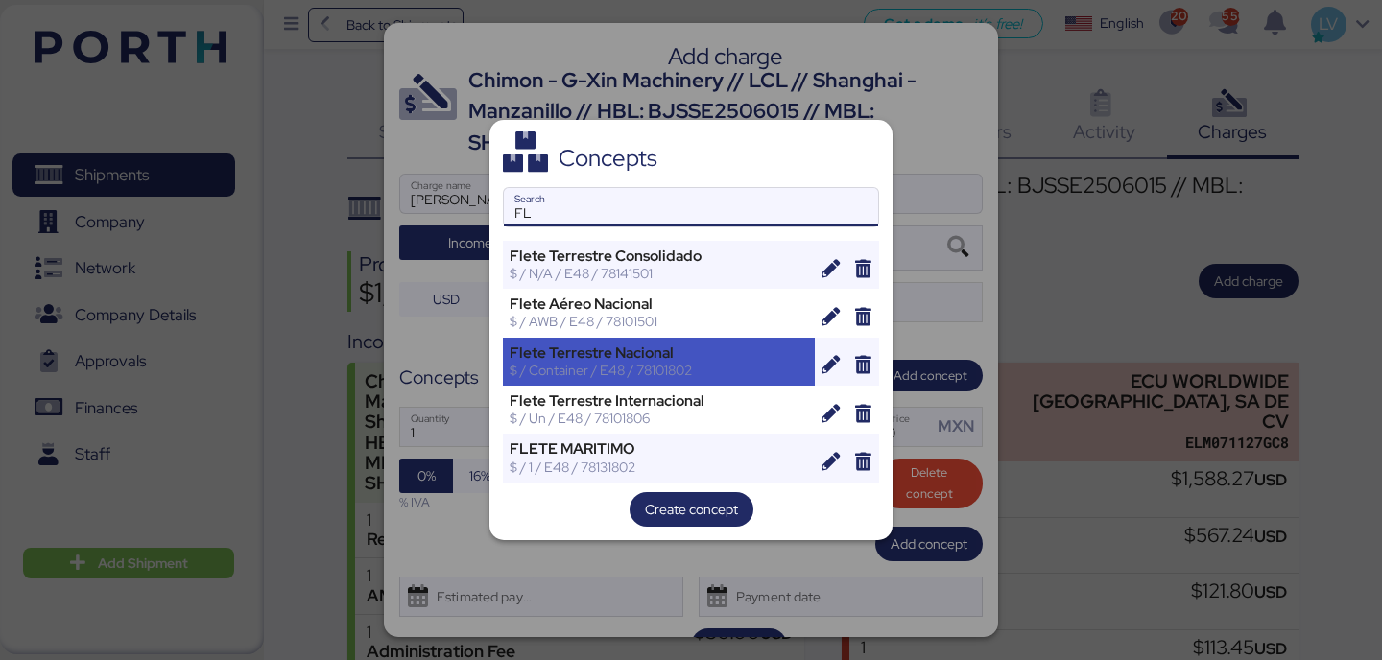
type input "F"
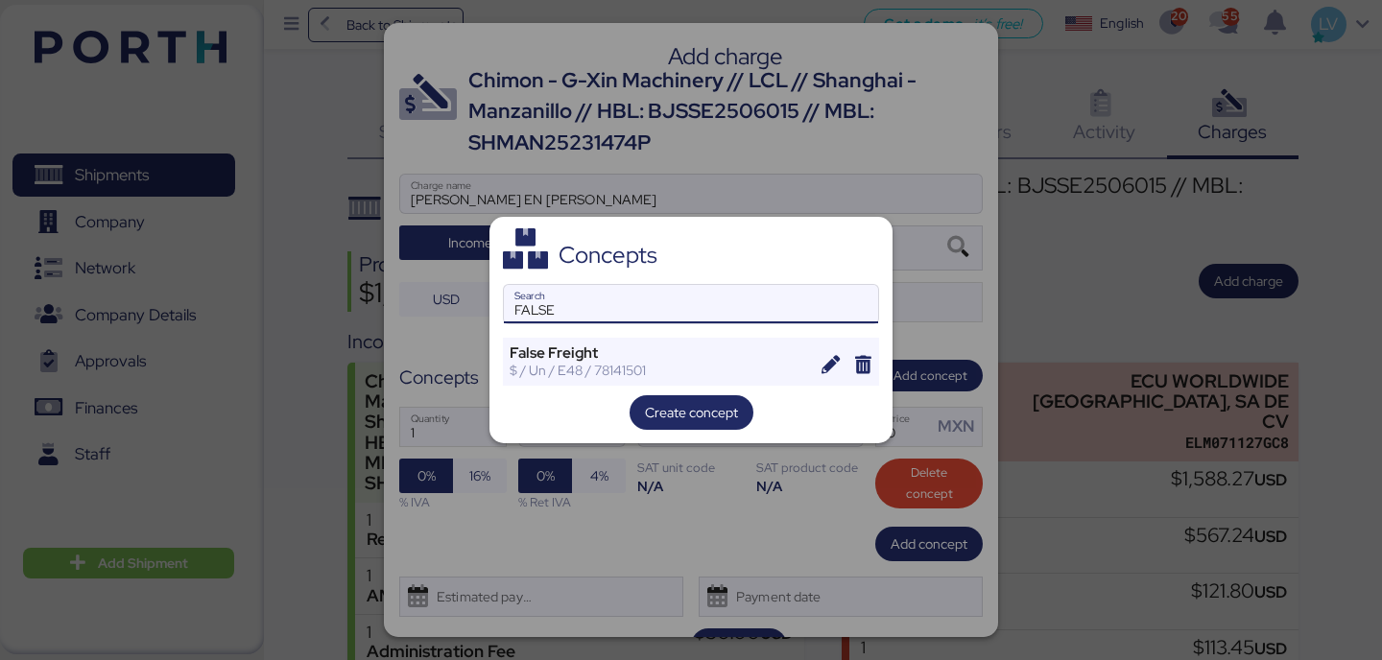
type input "FALSE"
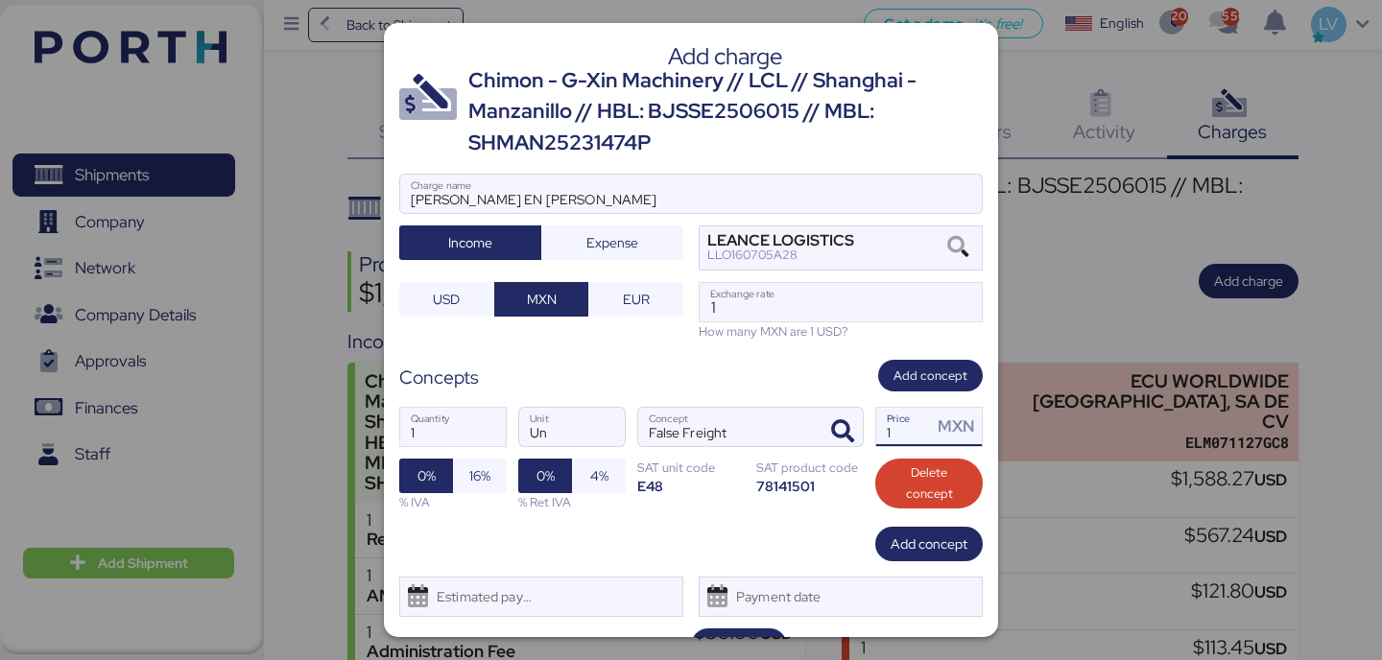
click at [902, 425] on input "1" at bounding box center [904, 427] width 56 height 38
paste input "27107.16"
type input "27107.16"
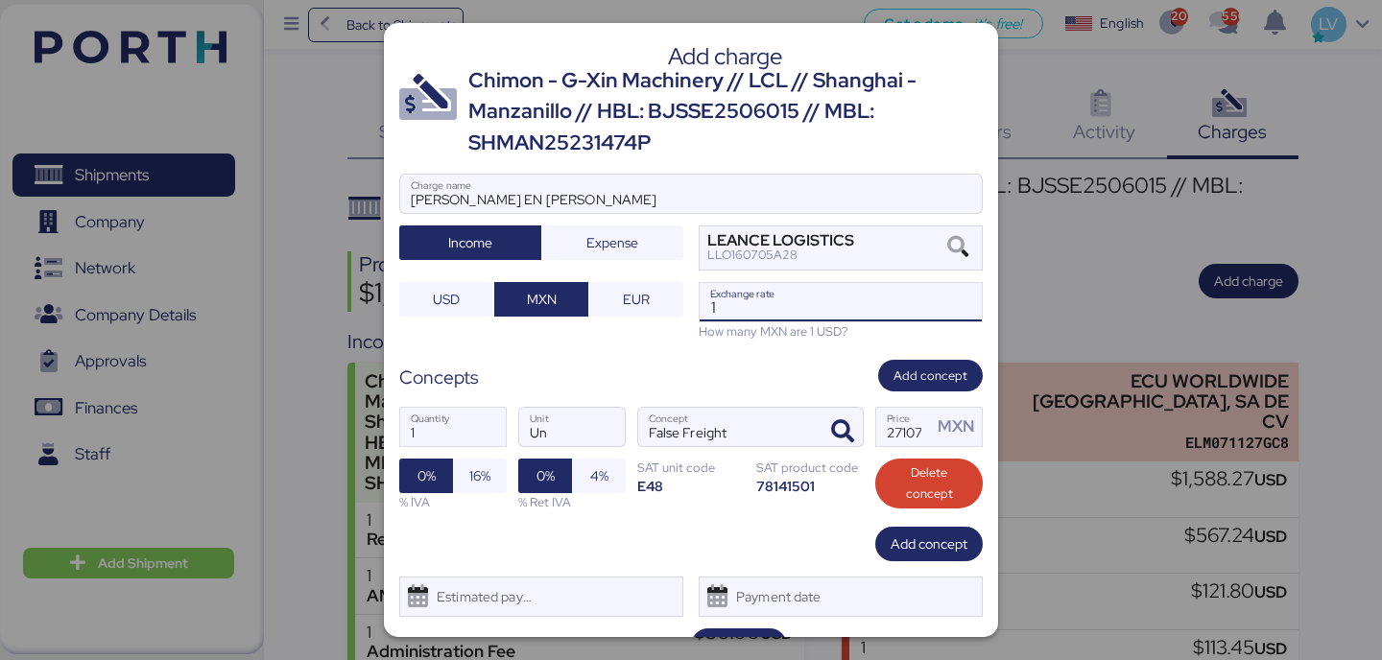
click at [807, 301] on input "1" at bounding box center [840, 302] width 282 height 38
paste input "8.6800"
type input "18.68"
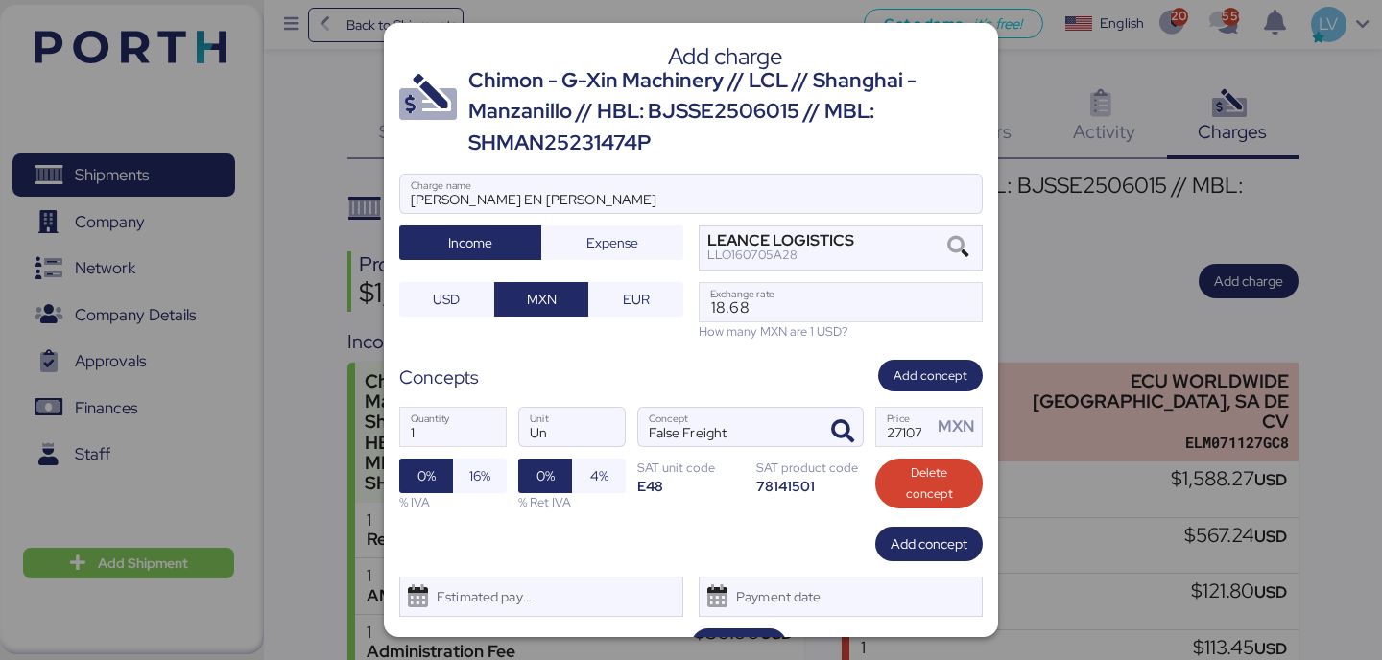
click at [773, 359] on div "Add charge Chimon - G-Xin Machinery // LCL // Shanghai - Manzanillo // HBL: BJS…" at bounding box center [691, 330] width 614 height 614
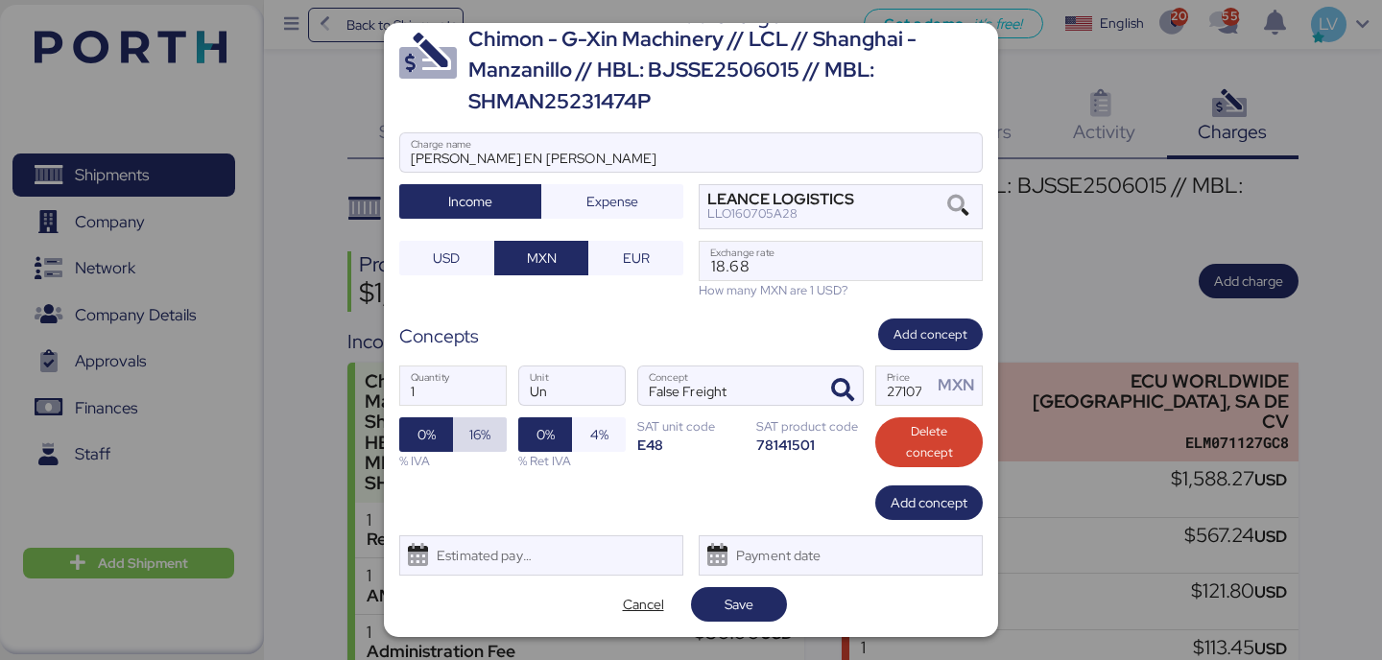
click at [490, 439] on span "16%" at bounding box center [479, 434] width 23 height 27
click at [612, 441] on span "4%" at bounding box center [599, 434] width 54 height 35
click at [605, 560] on div "Estimated payment date" at bounding box center [541, 555] width 284 height 40
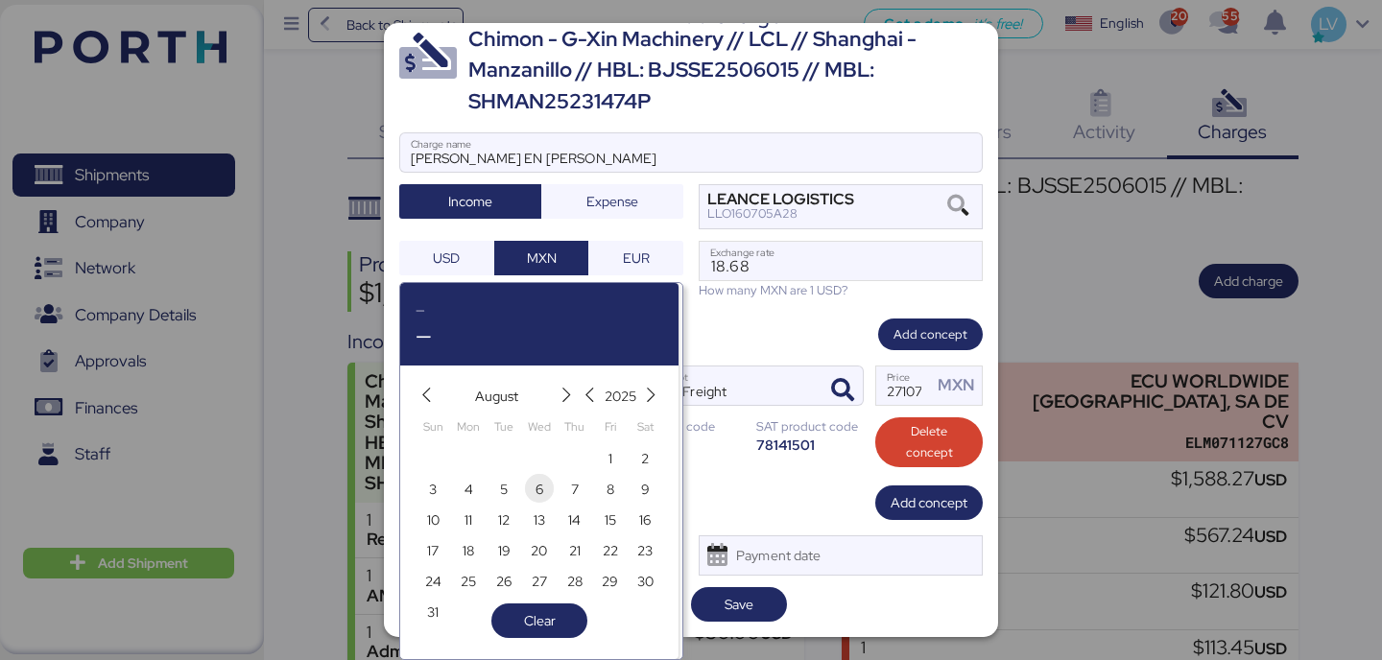
click at [526, 490] on span "6" at bounding box center [539, 488] width 29 height 29
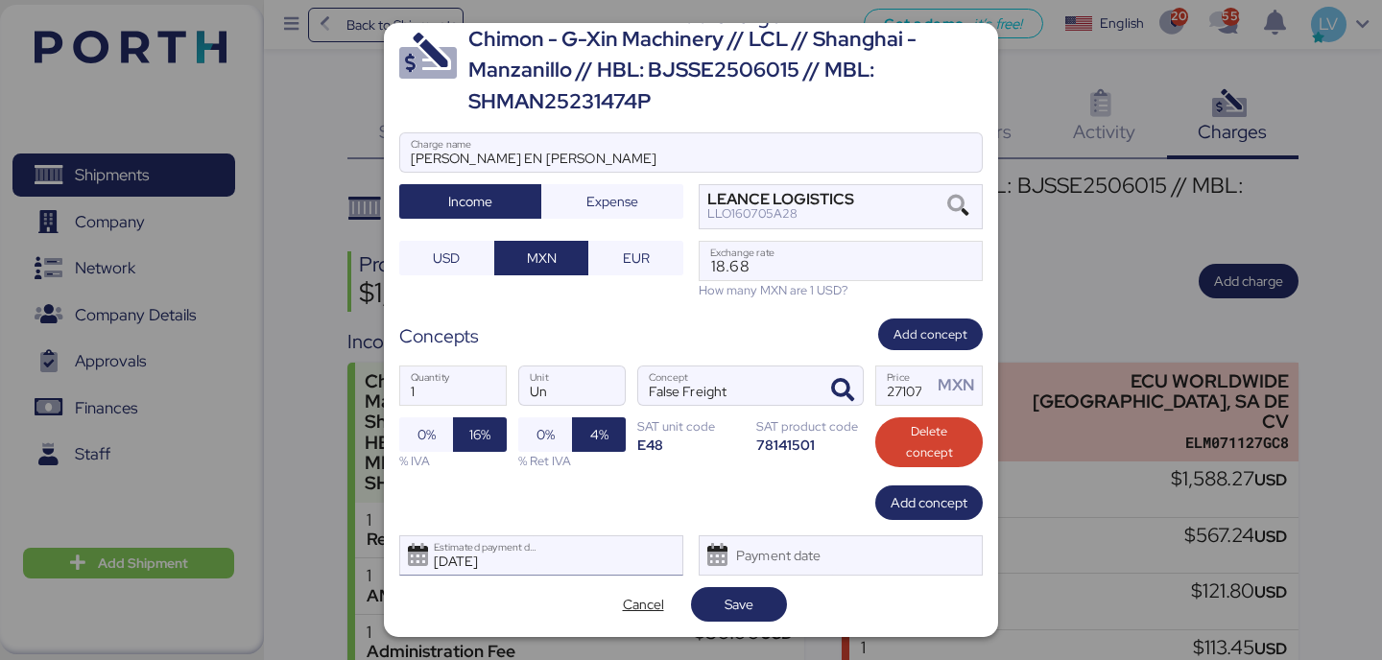
click at [569, 535] on div "[DATE] Estimated payment date" at bounding box center [541, 555] width 284 height 40
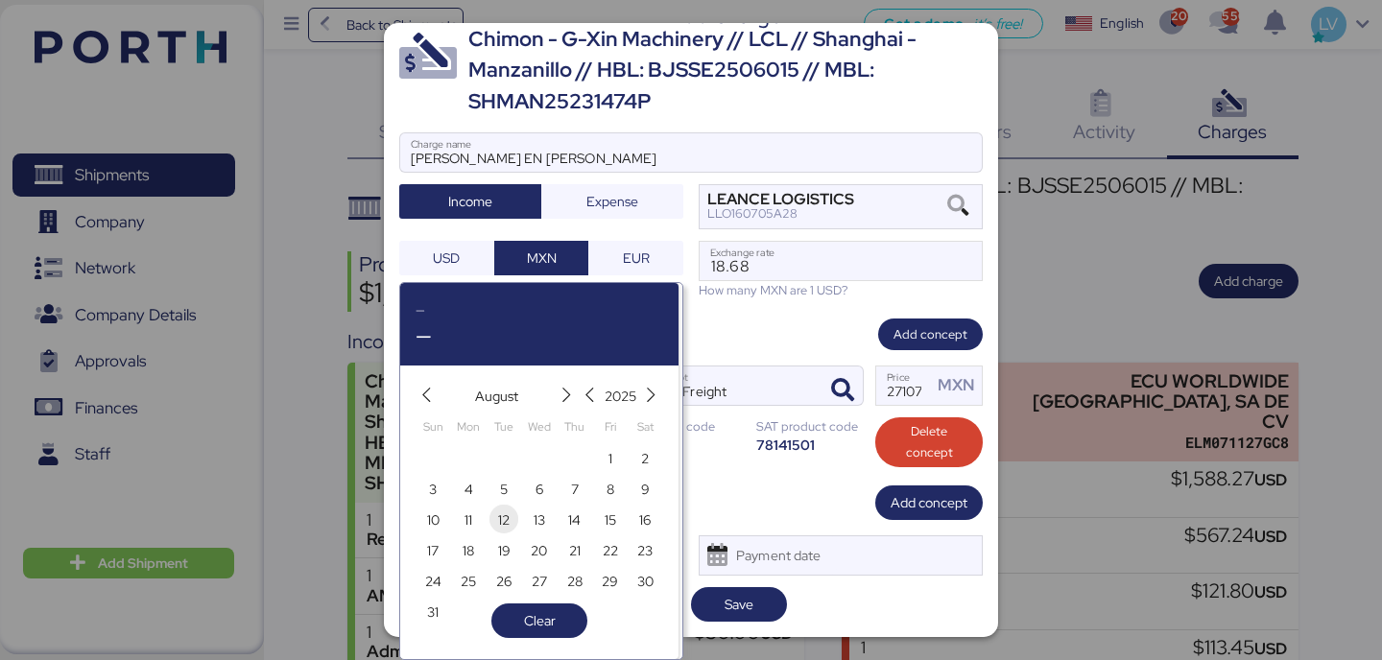
click at [500, 518] on span "12" at bounding box center [504, 520] width 12 height 23
type input "[DATE]"
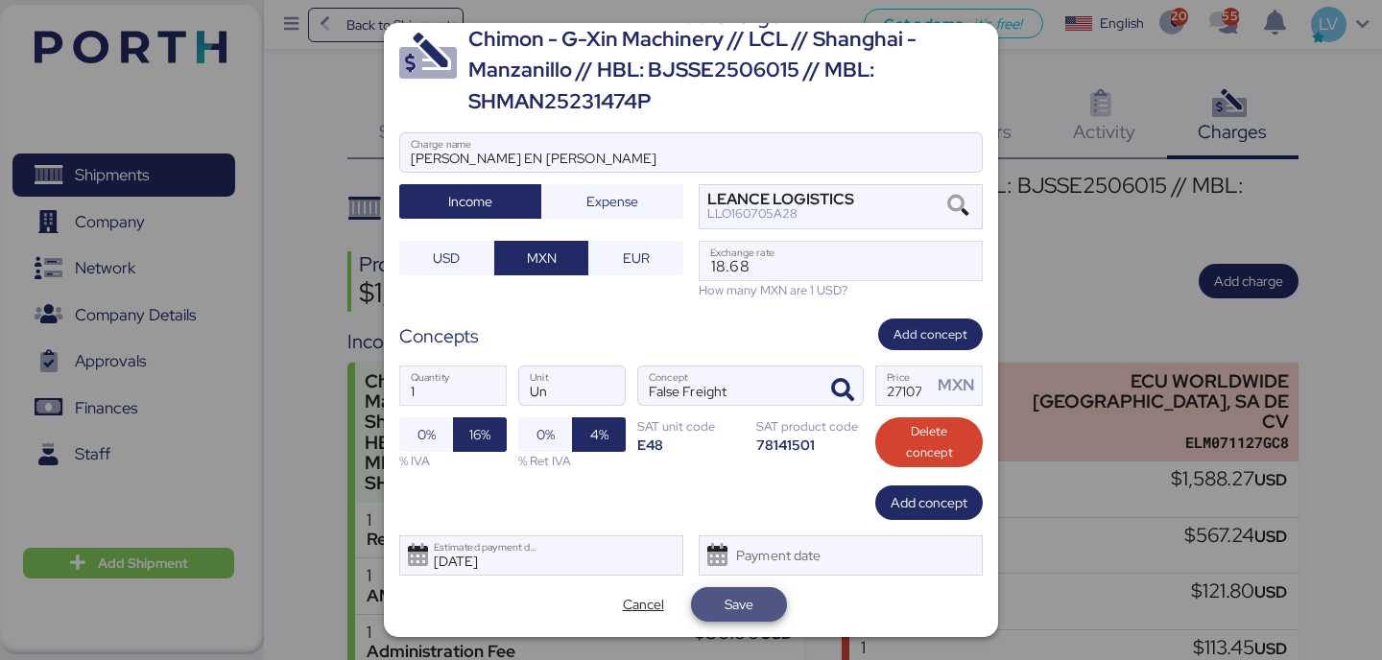
click at [735, 589] on span "Save" at bounding box center [739, 604] width 96 height 35
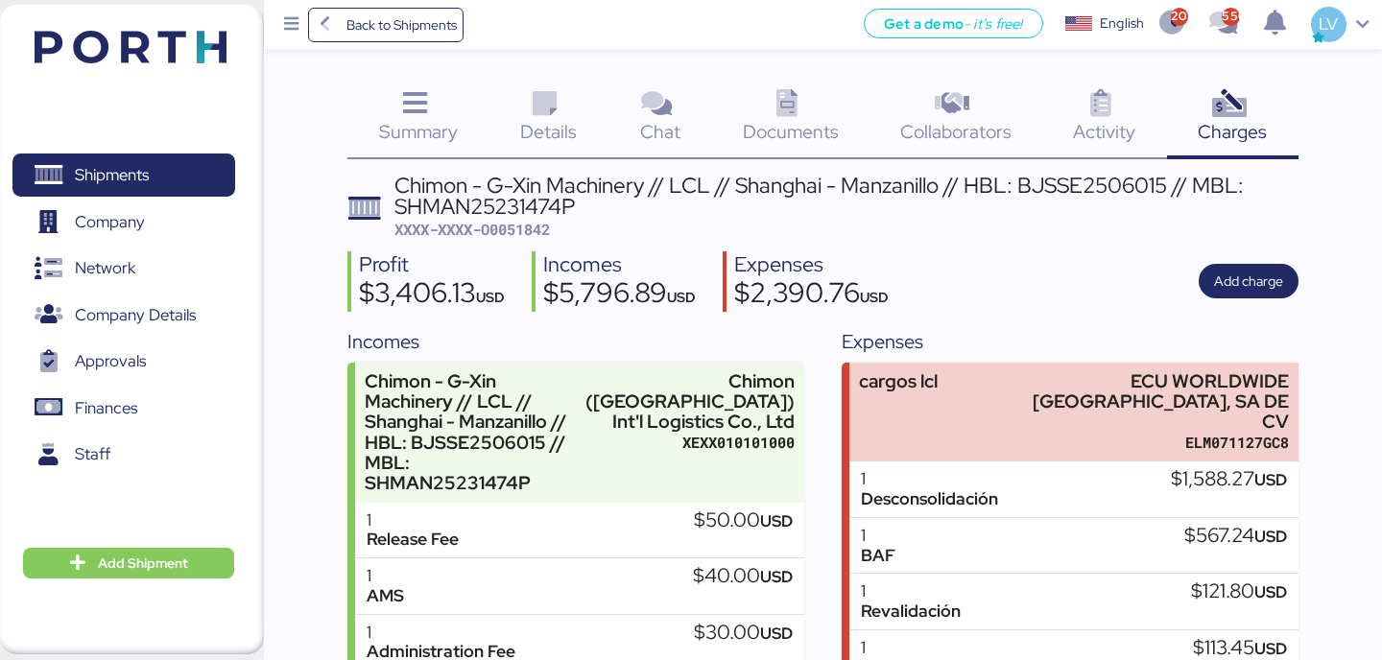
scroll to position [501, 0]
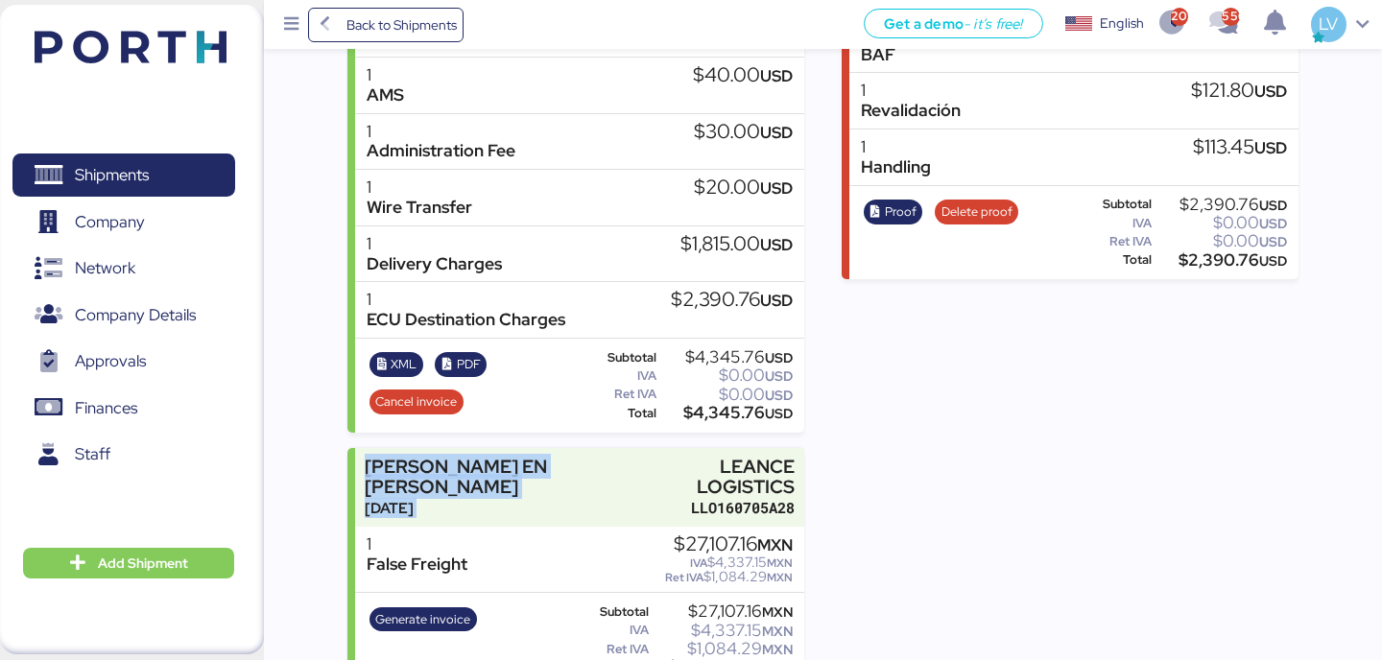
click at [723, 412] on div "Incomes Chimon - G-Xin Machinery // LCL // [GEOGRAPHIC_DATA] - Manzanillo // HB…" at bounding box center [575, 256] width 456 height 861
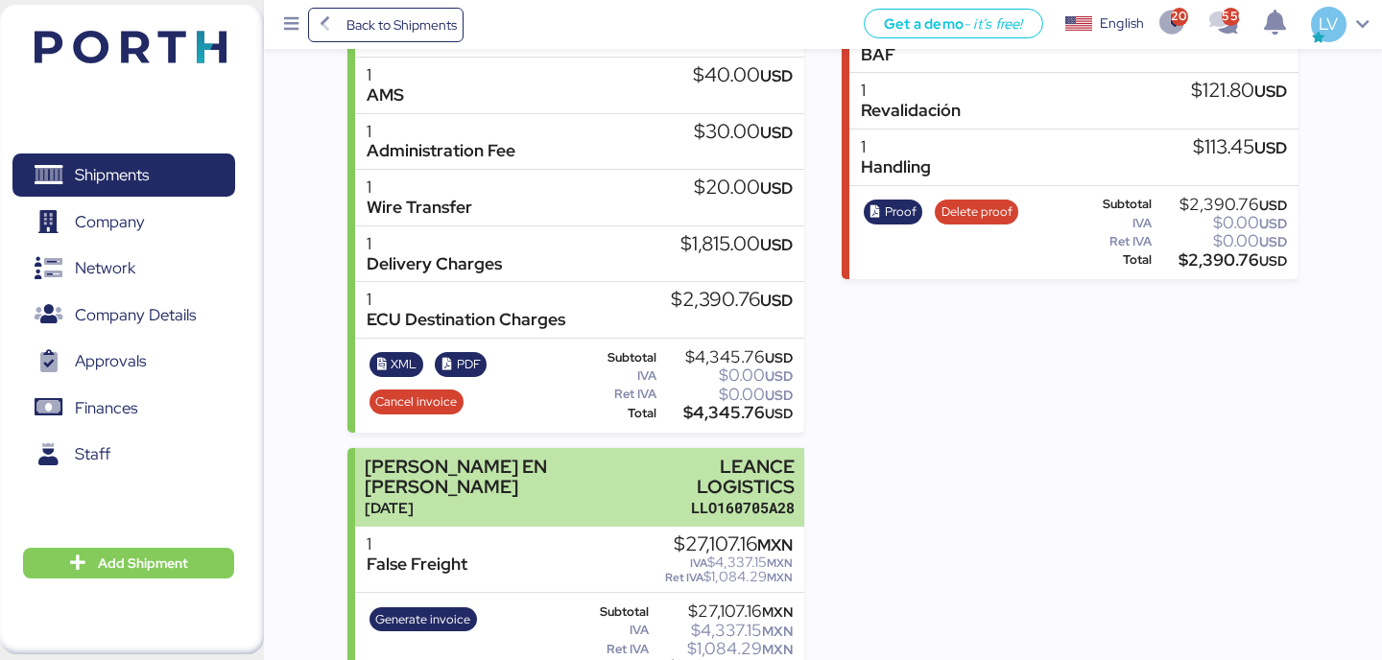
click at [721, 498] on div "LLO160705A28" at bounding box center [723, 508] width 144 height 20
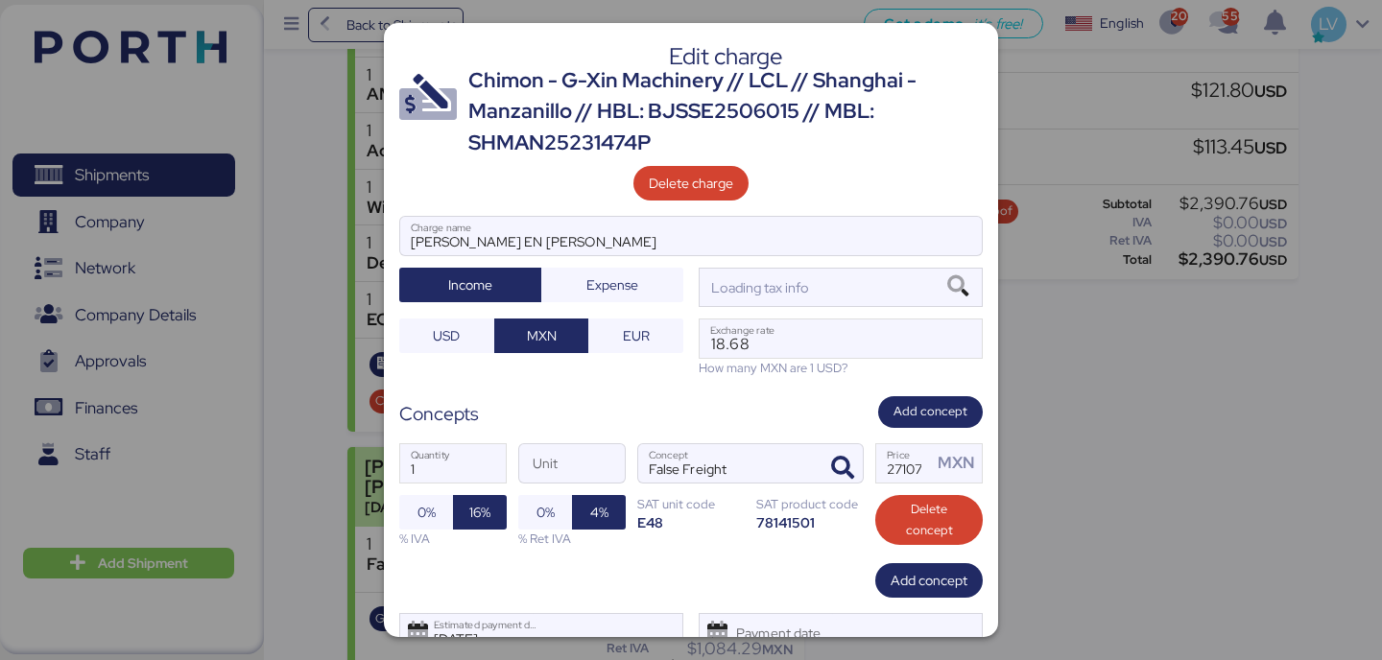
scroll to position [0, 0]
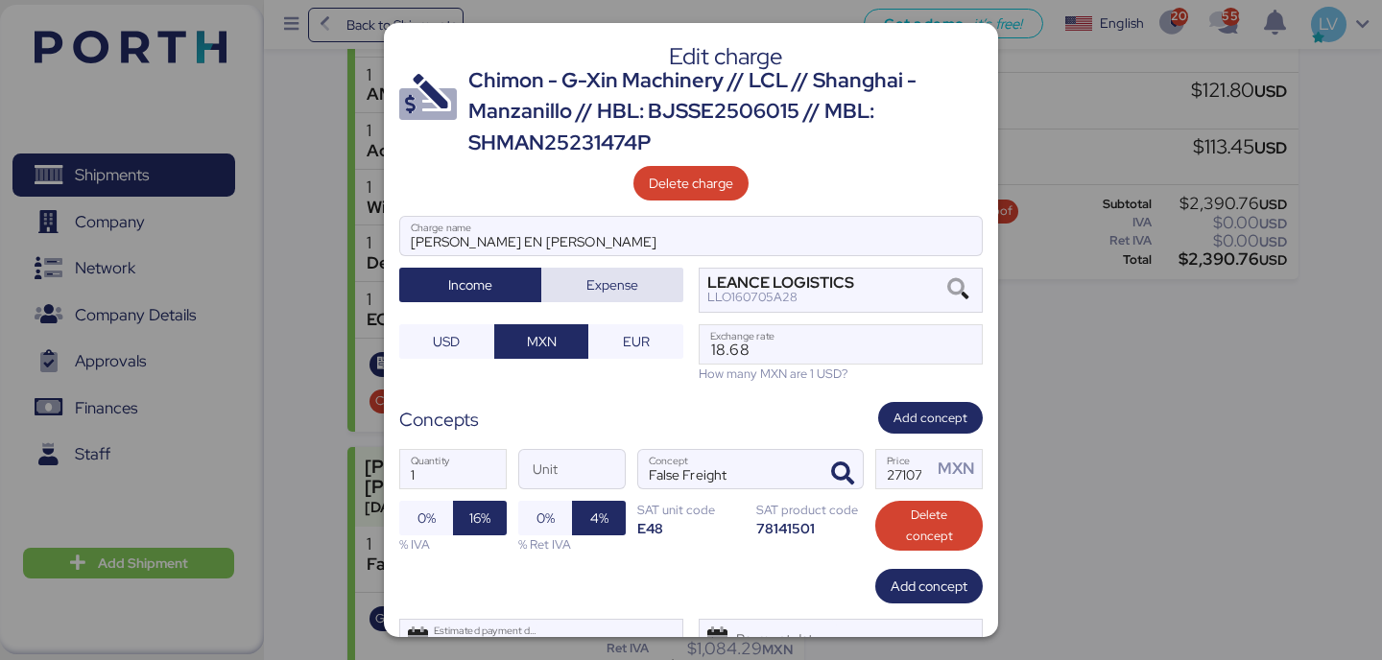
click at [621, 294] on span "Expense" at bounding box center [612, 284] width 52 height 23
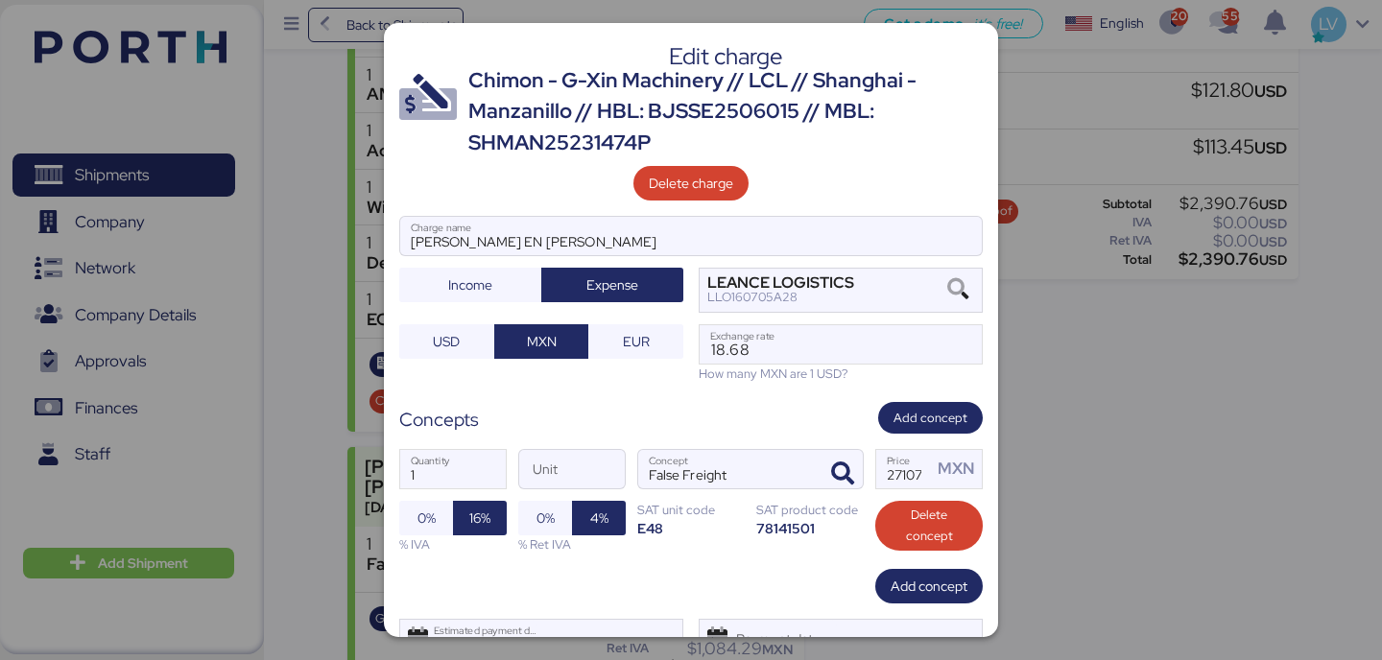
scroll to position [83, 0]
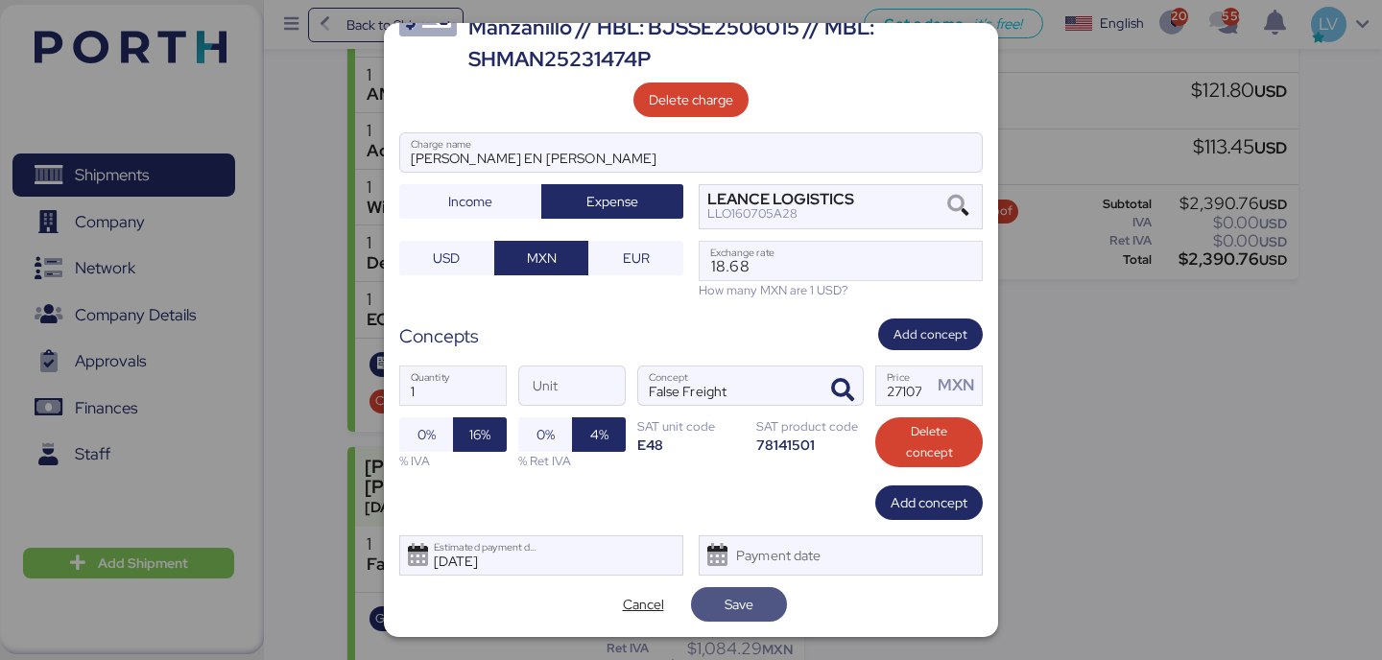
click at [753, 615] on span "Save" at bounding box center [738, 604] width 29 height 23
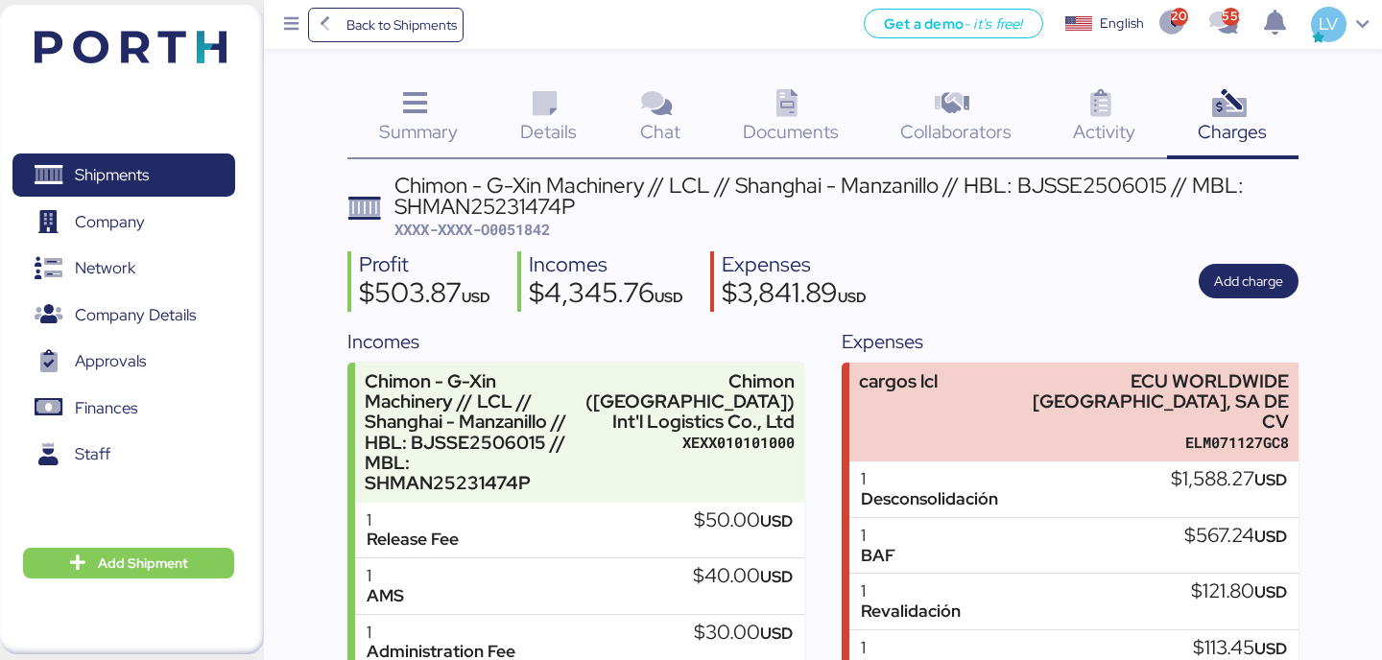
scroll to position [348, 0]
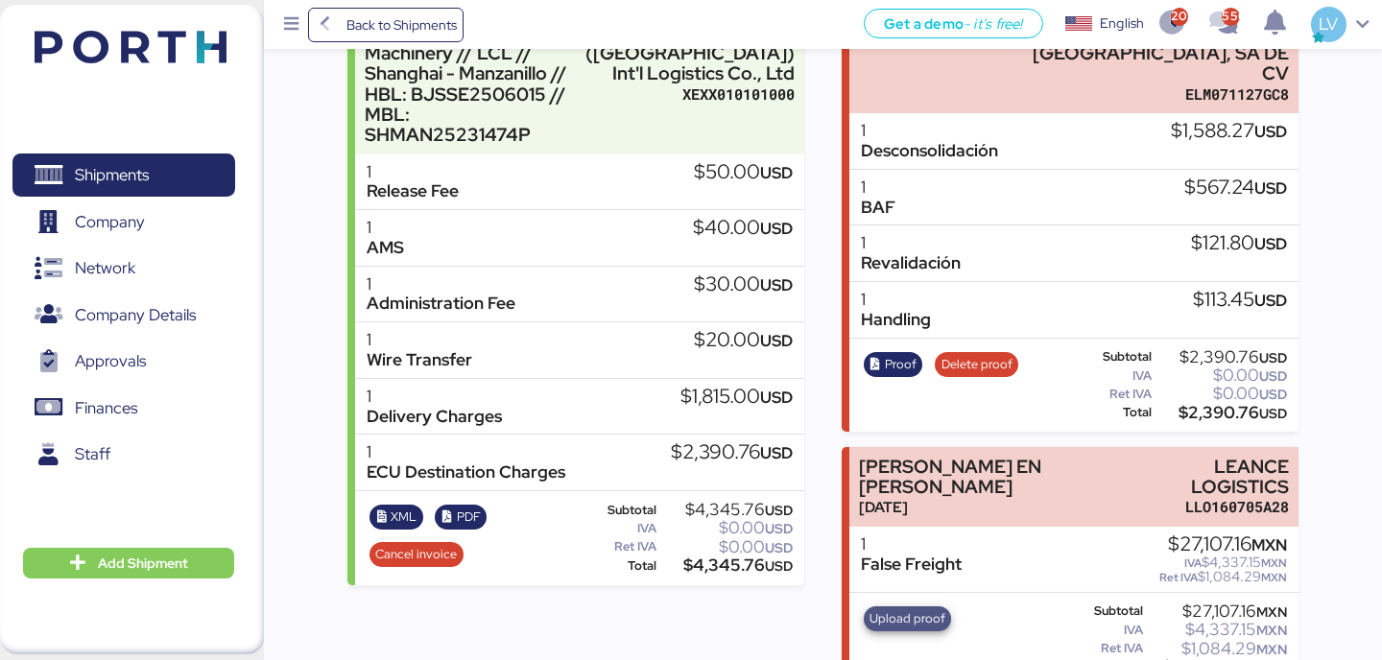
click at [930, 608] on span "Upload proof" at bounding box center [907, 618] width 76 height 21
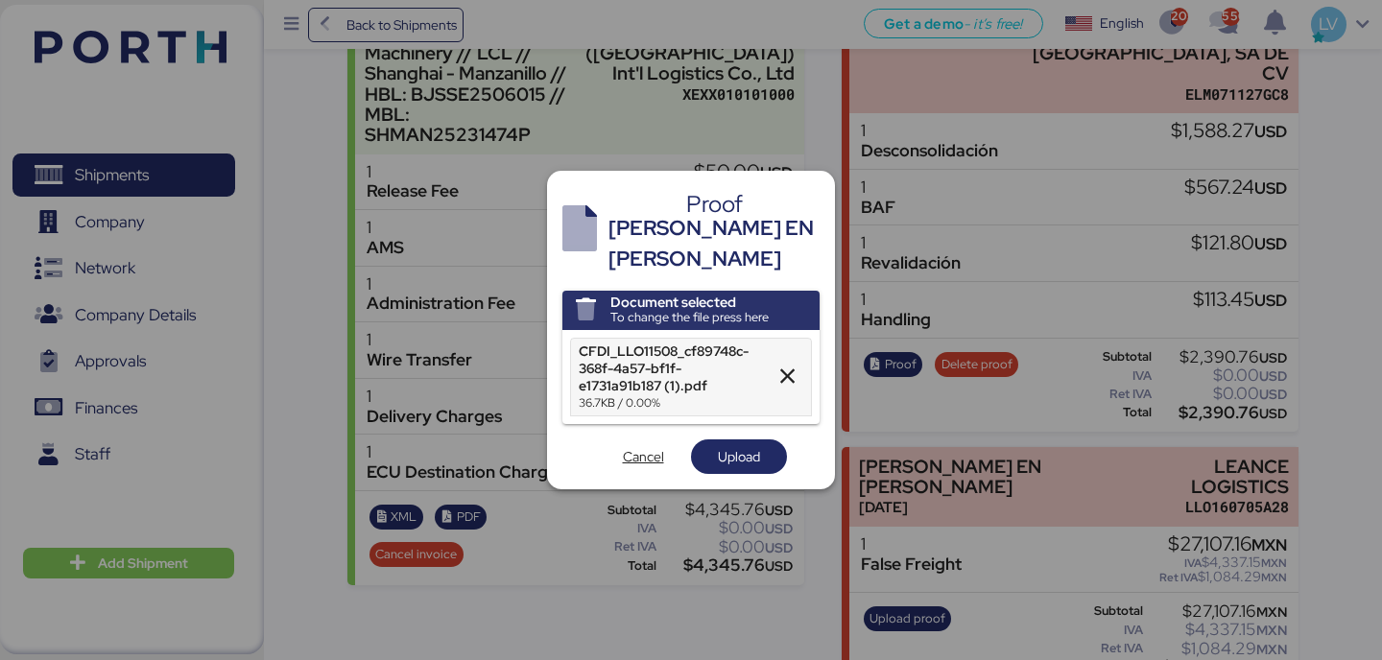
click at [743, 423] on div "Document selected To change the file press here CFDI_LLO11508_cf89748c-368f-4a5…" at bounding box center [690, 383] width 257 height 184
click at [745, 458] on span "Upload" at bounding box center [739, 456] width 96 height 35
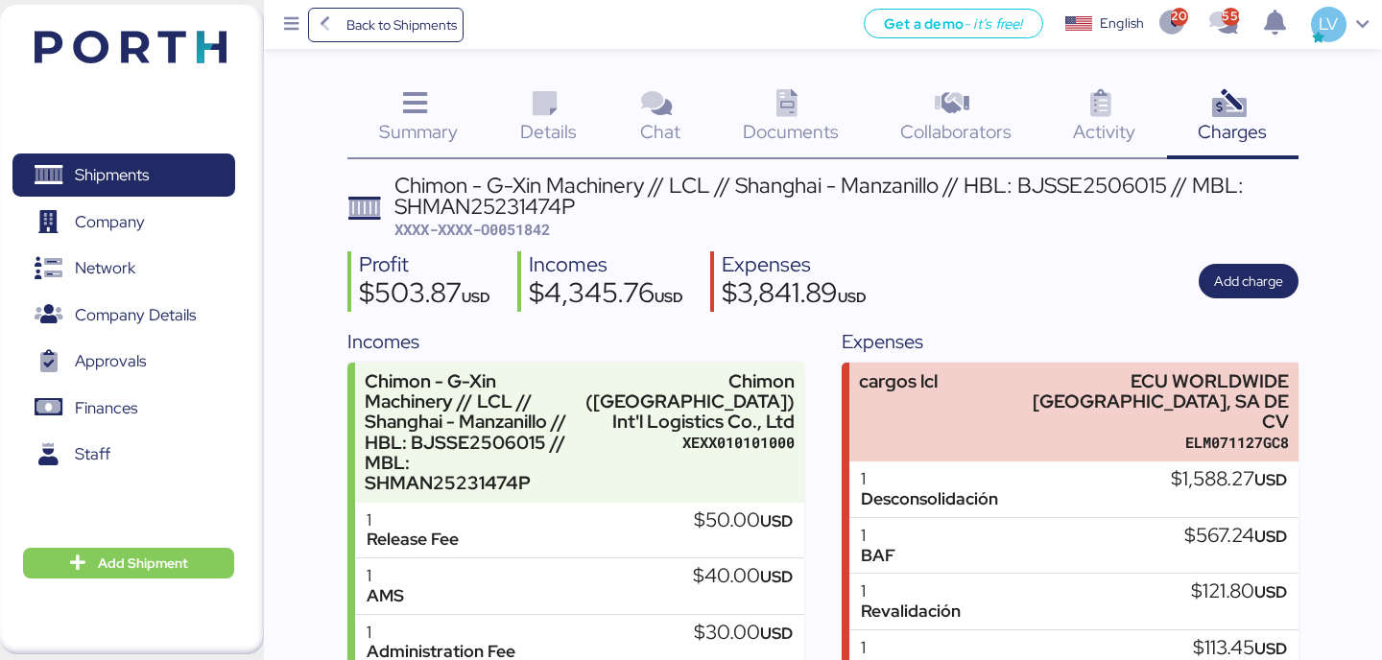
click at [550, 224] on span "XXXX-XXXX-O0051842" at bounding box center [471, 229] width 155 height 19
click at [537, 239] on span "XXXX-XXXX-O0051842" at bounding box center [471, 229] width 155 height 19
copy span "O0051842"
